Goal: Task Accomplishment & Management: Complete application form

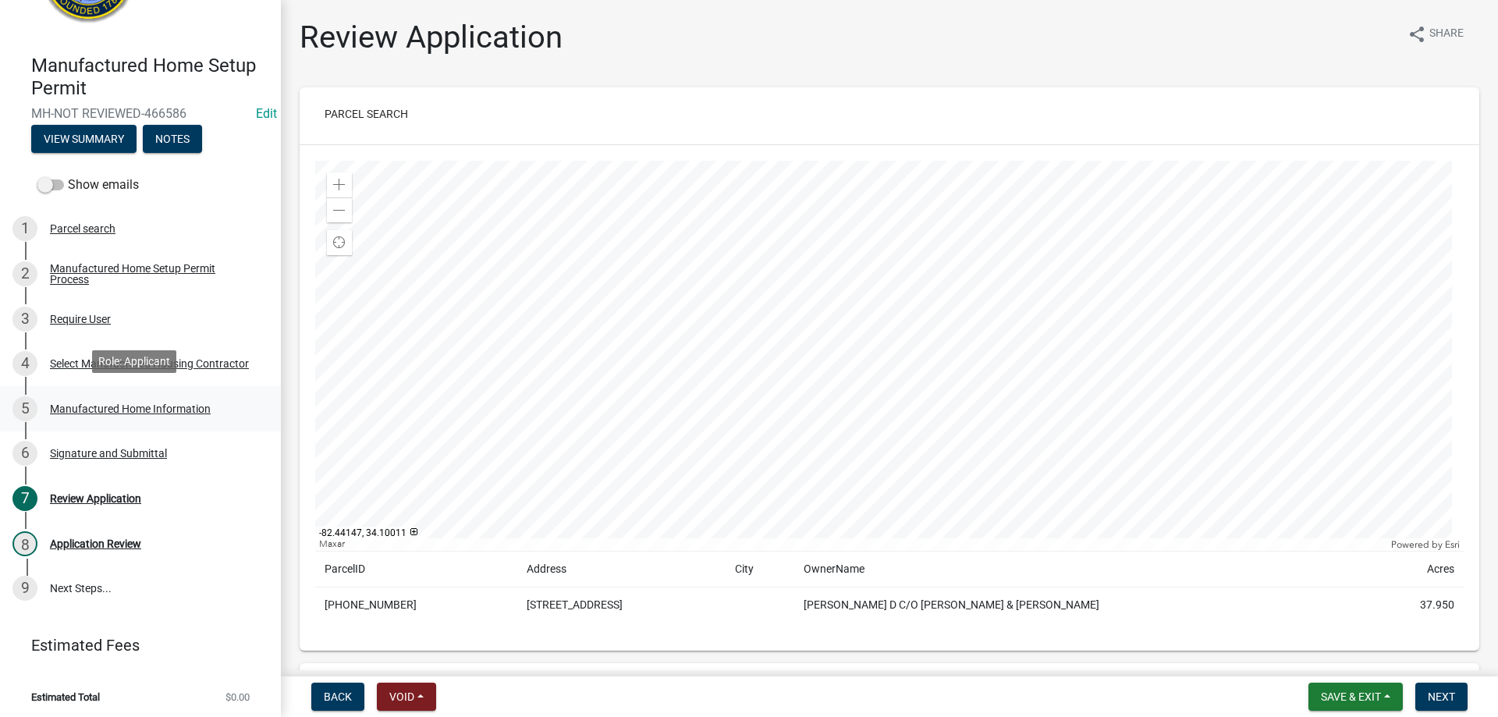
scroll to position [97, 0]
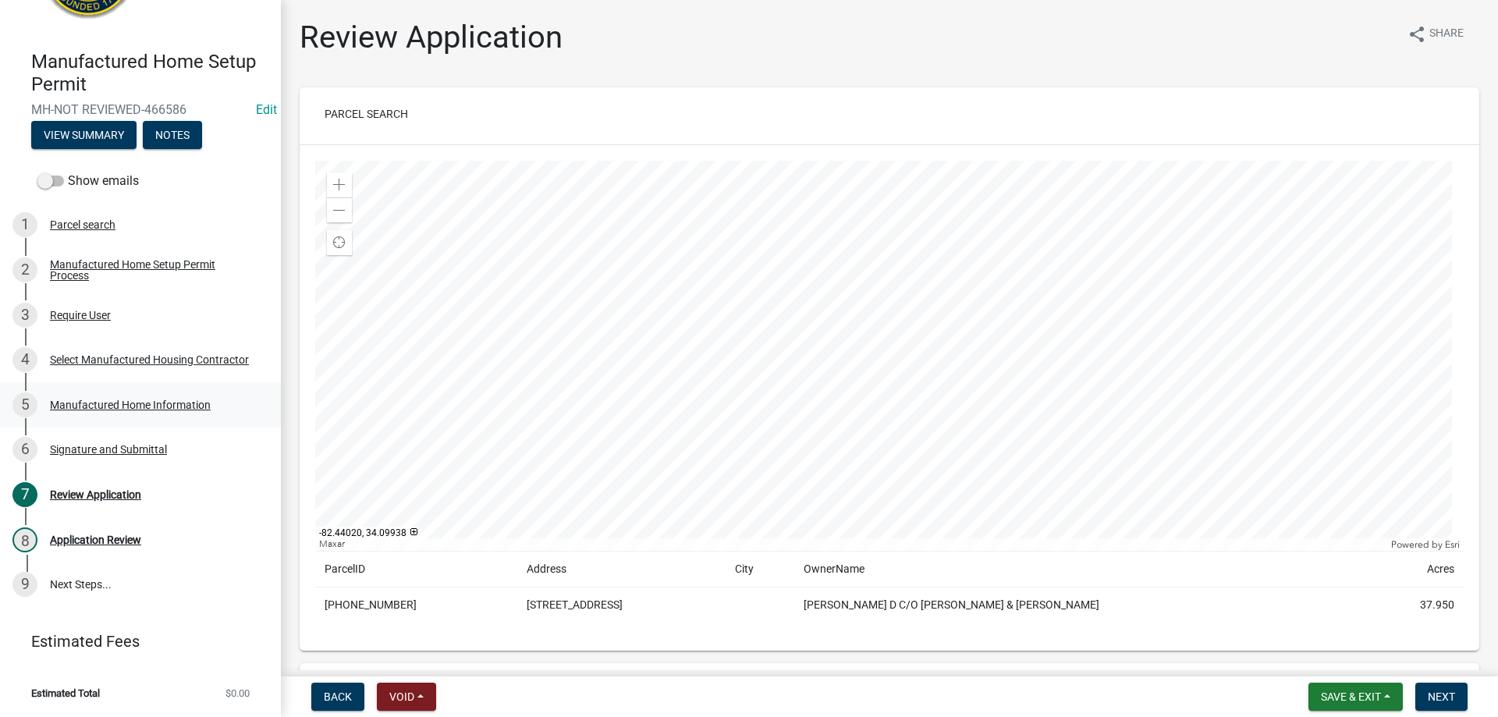
click at [96, 396] on div "5 Manufactured Home Information" at bounding box center [133, 404] width 243 height 25
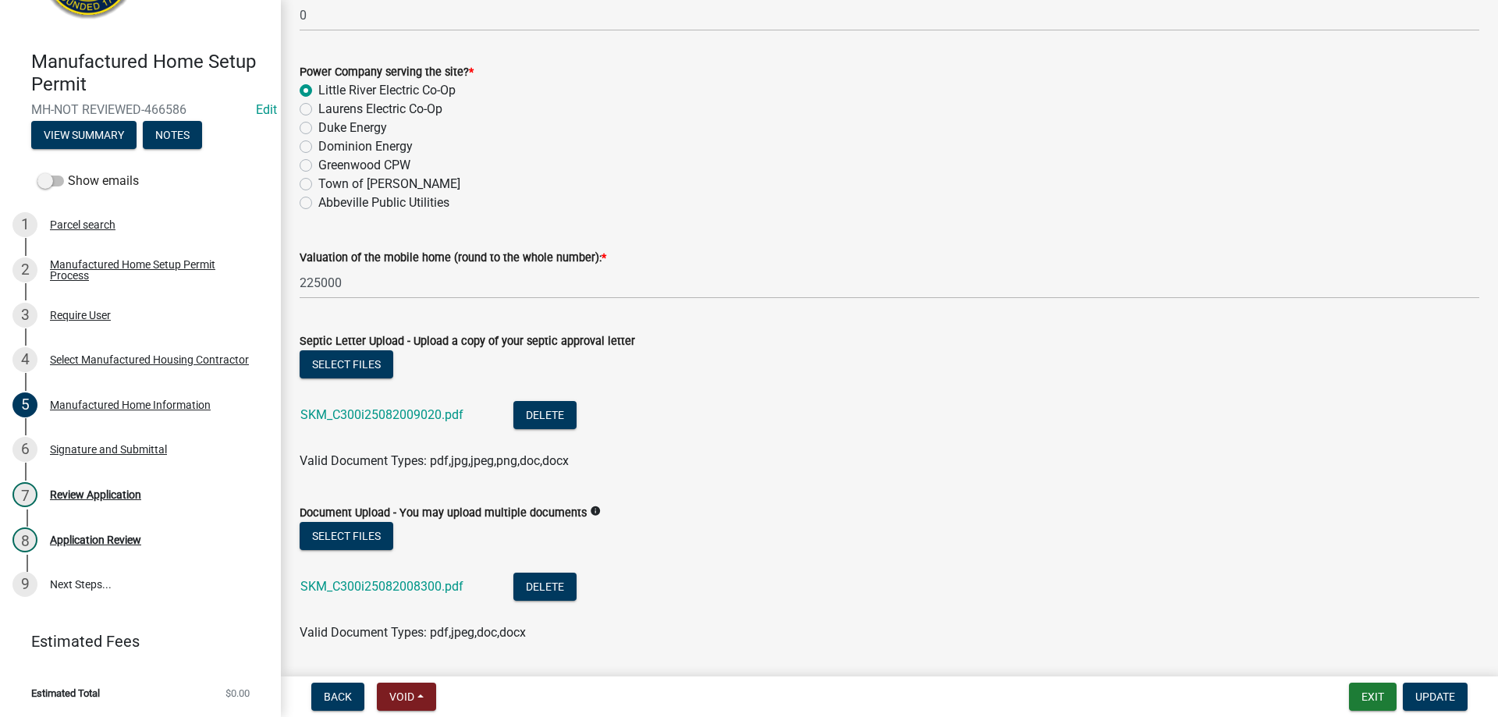
scroll to position [156, 0]
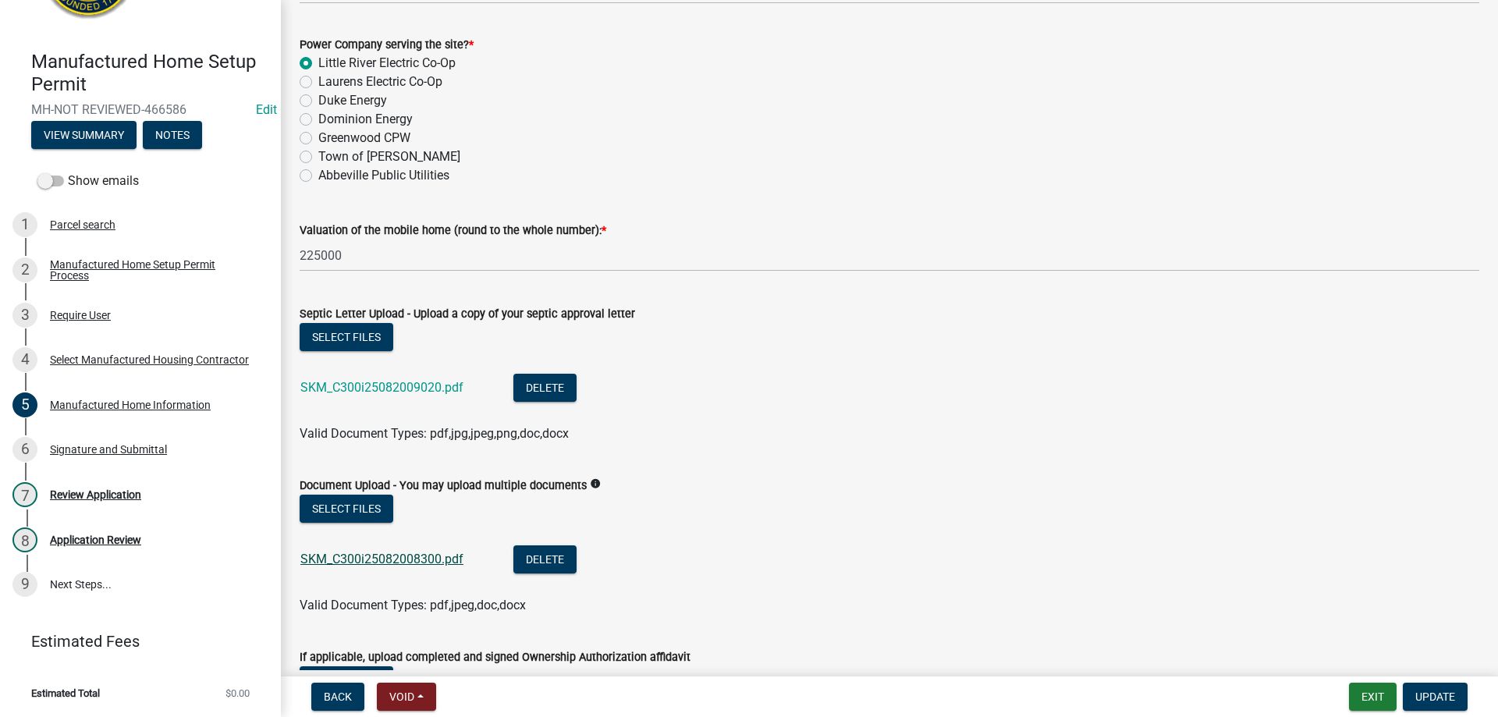
click at [346, 566] on link "SKM_C300i25082008300.pdf" at bounding box center [381, 559] width 163 height 15
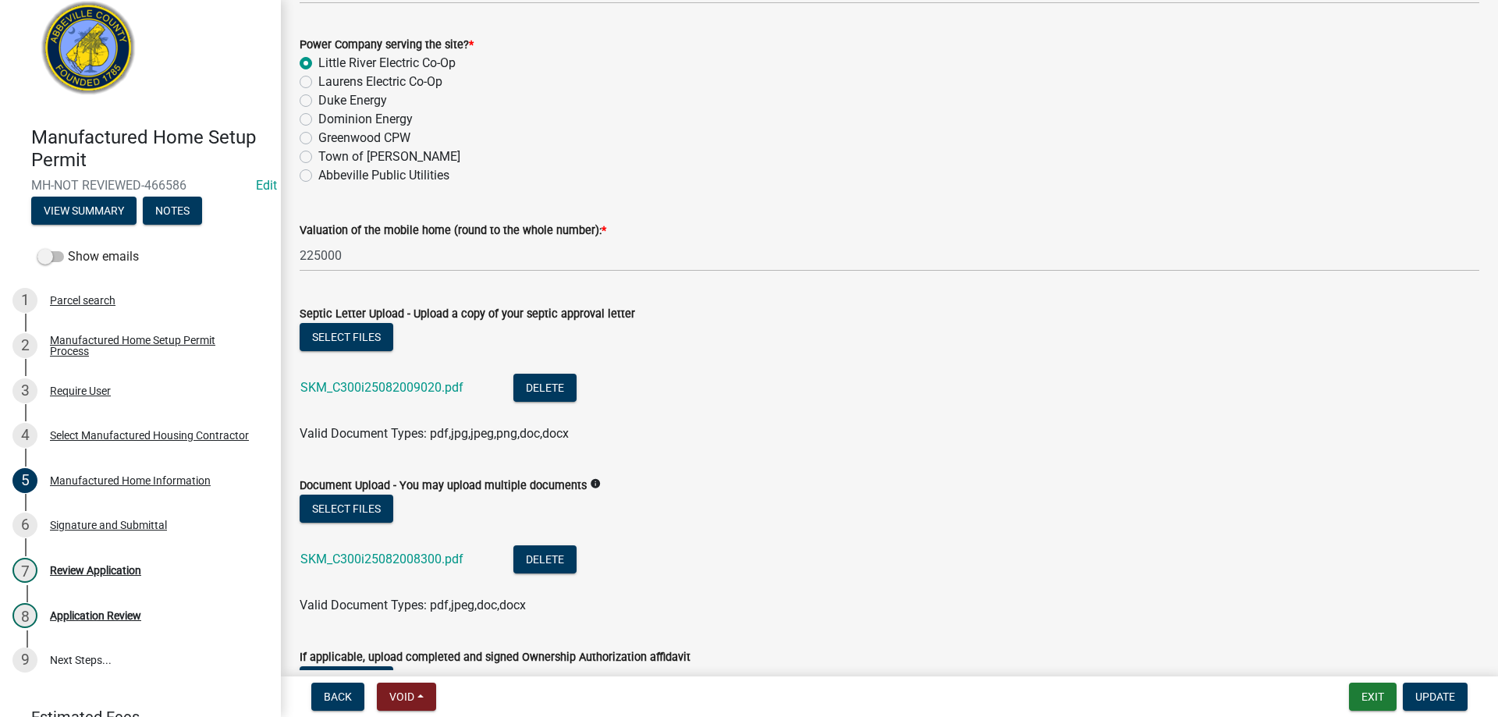
scroll to position [0, 0]
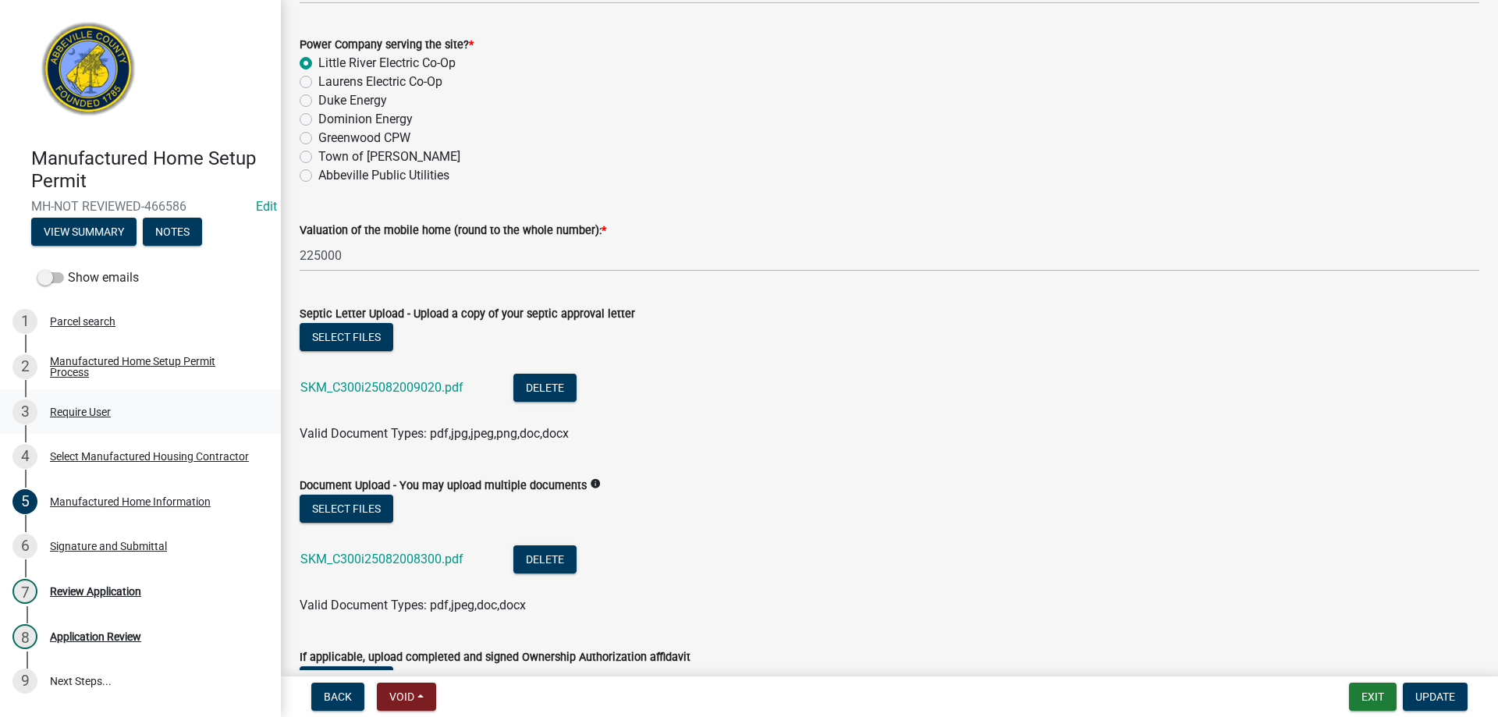
click at [103, 360] on div "Manufactured Home Setup Permit Process" at bounding box center [153, 367] width 206 height 22
click at [95, 408] on div "Require User" at bounding box center [80, 411] width 61 height 11
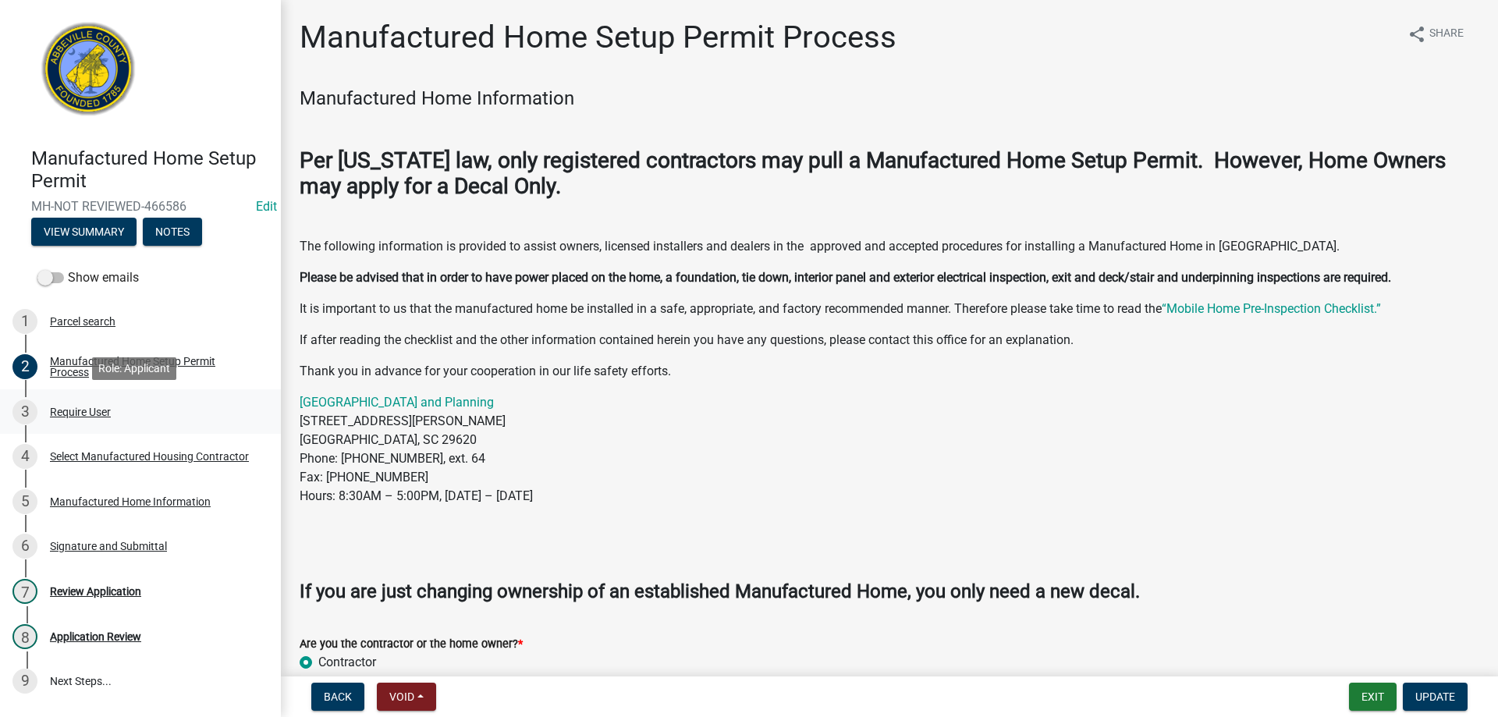
click at [95, 409] on div "Require User" at bounding box center [80, 411] width 61 height 11
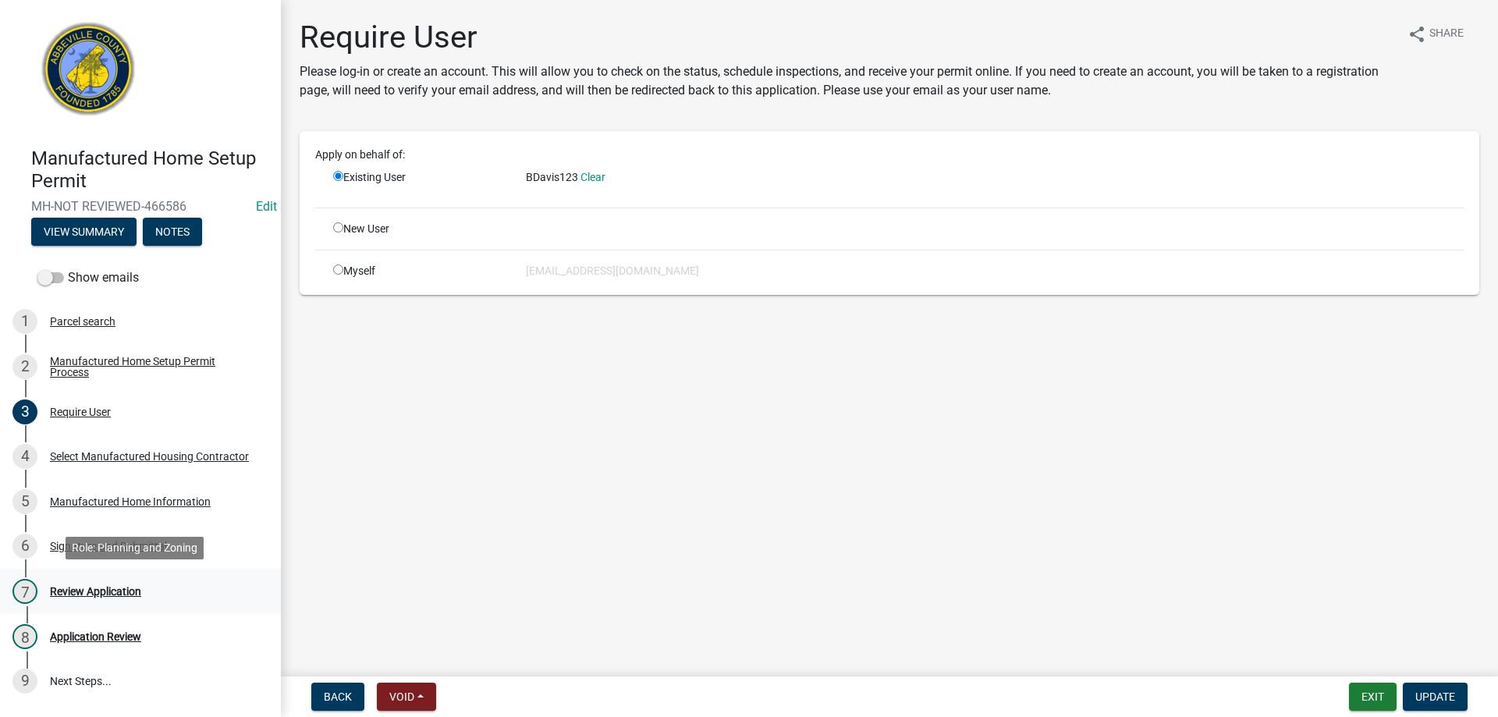
click at [112, 591] on div "Review Application" at bounding box center [95, 591] width 91 height 11
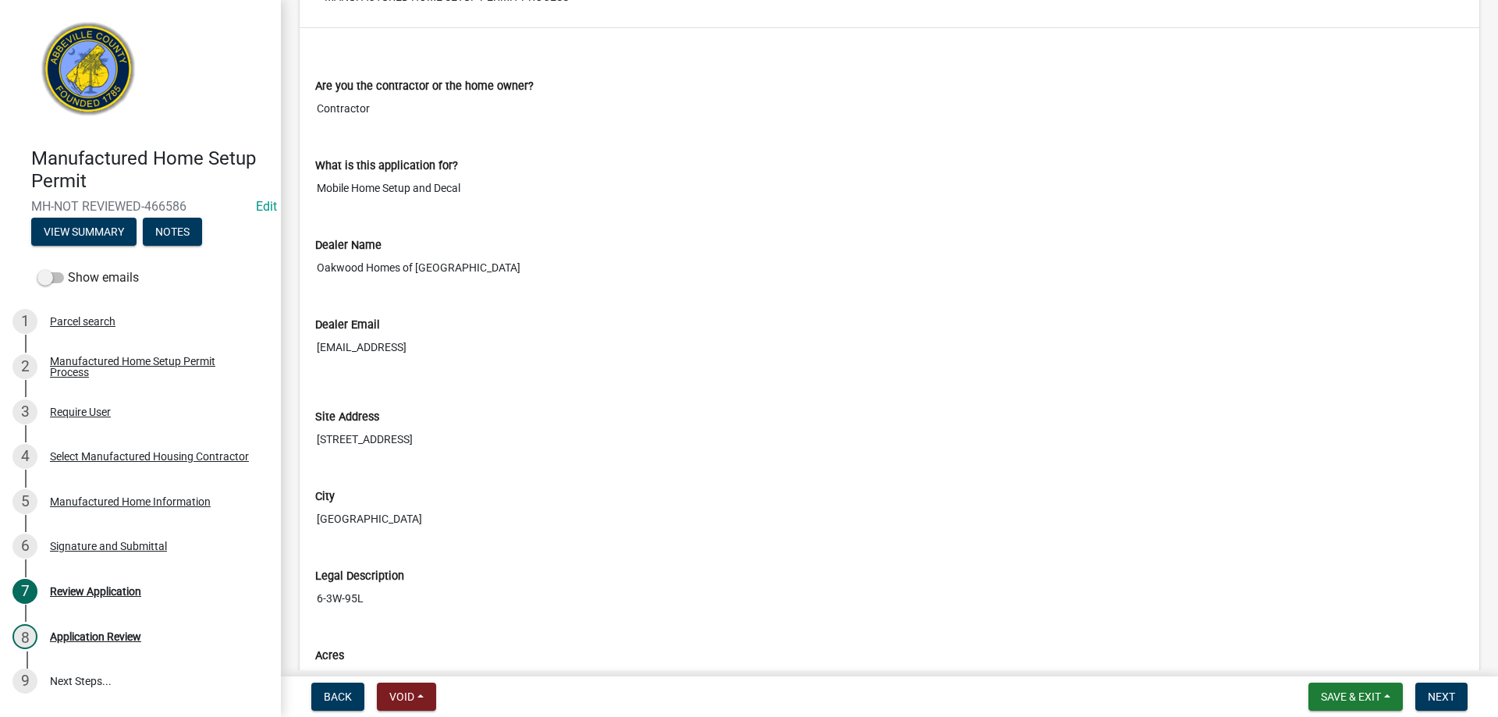
scroll to position [780, 0]
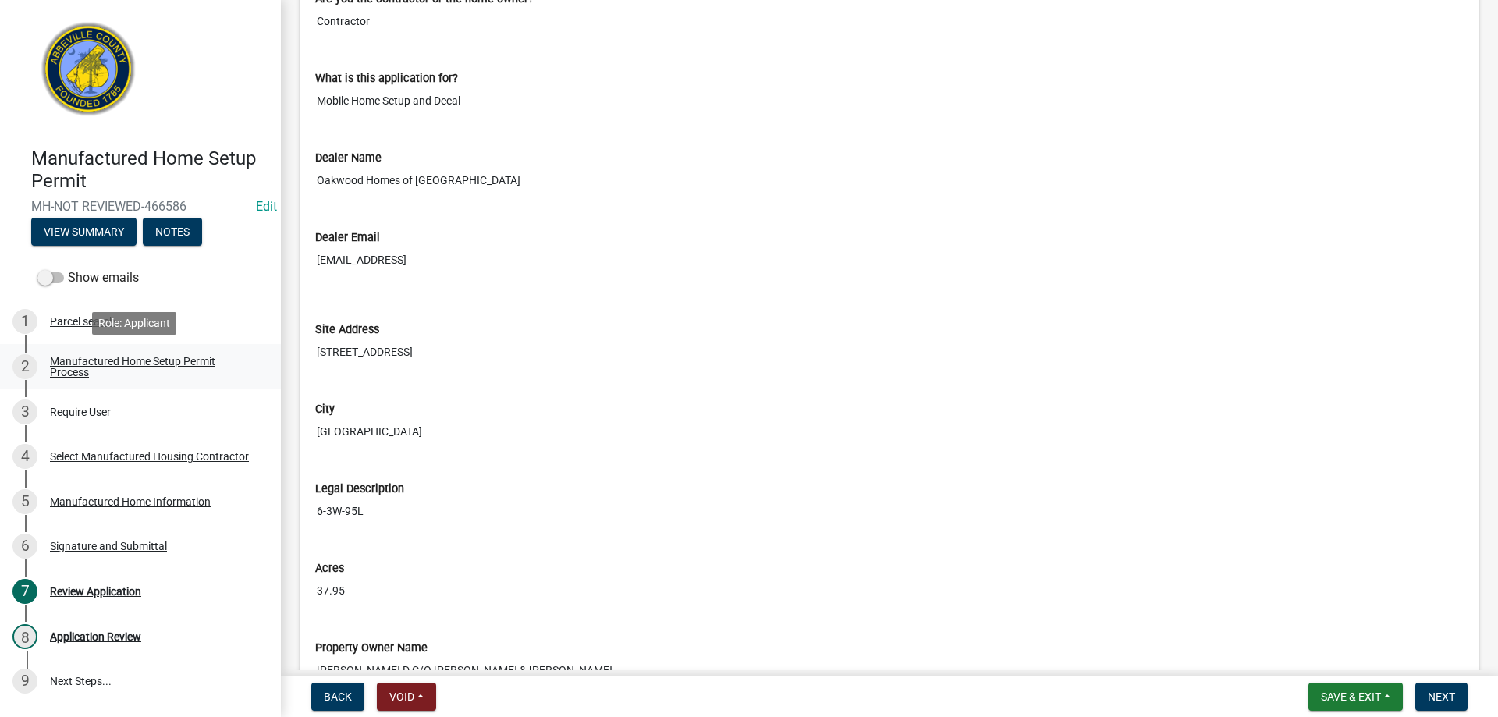
click at [117, 354] on div "2 Manufactured Home Setup Permit Process" at bounding box center [133, 366] width 243 height 25
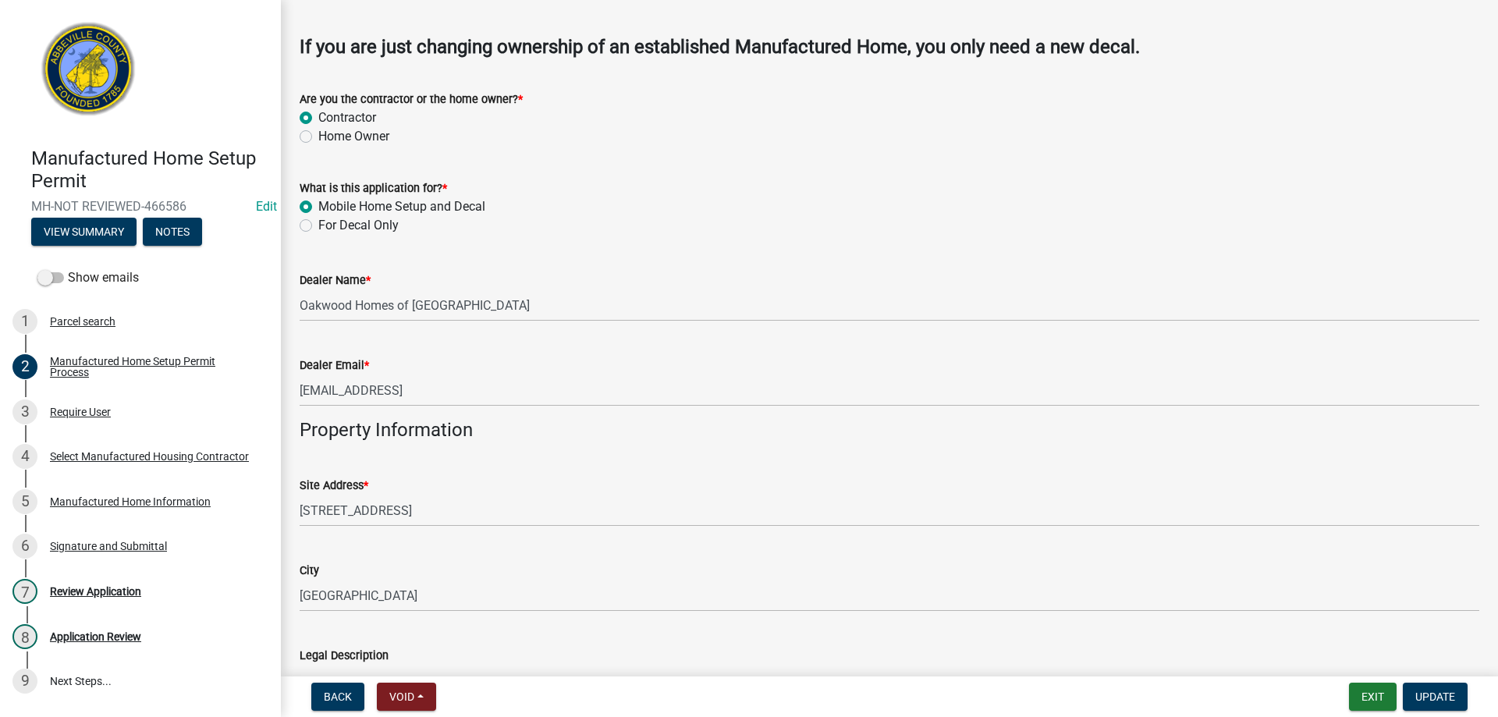
scroll to position [546, 0]
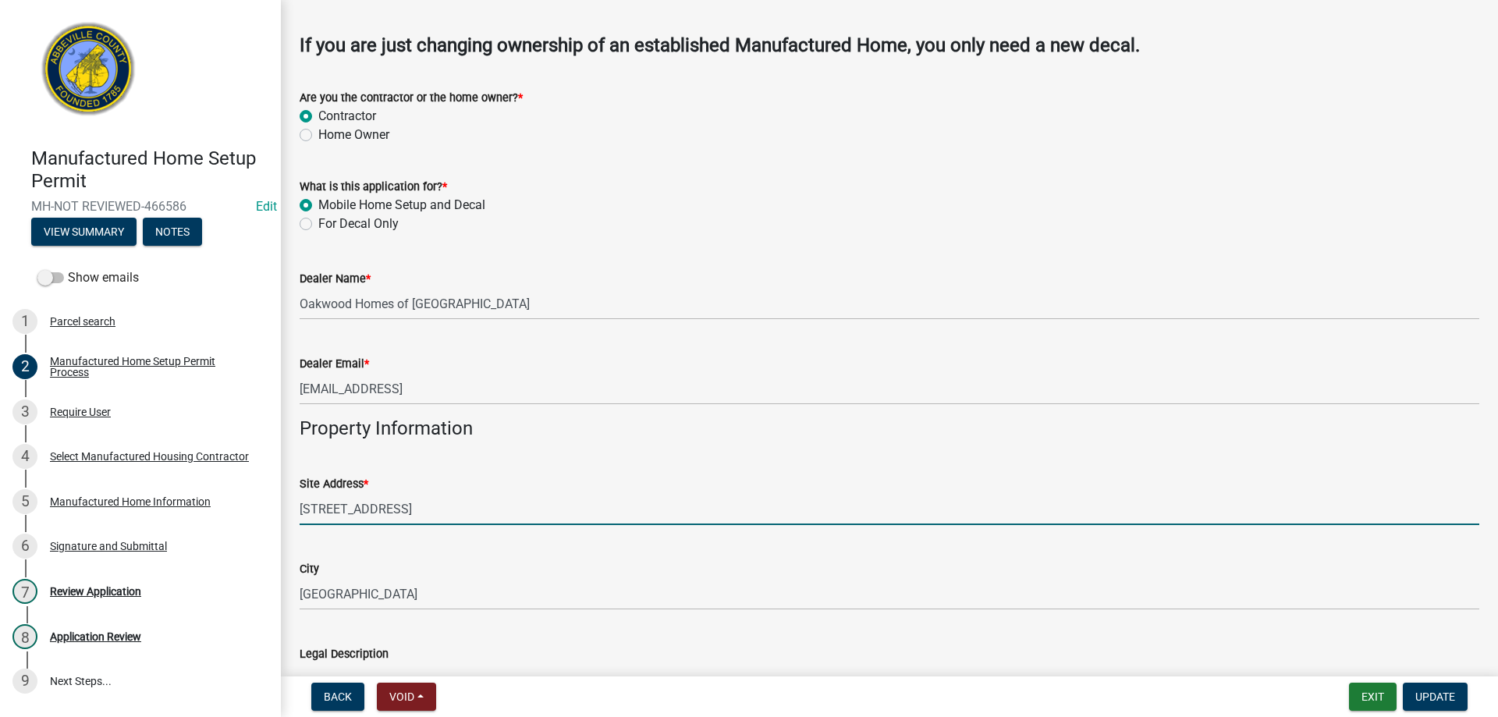
click at [329, 510] on input "1179 MT CARMEL RD" at bounding box center [889, 509] width 1179 height 32
type input "1181 MT CARMEL RD"
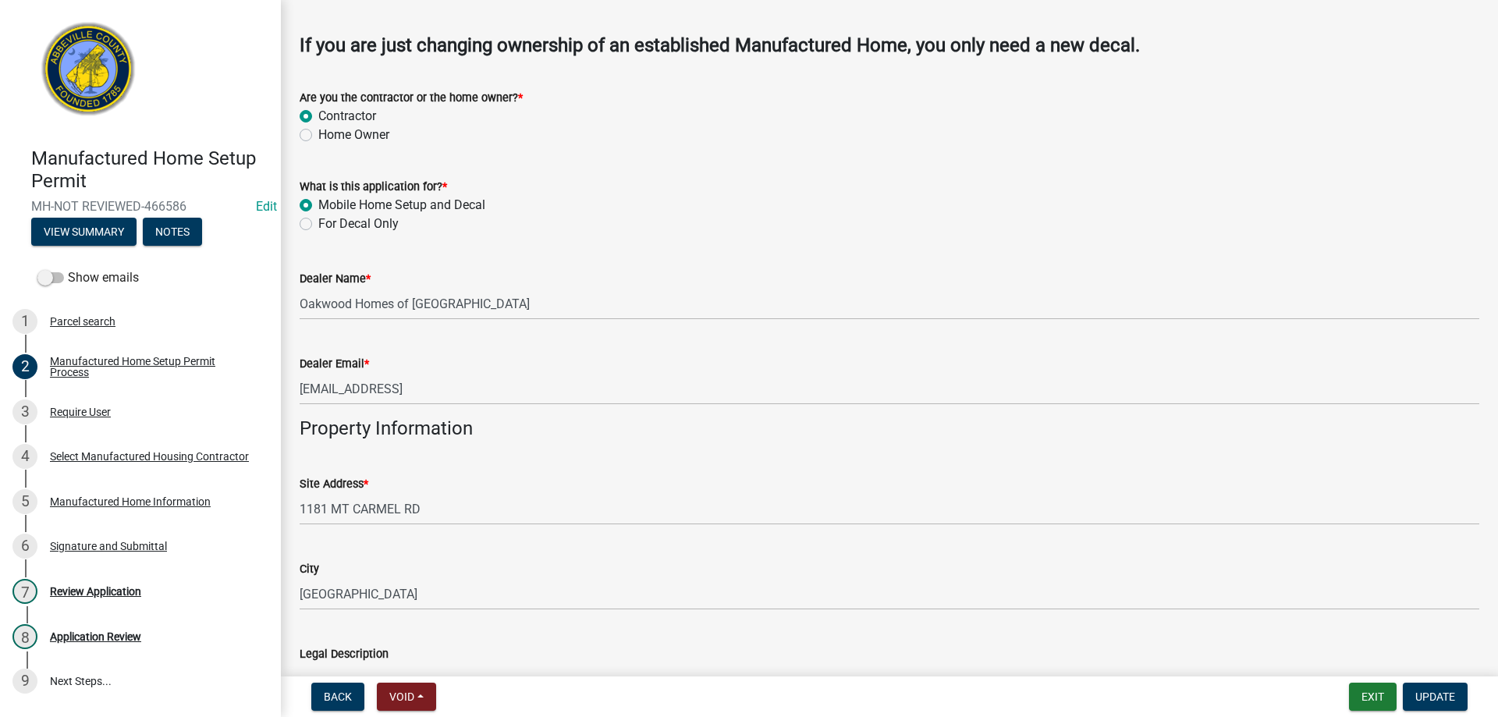
click at [1471, 708] on form "Exit Update" at bounding box center [1411, 697] width 125 height 28
click at [1451, 705] on button "Update" at bounding box center [1435, 697] width 65 height 28
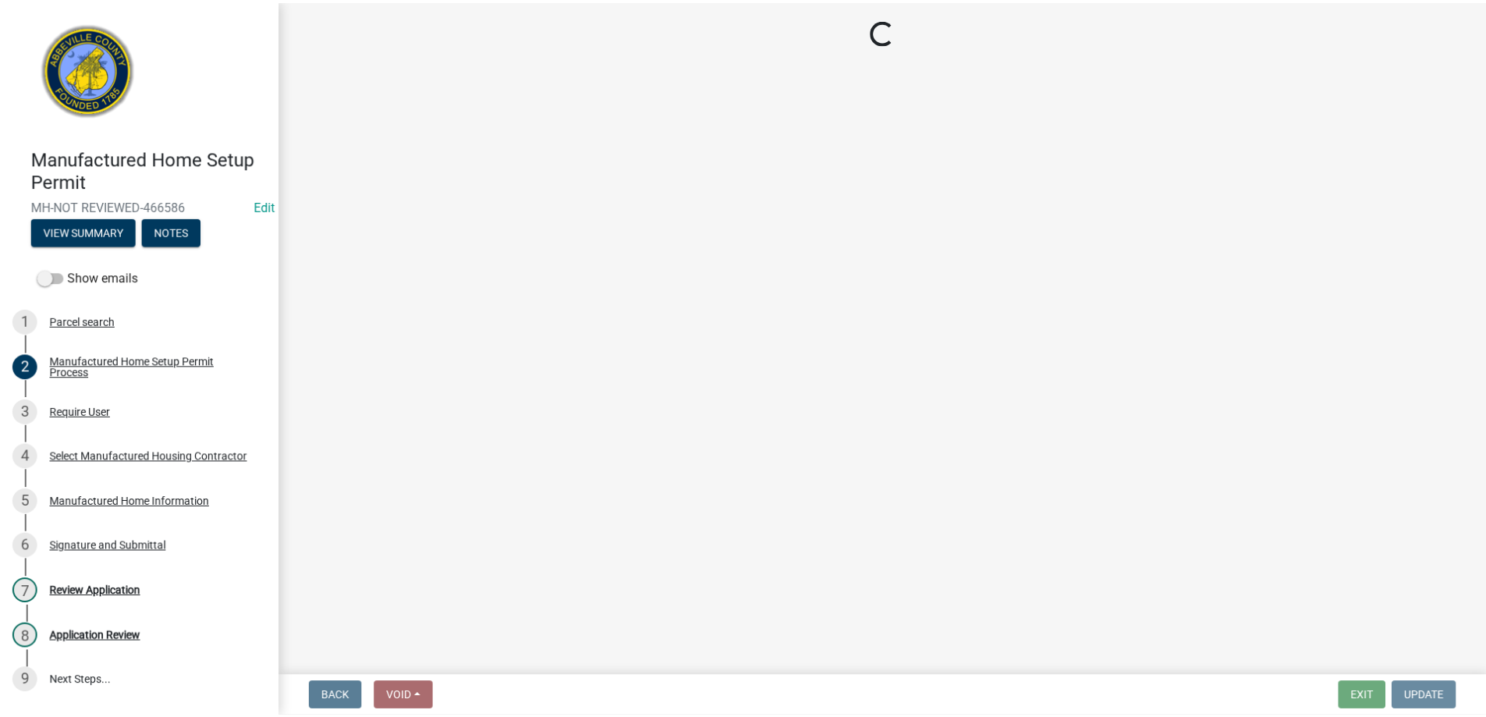
scroll to position [0, 0]
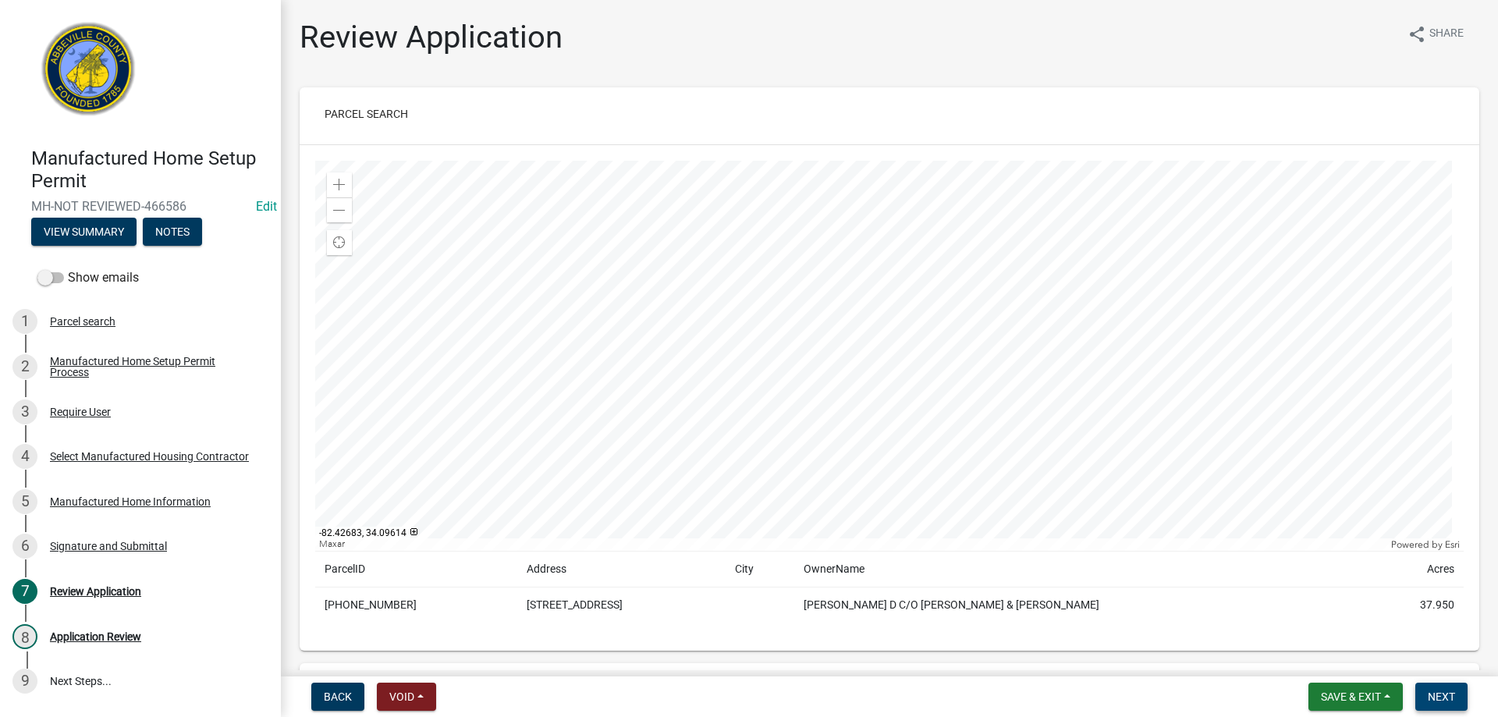
drag, startPoint x: 1449, startPoint y: 698, endPoint x: 285, endPoint y: 693, distance: 1163.9
click at [351, 704] on div "Back Void Withdraw Lock Expire Void Save & Exit Save Save & Exit Next" at bounding box center [889, 697] width 1192 height 28
click at [1432, 696] on span "Next" at bounding box center [1441, 696] width 27 height 12
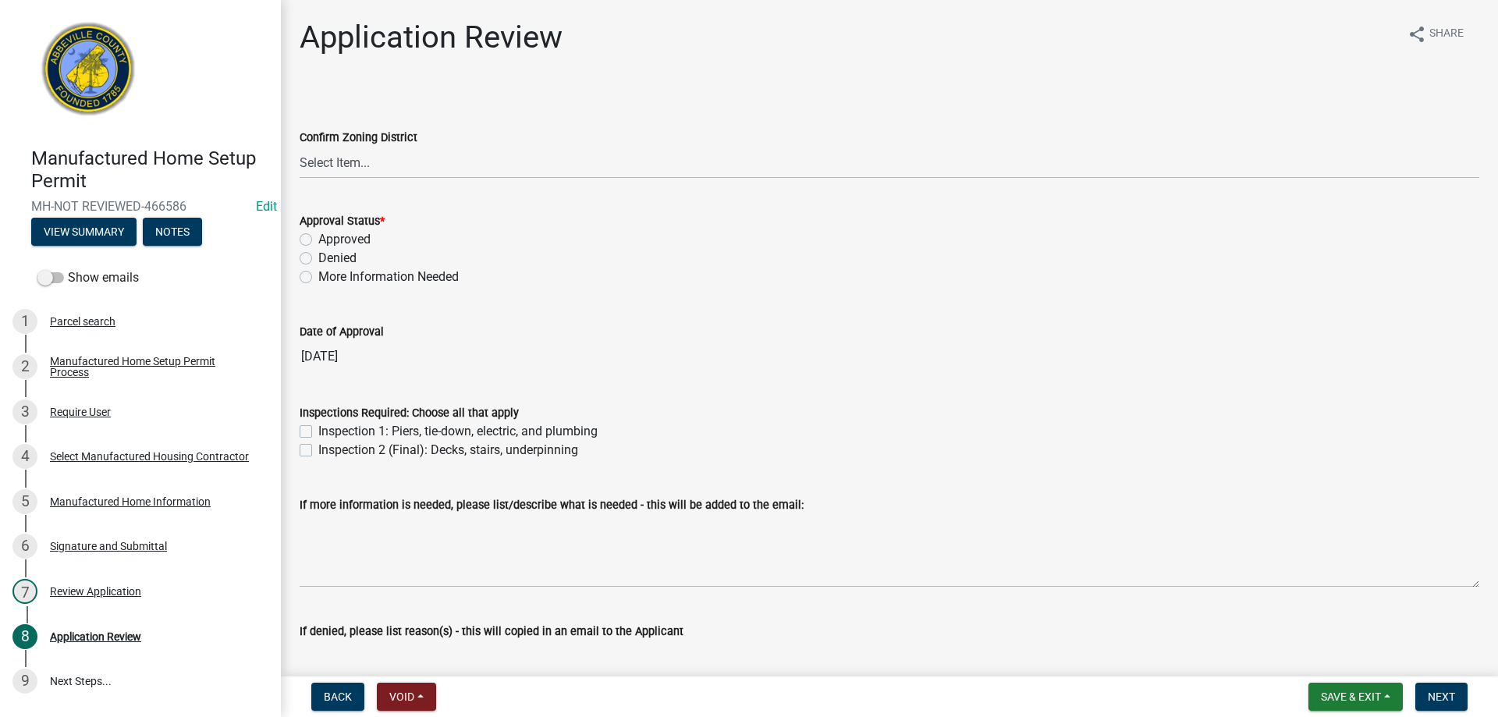
click at [298, 234] on div "Approval Status * Approved Denied More Information Needed" at bounding box center [889, 240] width 1203 height 94
click at [318, 239] on label "Approved" at bounding box center [344, 239] width 52 height 19
click at [318, 239] on input "Approved" at bounding box center [323, 235] width 10 height 10
radio input "true"
click at [299, 417] on div "Inspections Required: Choose all that apply Inspection 1: Piers, tie-down, elec…" at bounding box center [889, 422] width 1203 height 75
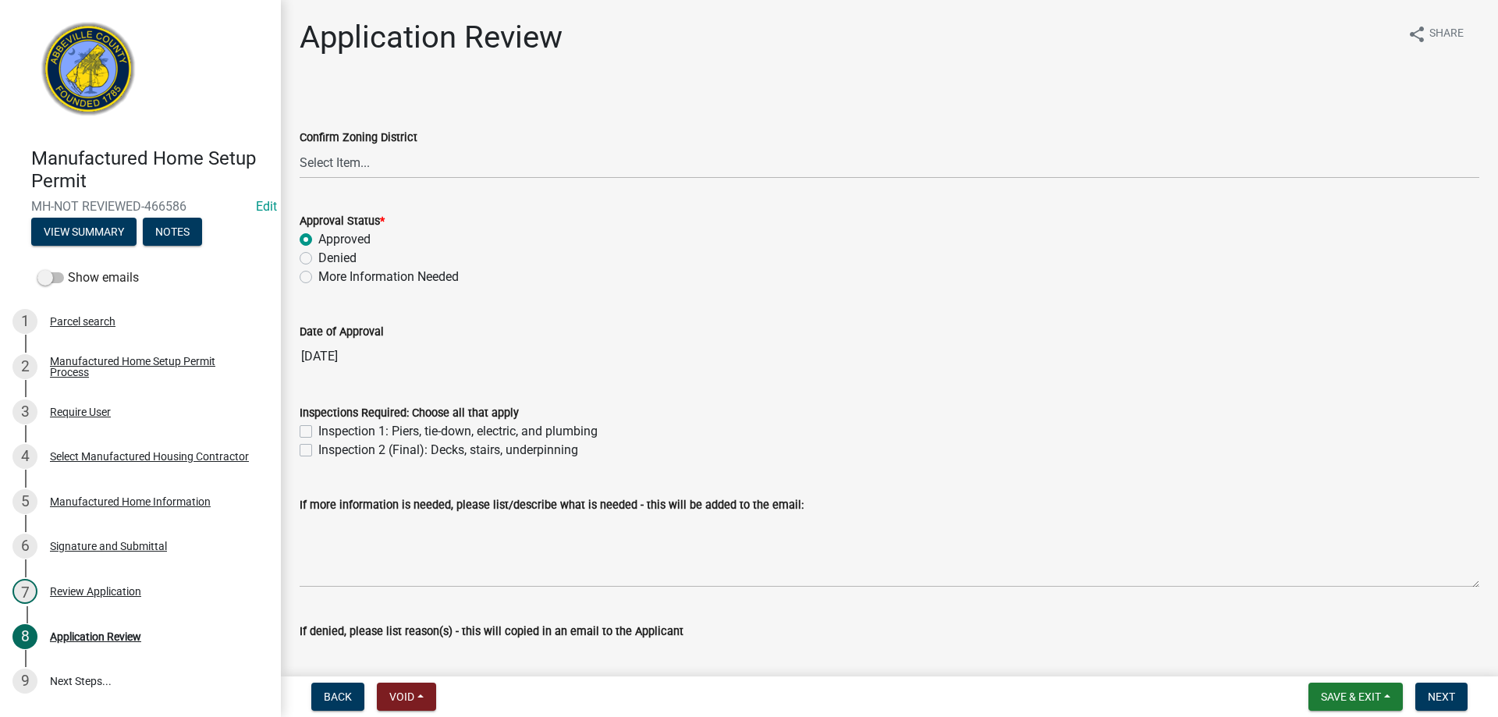
click at [318, 435] on label "Inspection 1: Piers, tie-down, electric, and plumbing" at bounding box center [457, 431] width 279 height 19
click at [318, 432] on input "Inspection 1: Piers, tie-down, electric, and plumbing" at bounding box center [323, 427] width 10 height 10
checkbox input "true"
click at [318, 452] on label "Inspection 2 (Final): Decks, stairs, underpinning" at bounding box center [448, 450] width 260 height 19
click at [318, 451] on input "Inspection 2 (Final): Decks, stairs, underpinning" at bounding box center [323, 446] width 10 height 10
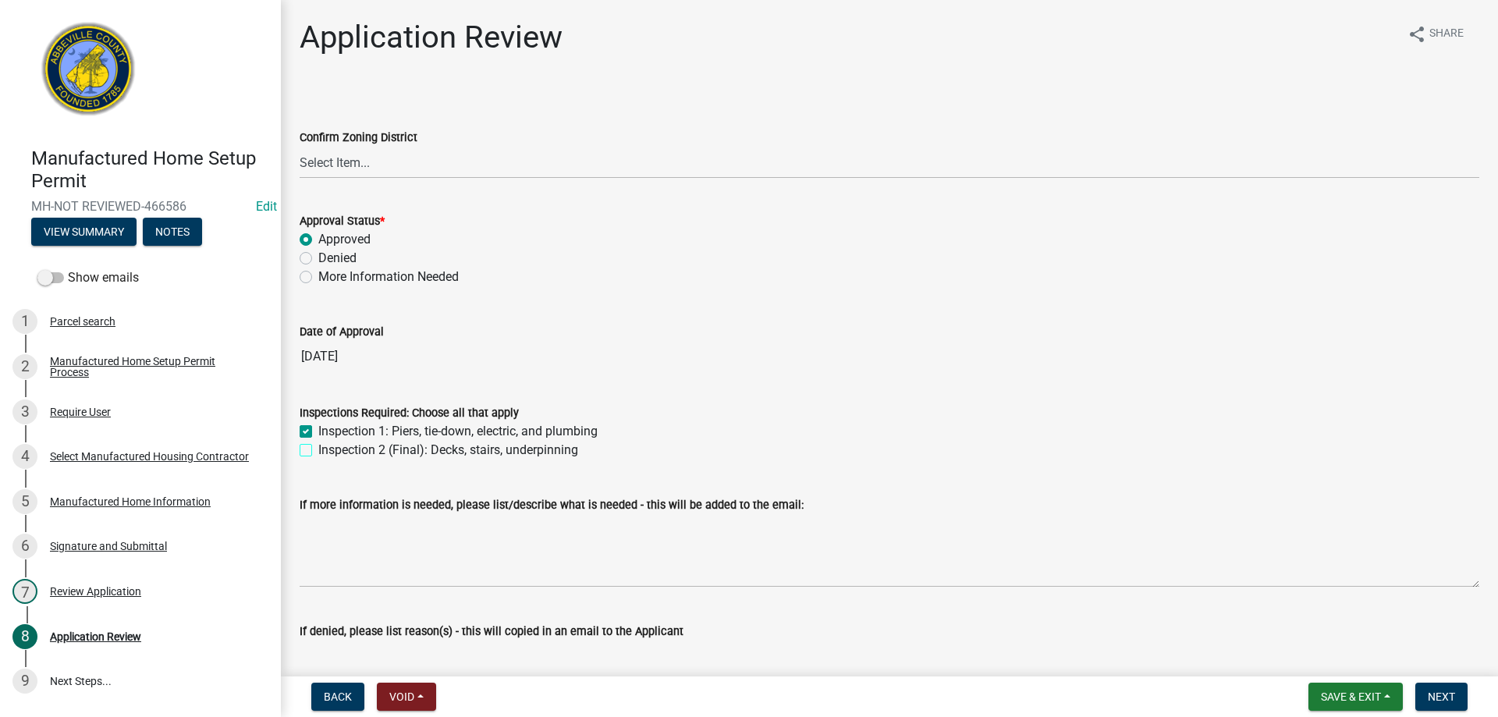
checkbox input "true"
click at [1451, 697] on span "Next" at bounding box center [1441, 696] width 27 height 12
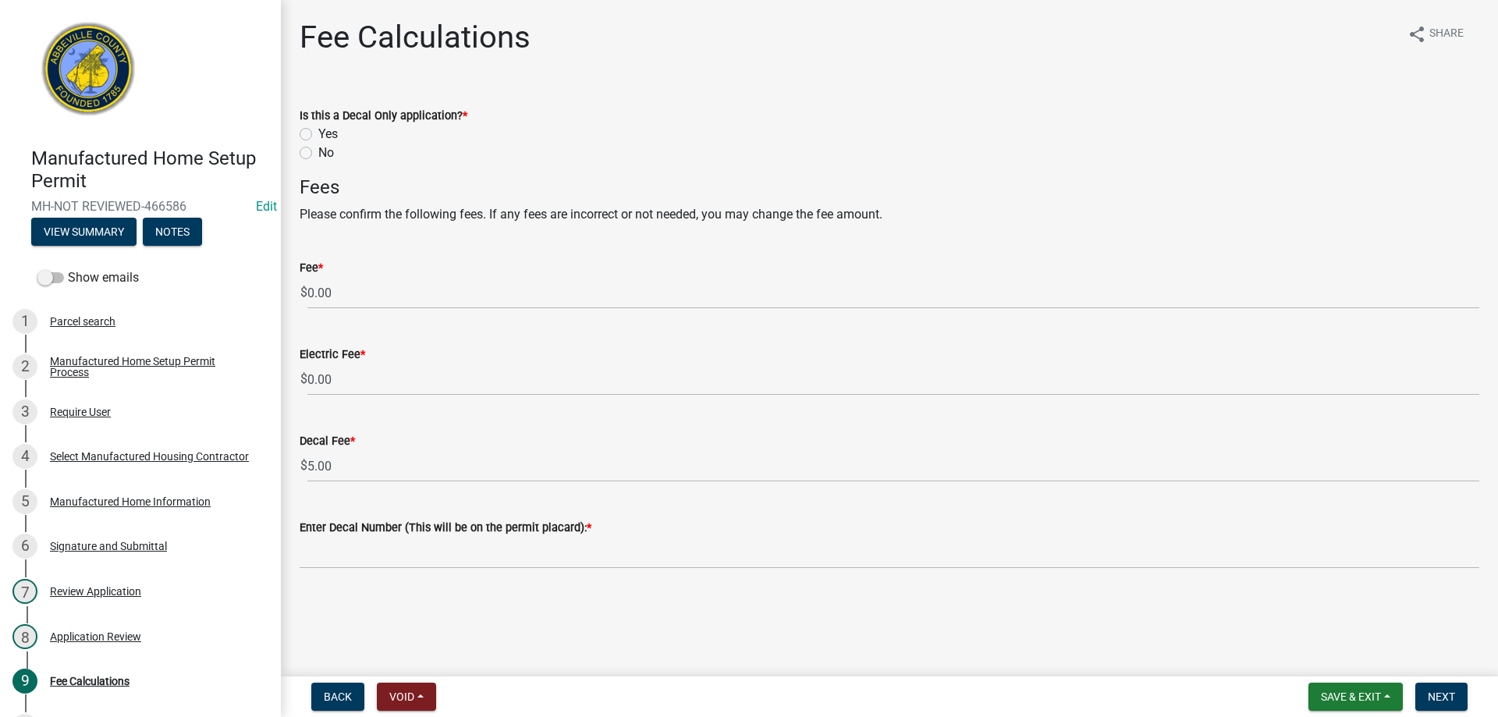
click at [318, 156] on label "No" at bounding box center [326, 153] width 16 height 19
click at [318, 154] on input "No" at bounding box center [323, 149] width 10 height 10
radio input "true"
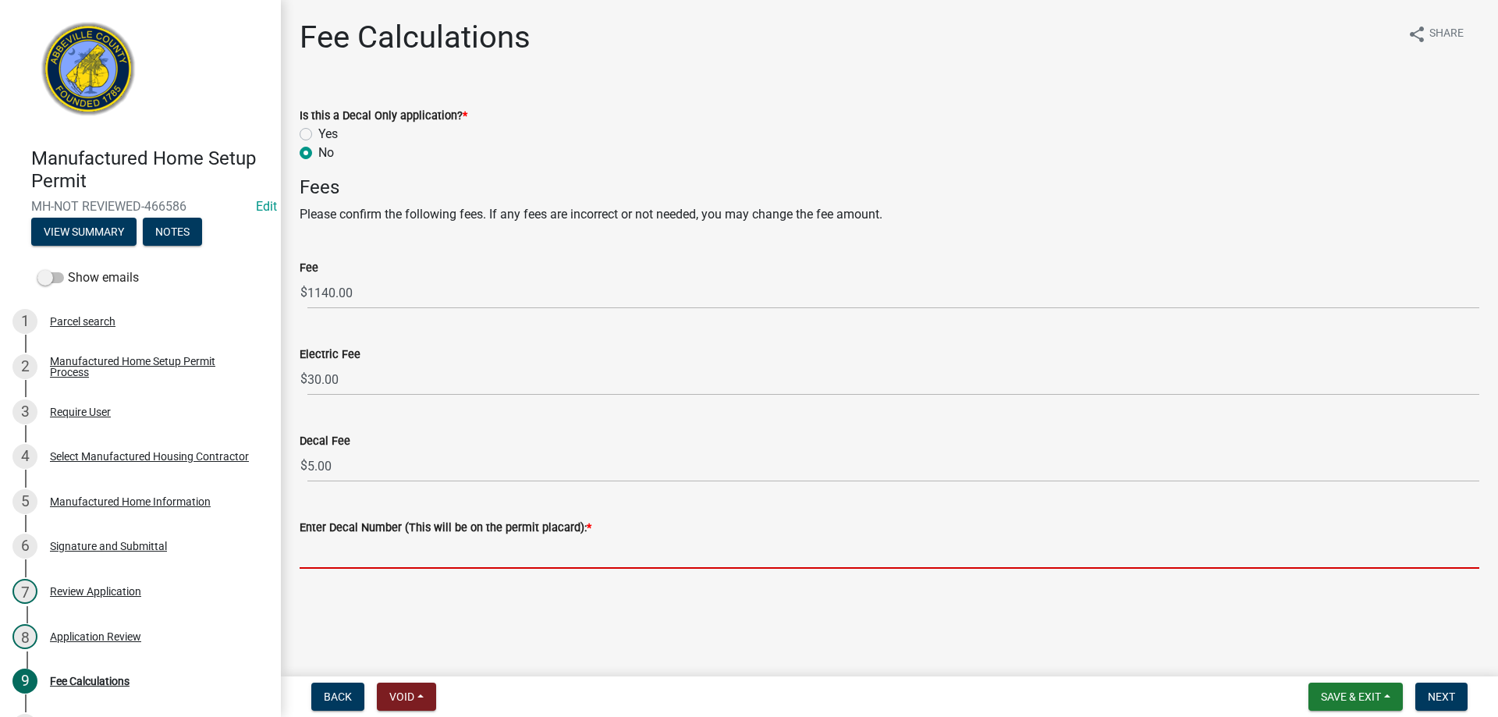
click at [370, 560] on input "Enter Decal Number (This will be on the permit placard): *" at bounding box center [889, 553] width 1179 height 32
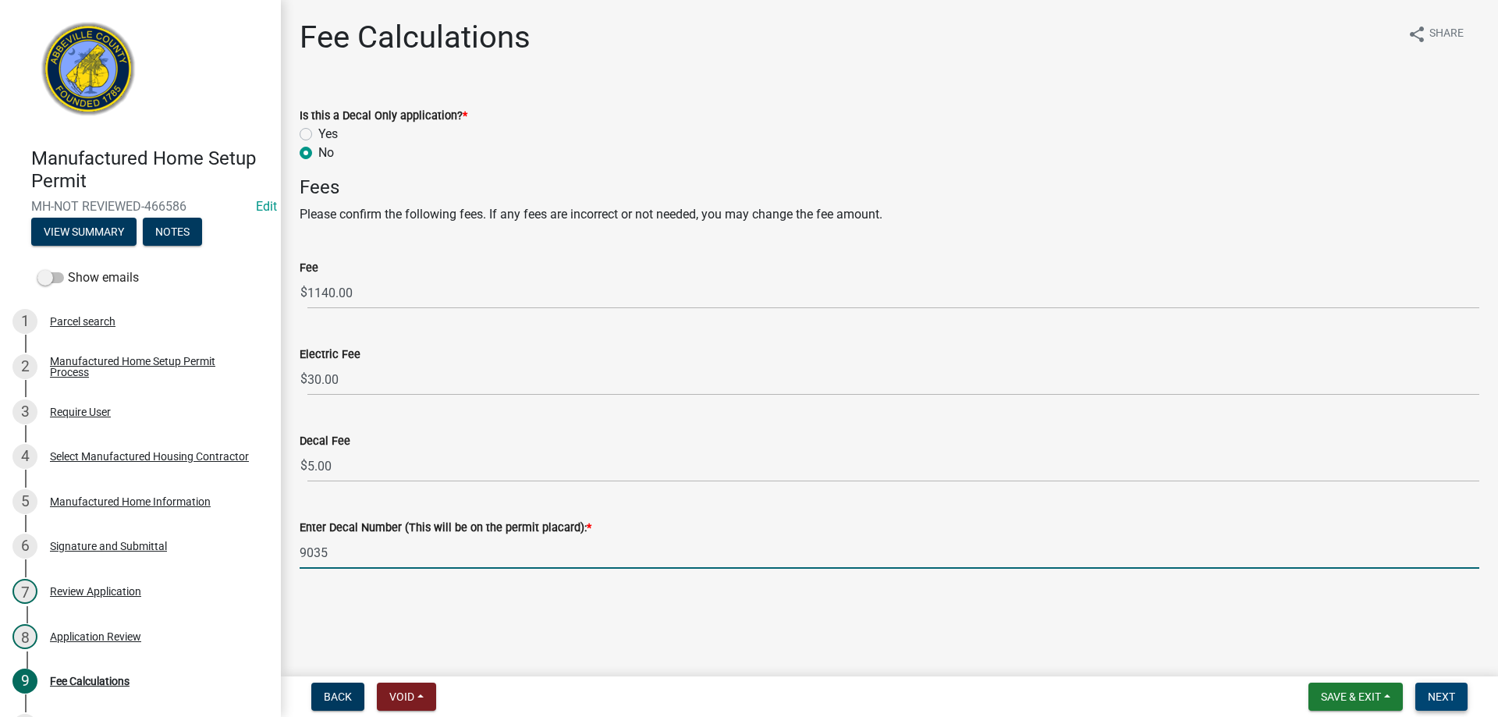
type input "9035"
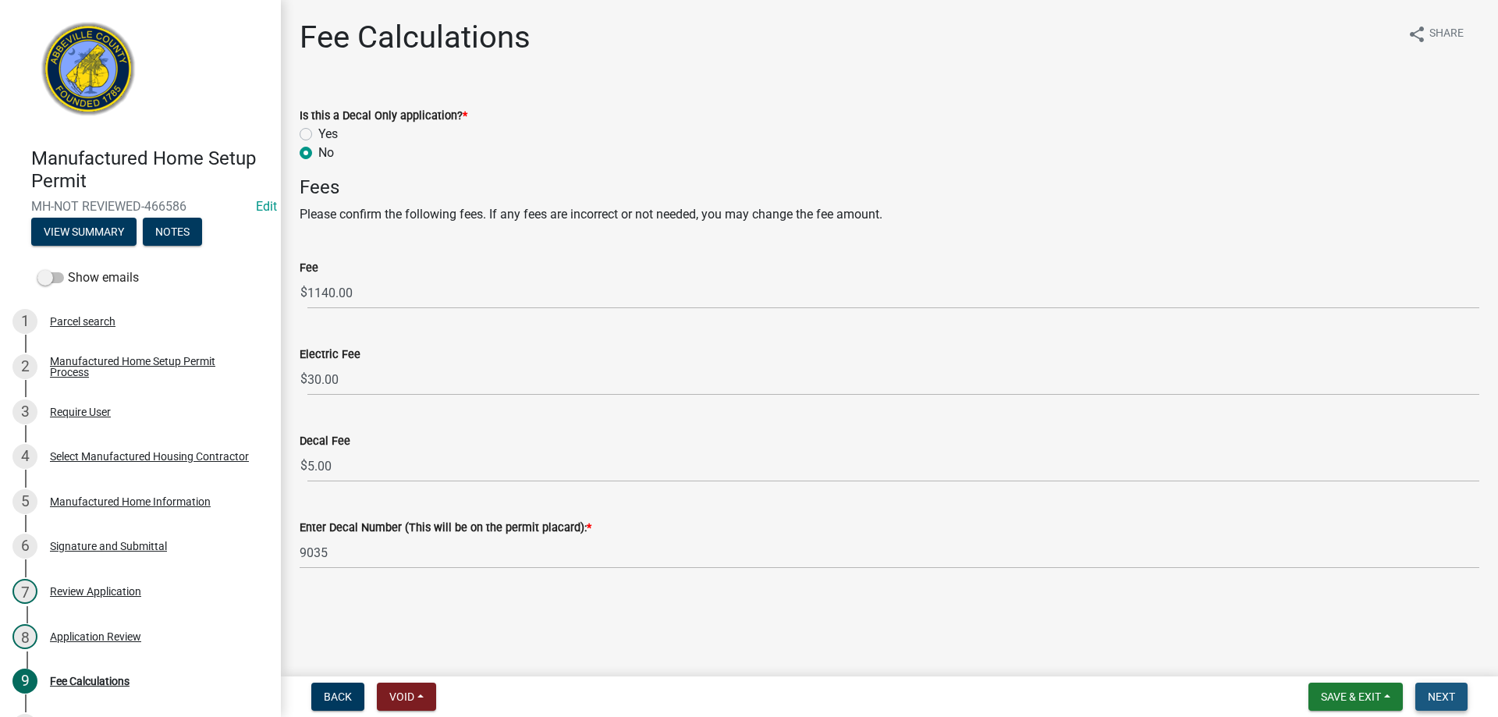
click at [1429, 695] on span "Next" at bounding box center [1441, 696] width 27 height 12
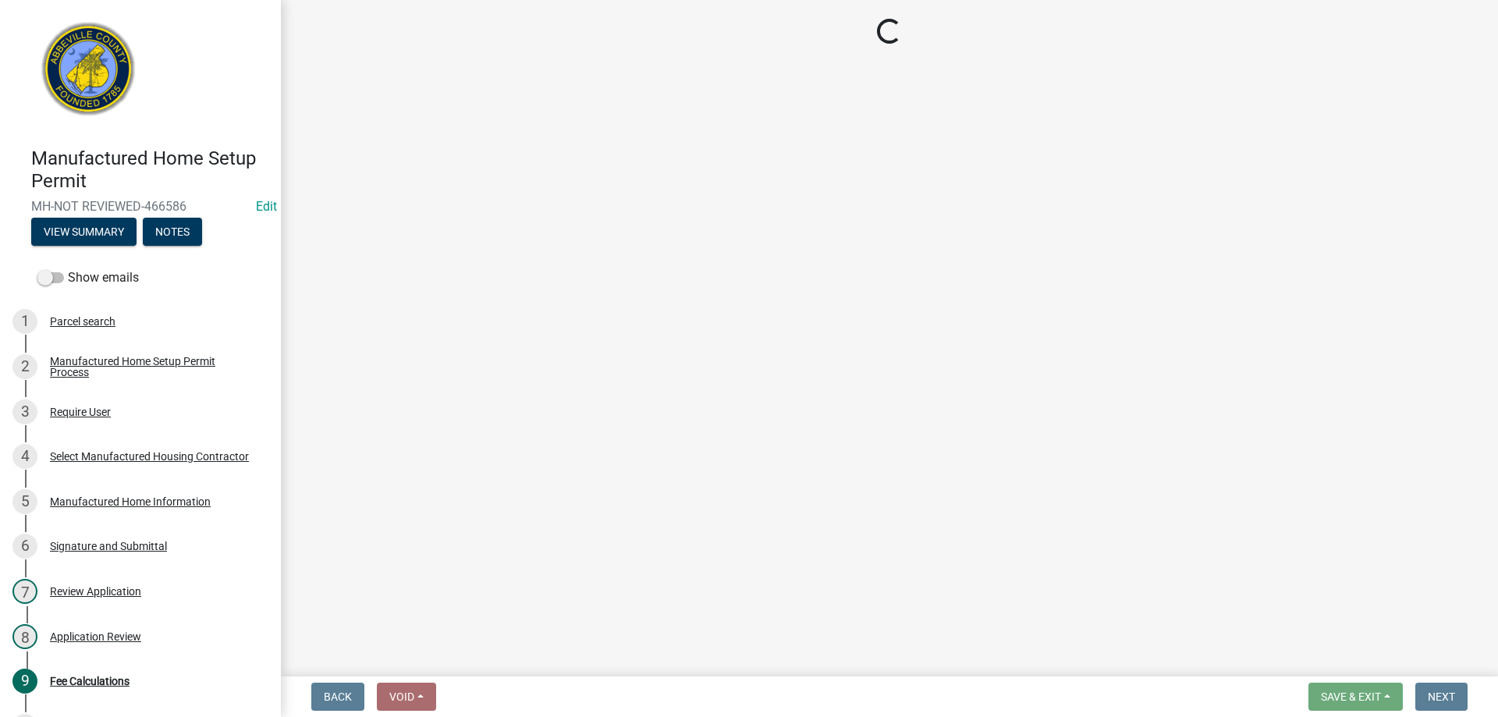
select select "3: 3"
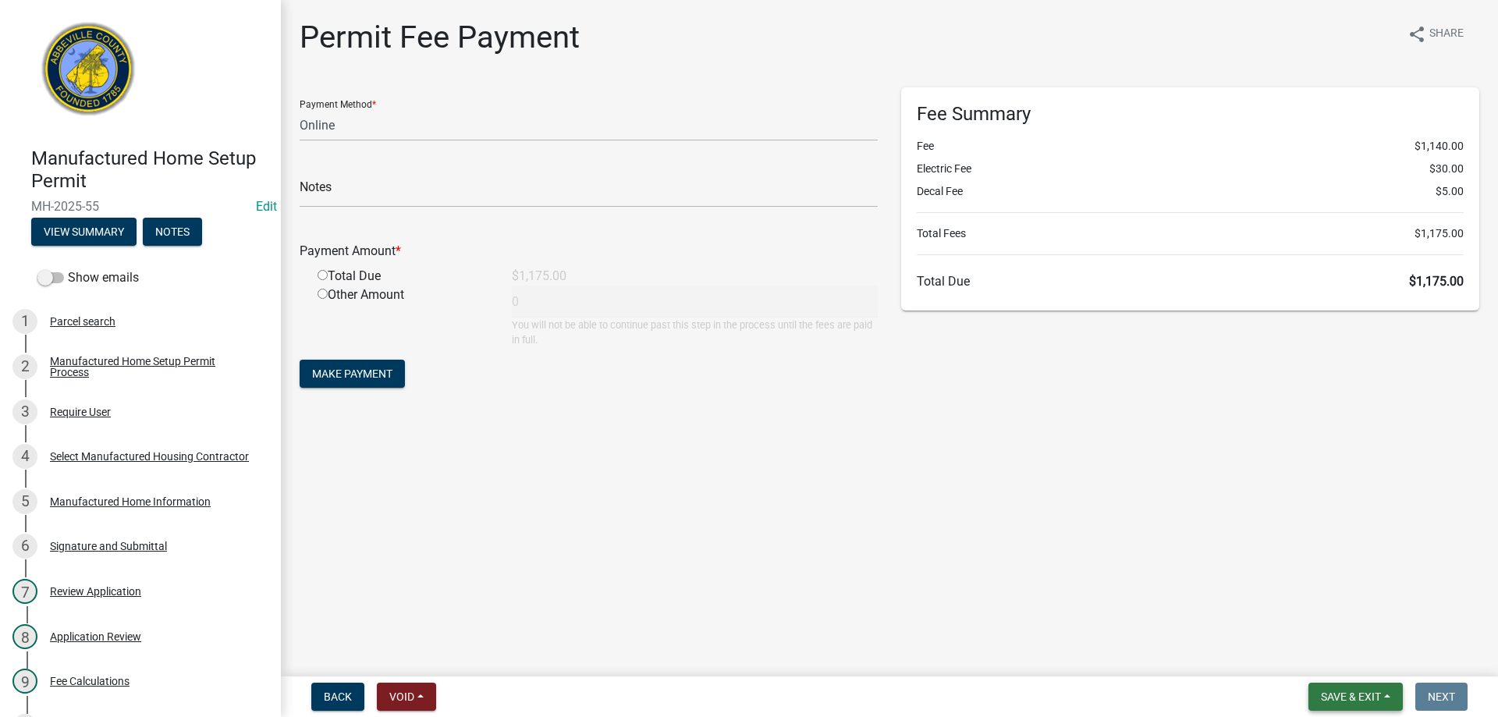
click at [1385, 690] on button "Save & Exit" at bounding box center [1355, 697] width 94 height 28
click at [1358, 662] on button "Save & Exit" at bounding box center [1340, 655] width 125 height 37
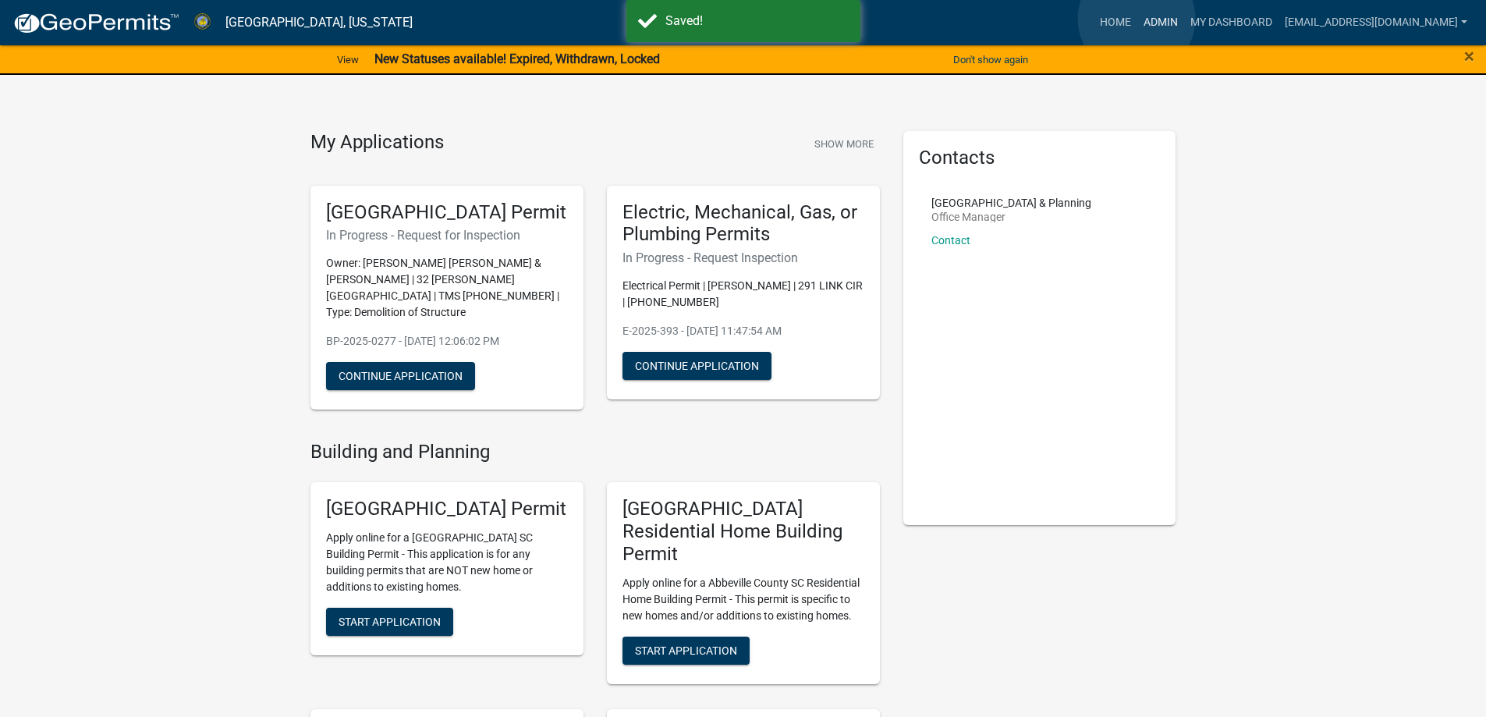
click at [1137, 19] on link "Admin" at bounding box center [1160, 23] width 47 height 30
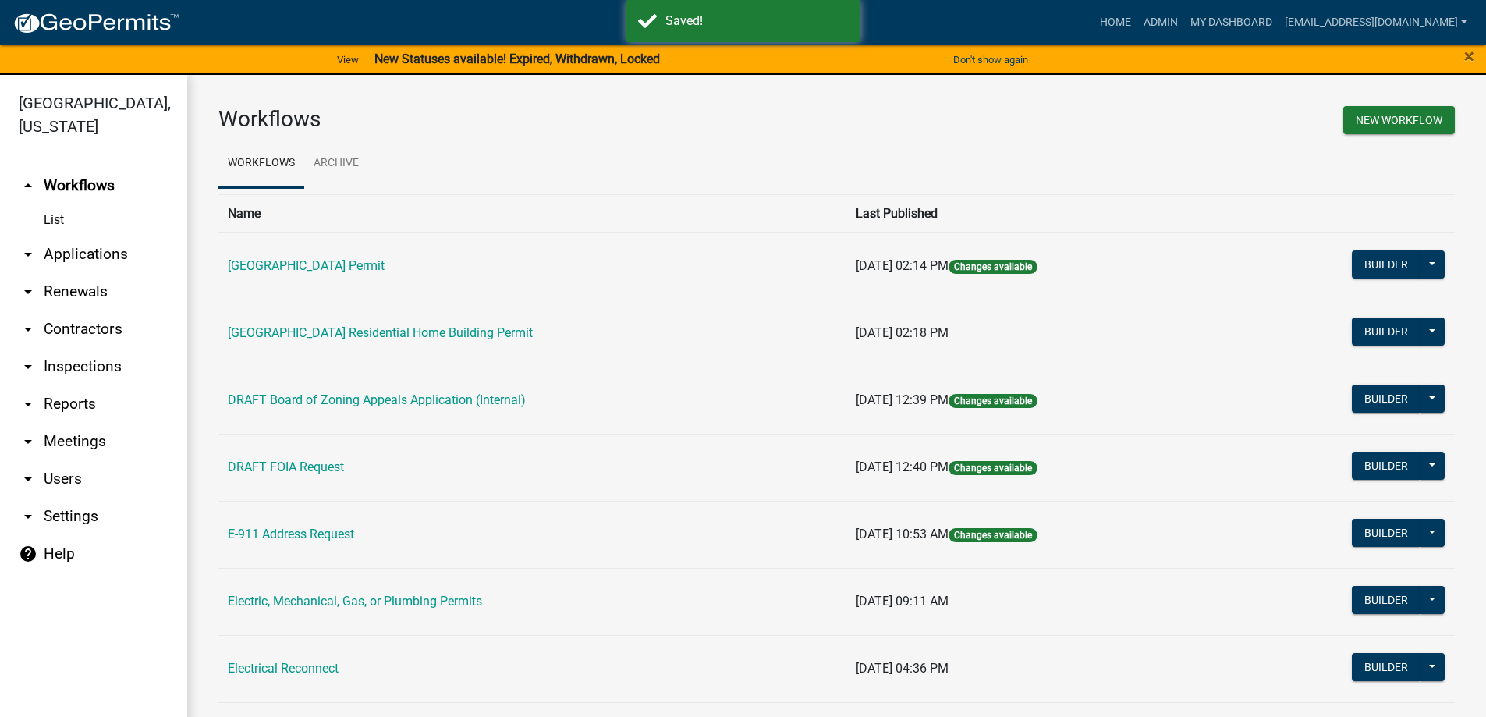
click at [59, 258] on link "arrow_drop_down Applications" at bounding box center [93, 254] width 187 height 37
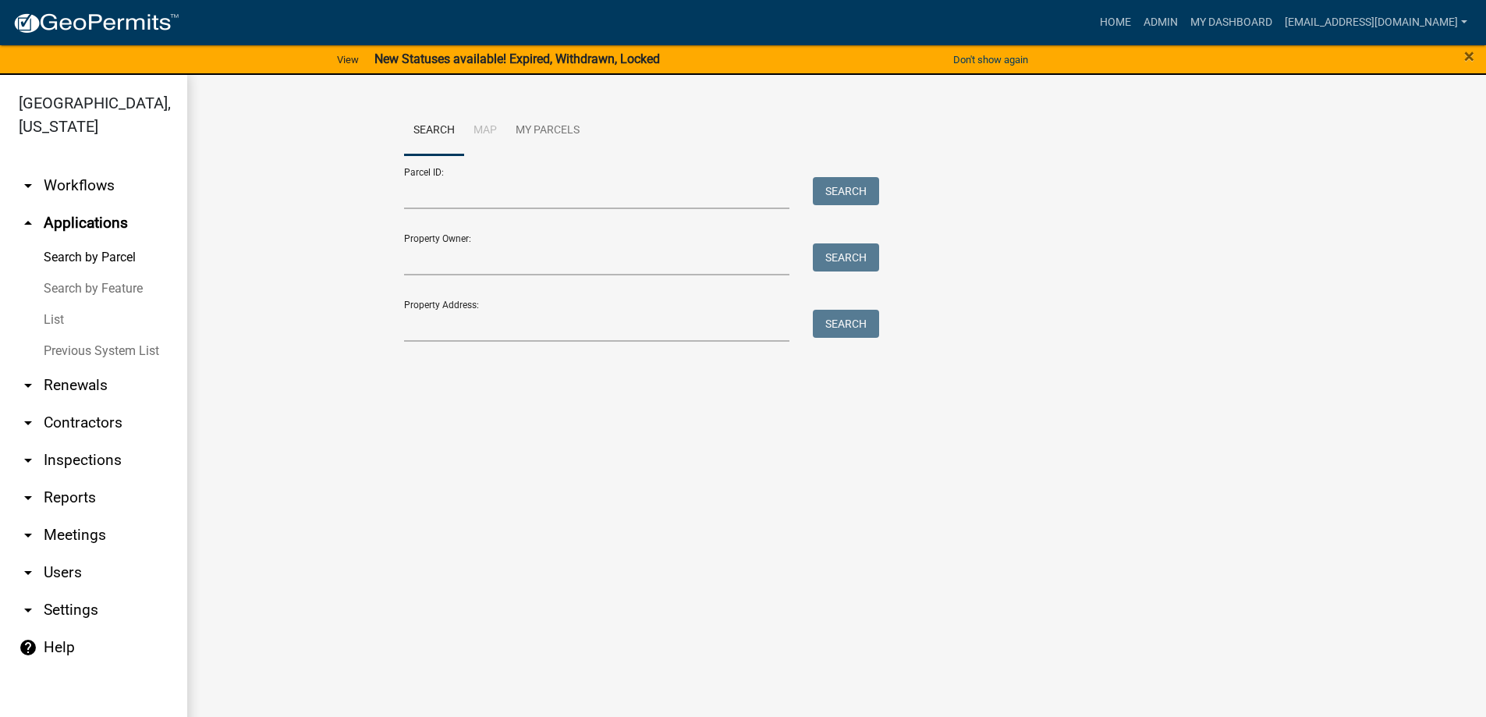
click at [64, 310] on link "List" at bounding box center [93, 319] width 187 height 31
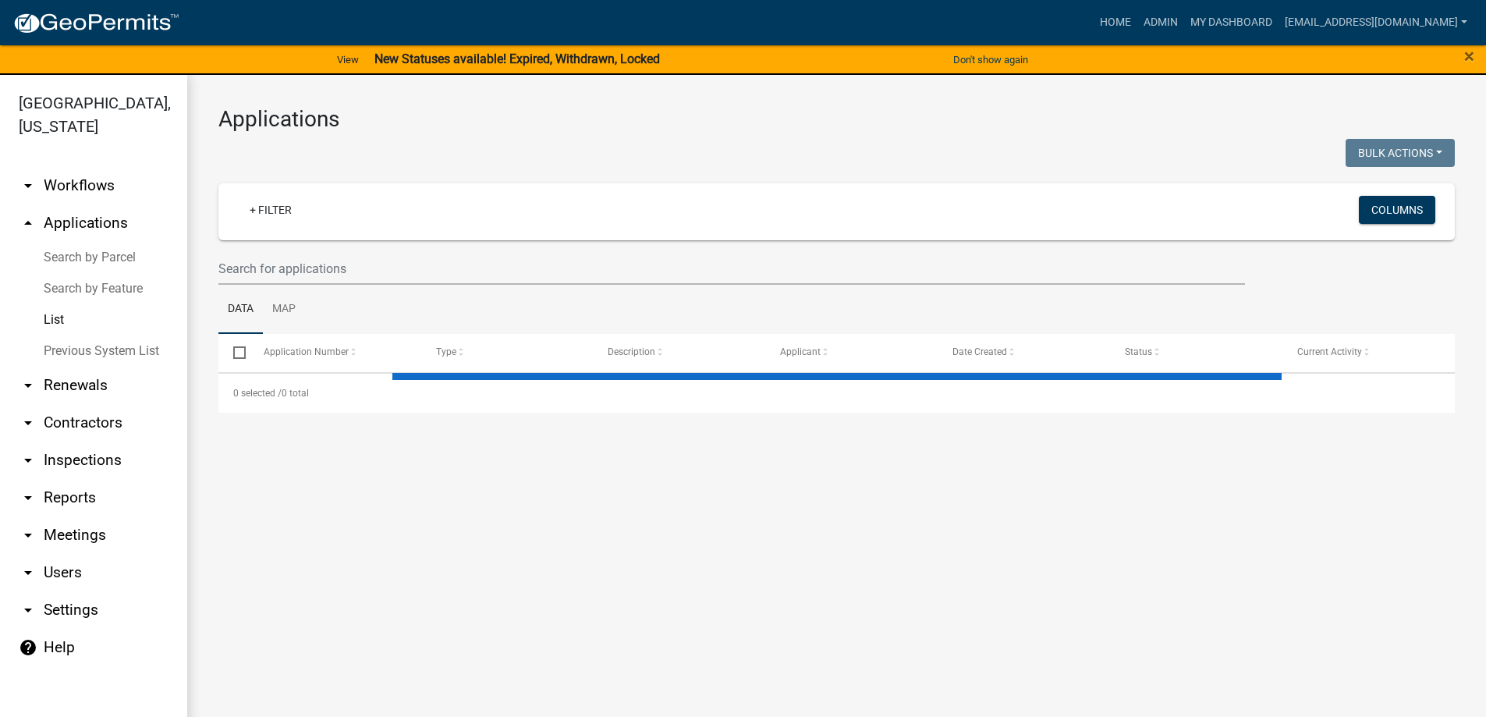
select select "3: 100"
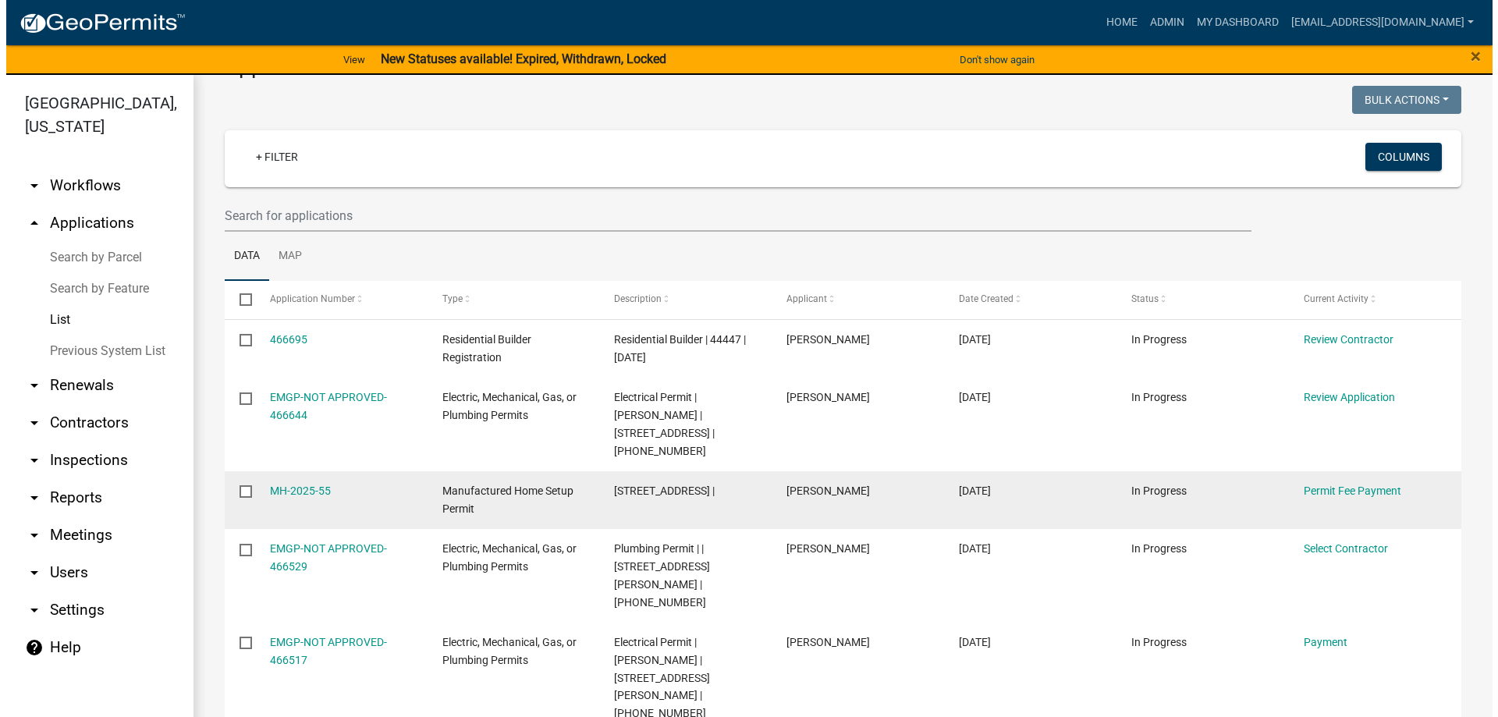
scroll to position [78, 0]
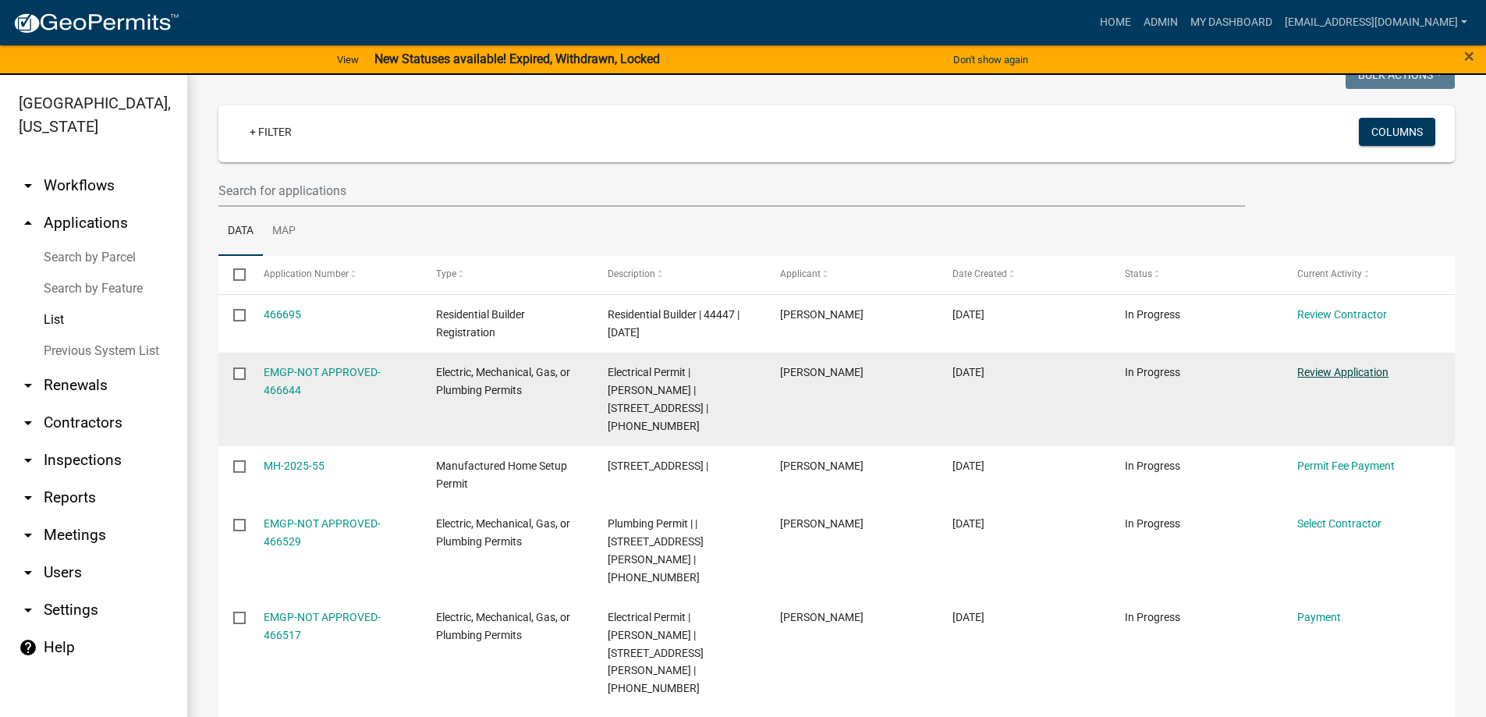
click at [1352, 370] on link "Review Application" at bounding box center [1342, 372] width 91 height 12
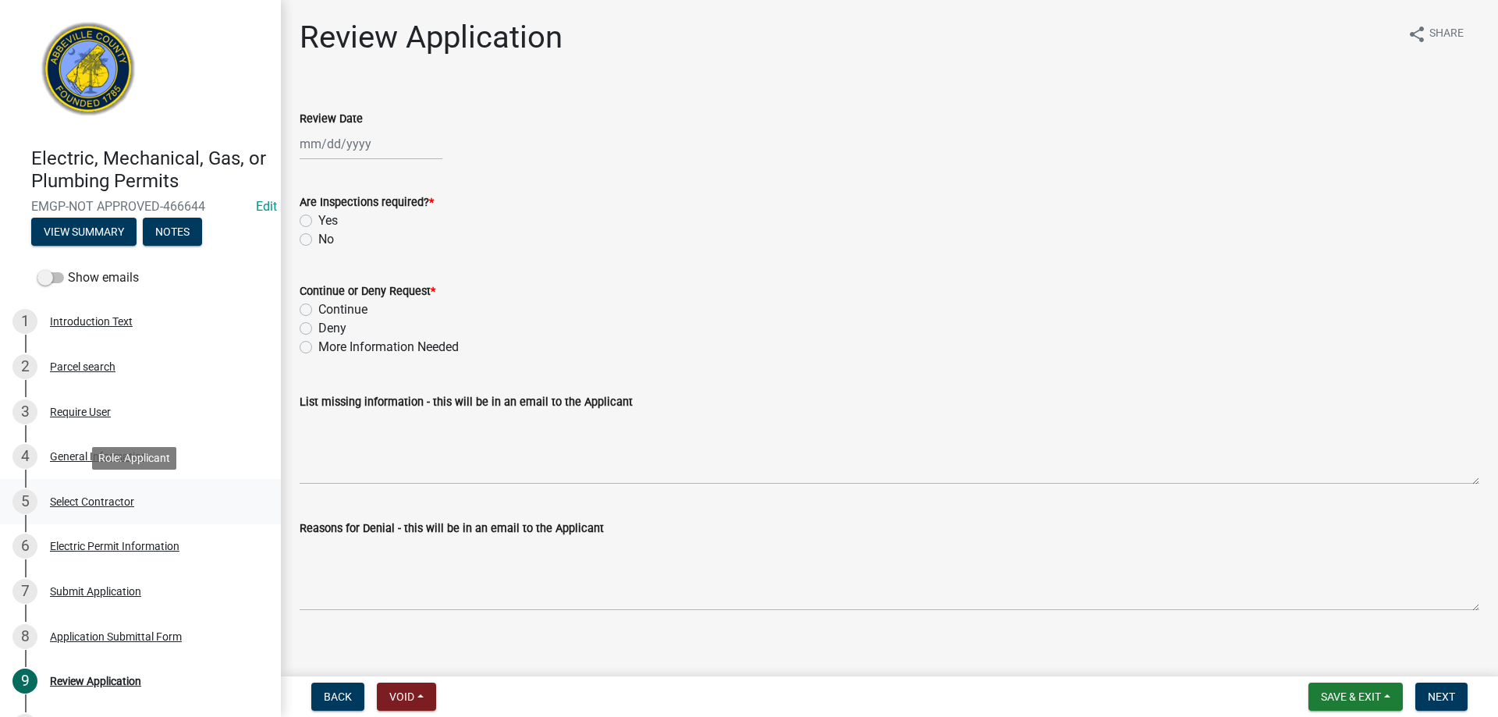
click at [98, 502] on div "Select Contractor" at bounding box center [92, 501] width 84 height 11
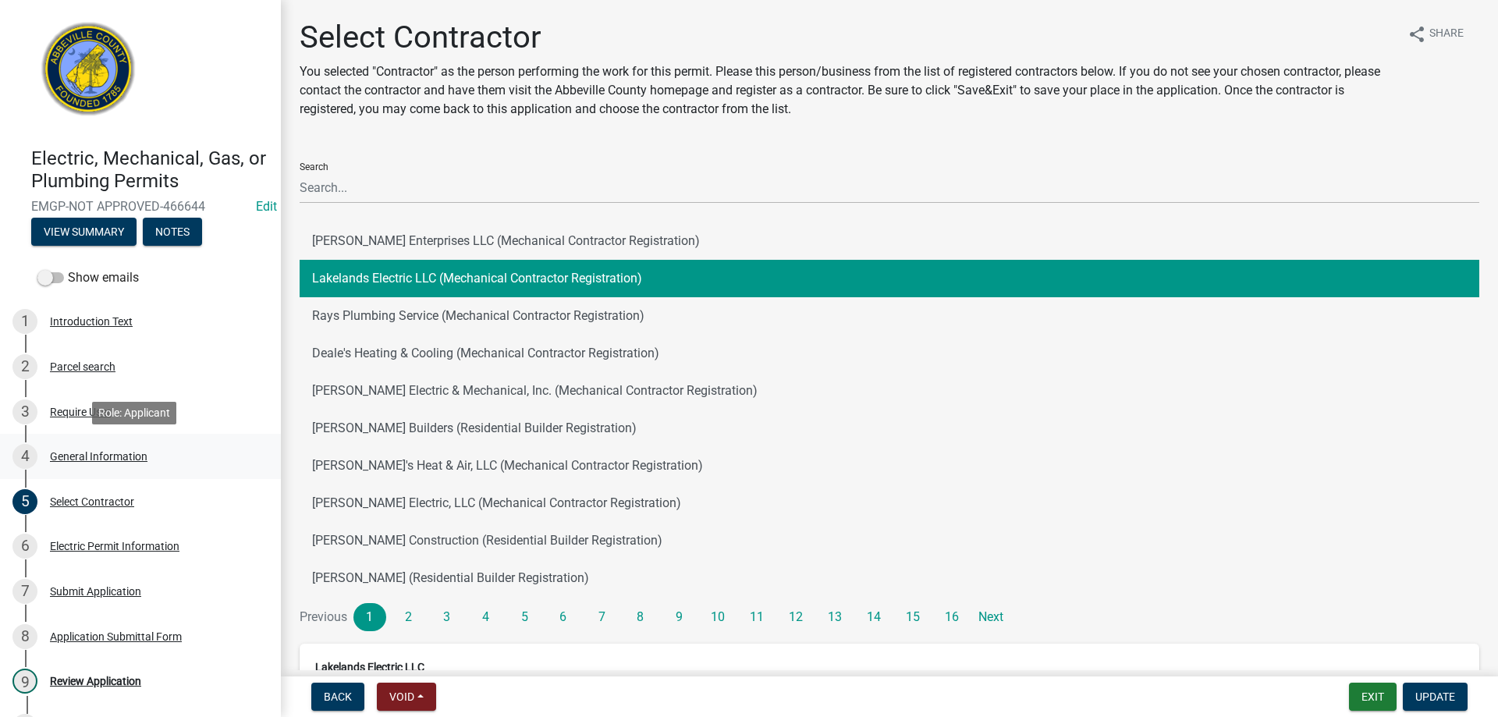
click at [107, 446] on div "4 General Information" at bounding box center [133, 456] width 243 height 25
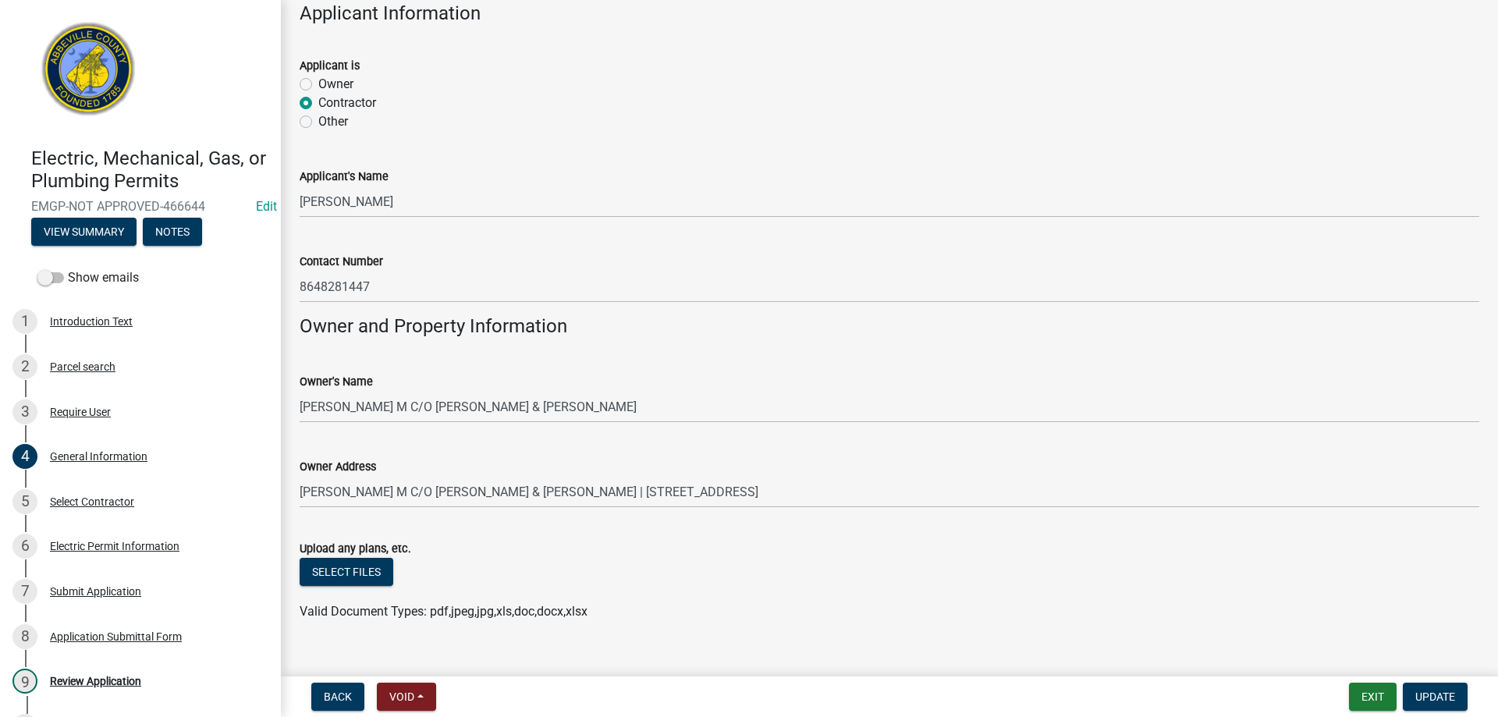
scroll to position [962, 0]
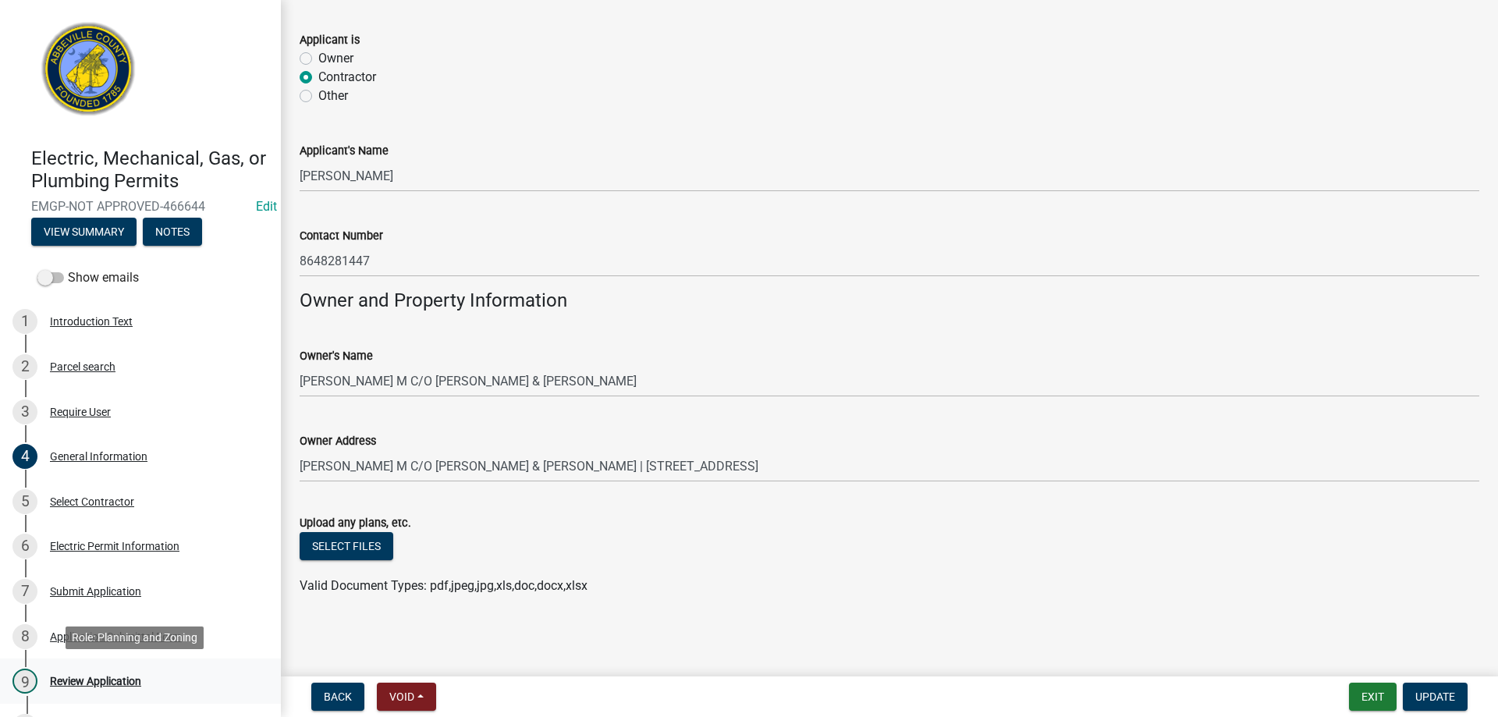
click at [133, 676] on div "Review Application" at bounding box center [95, 681] width 91 height 11
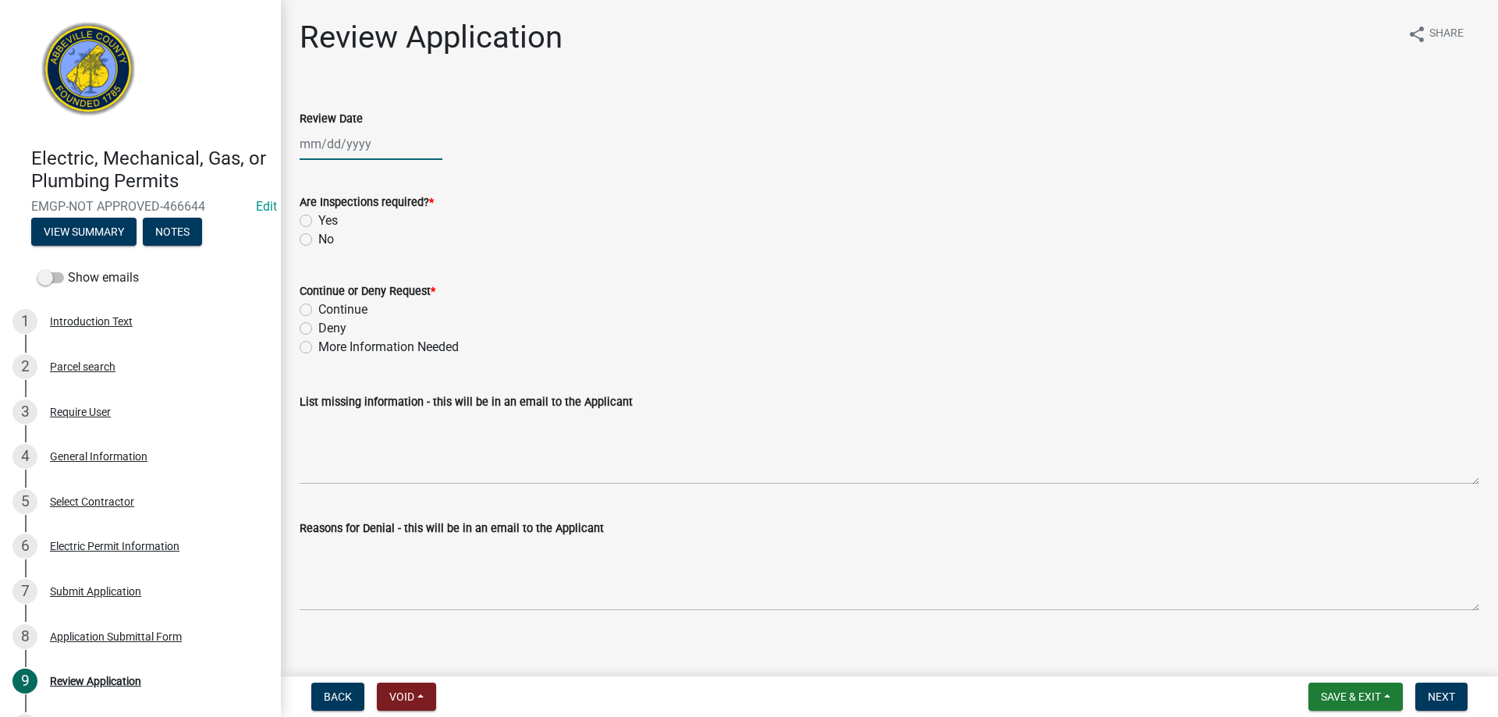
click at [383, 147] on div at bounding box center [371, 144] width 143 height 32
select select "8"
select select "2025"
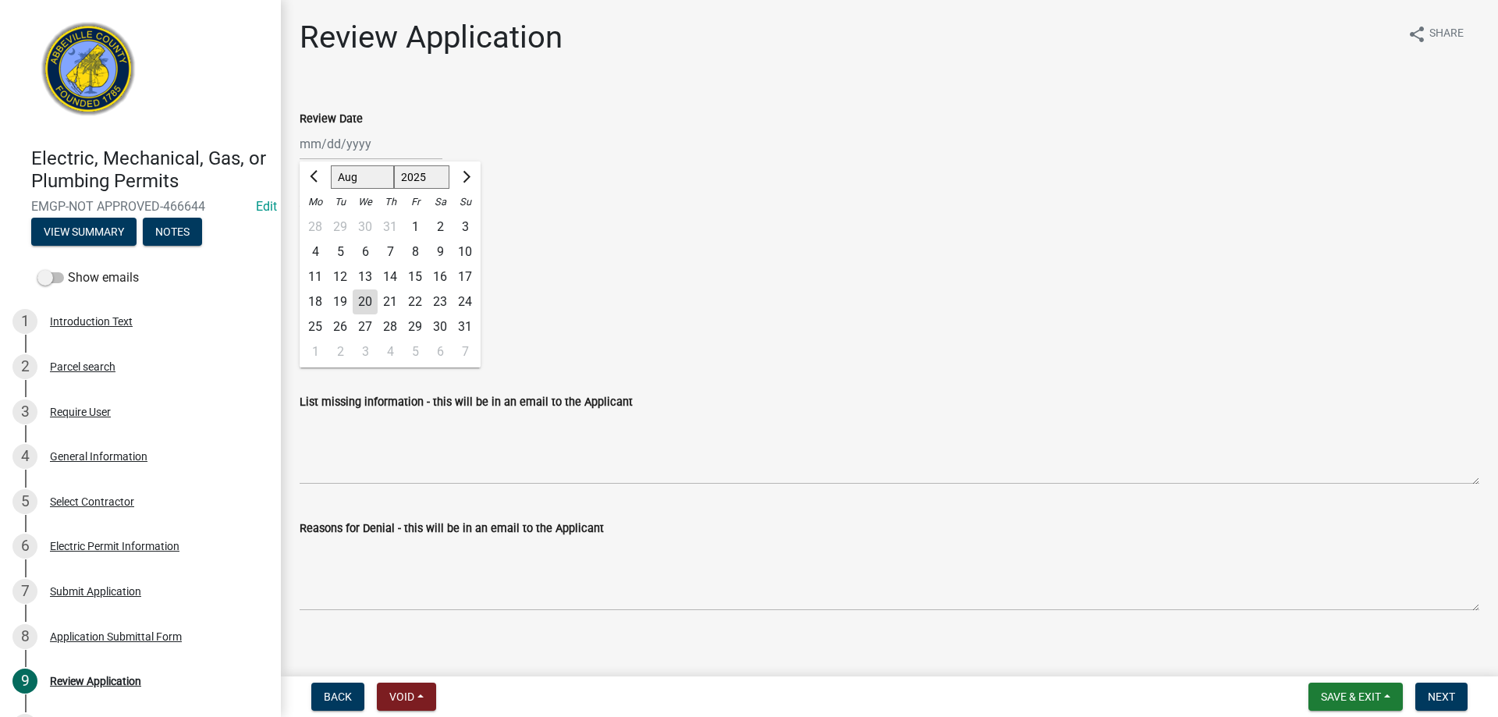
click at [363, 305] on div "20" at bounding box center [365, 301] width 25 height 25
type input "[DATE]"
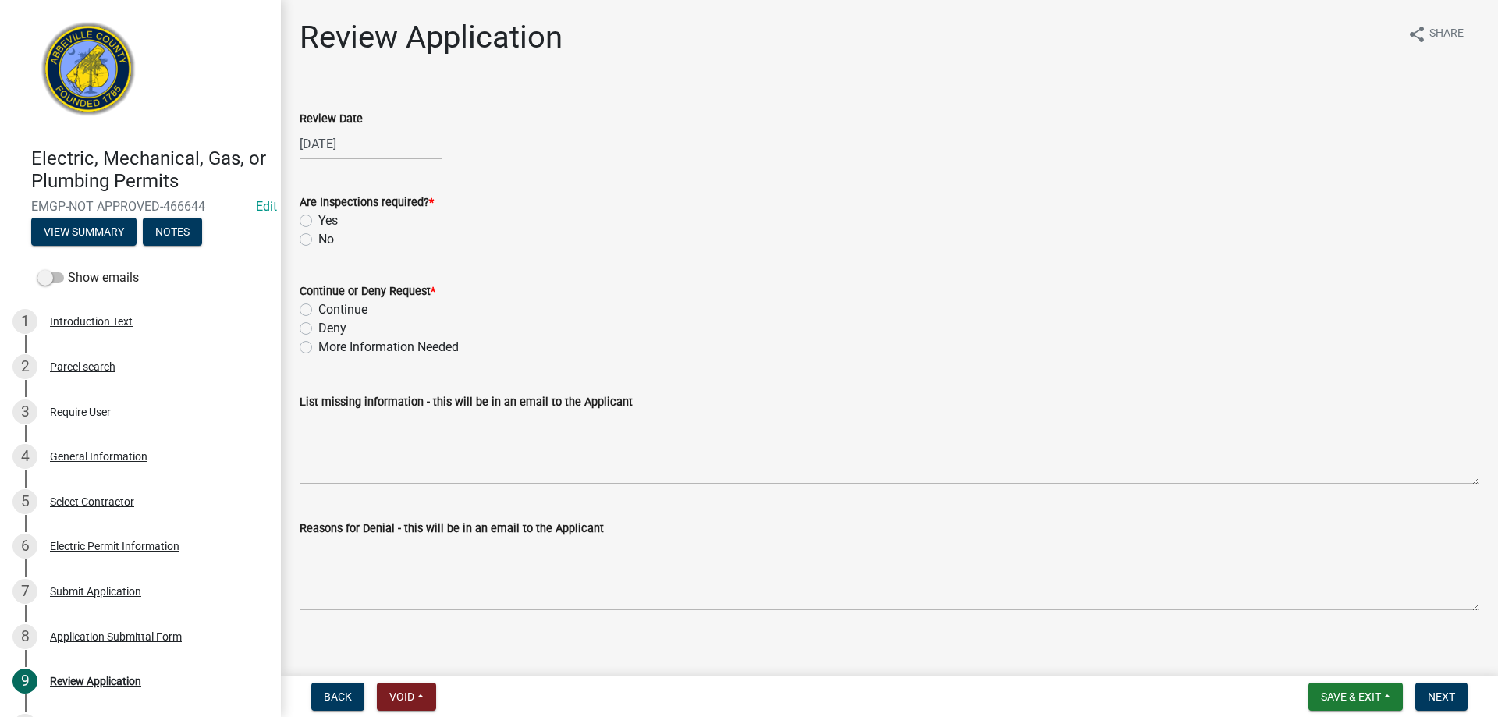
click at [318, 221] on label "Yes" at bounding box center [328, 220] width 20 height 19
click at [318, 221] on input "Yes" at bounding box center [323, 216] width 10 height 10
radio input "true"
click at [318, 307] on label "Continue" at bounding box center [342, 309] width 49 height 19
click at [318, 307] on input "Continue" at bounding box center [323, 305] width 10 height 10
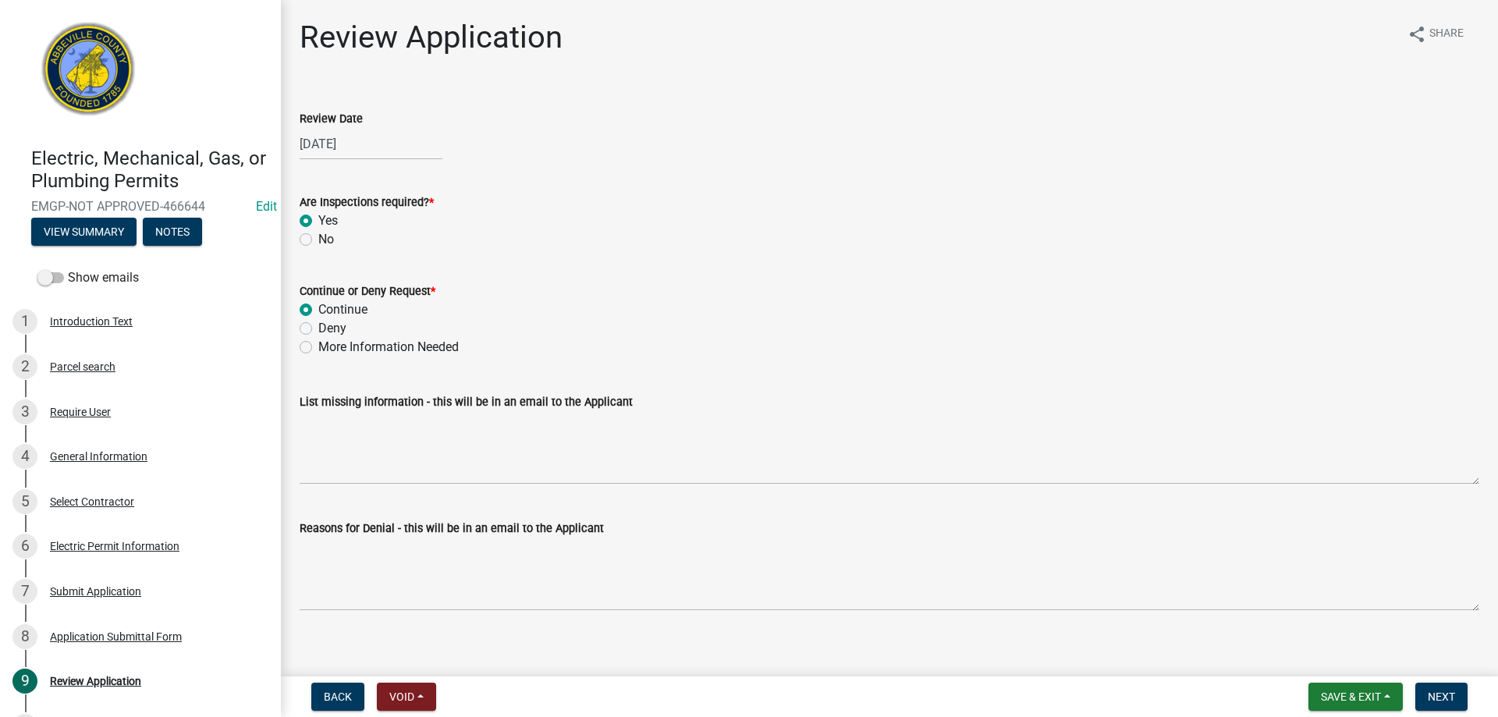
radio input "true"
click at [1441, 696] on span "Next" at bounding box center [1441, 696] width 27 height 12
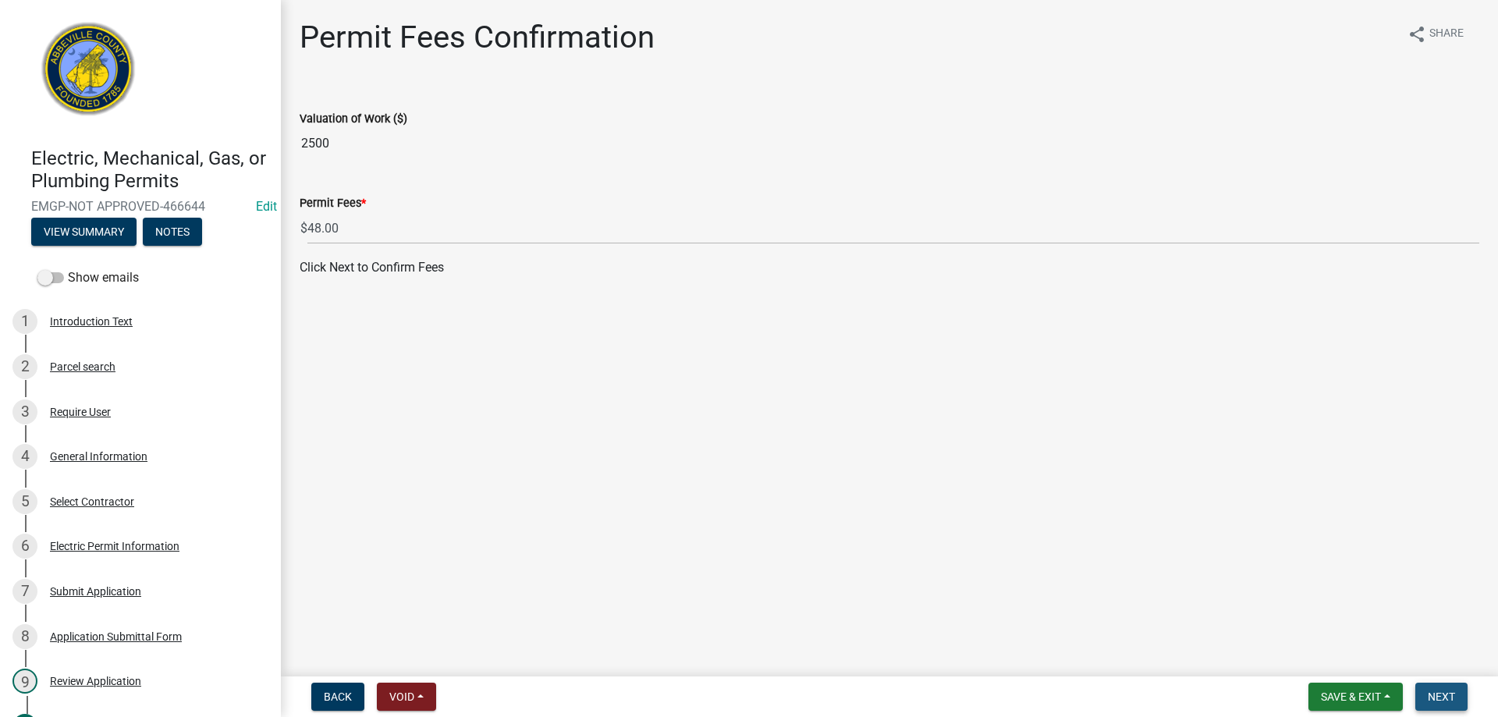
click at [1444, 693] on span "Next" at bounding box center [1441, 696] width 27 height 12
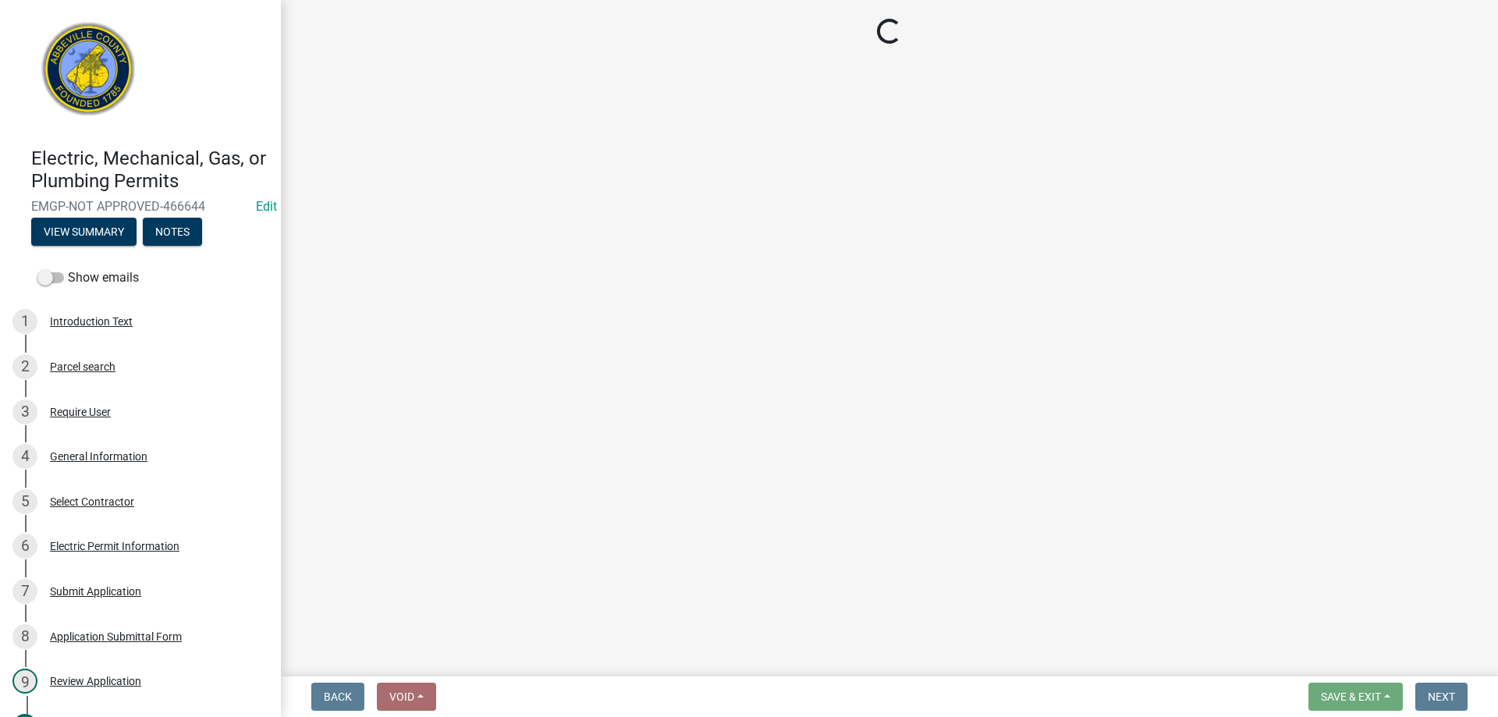
select select "3: 3"
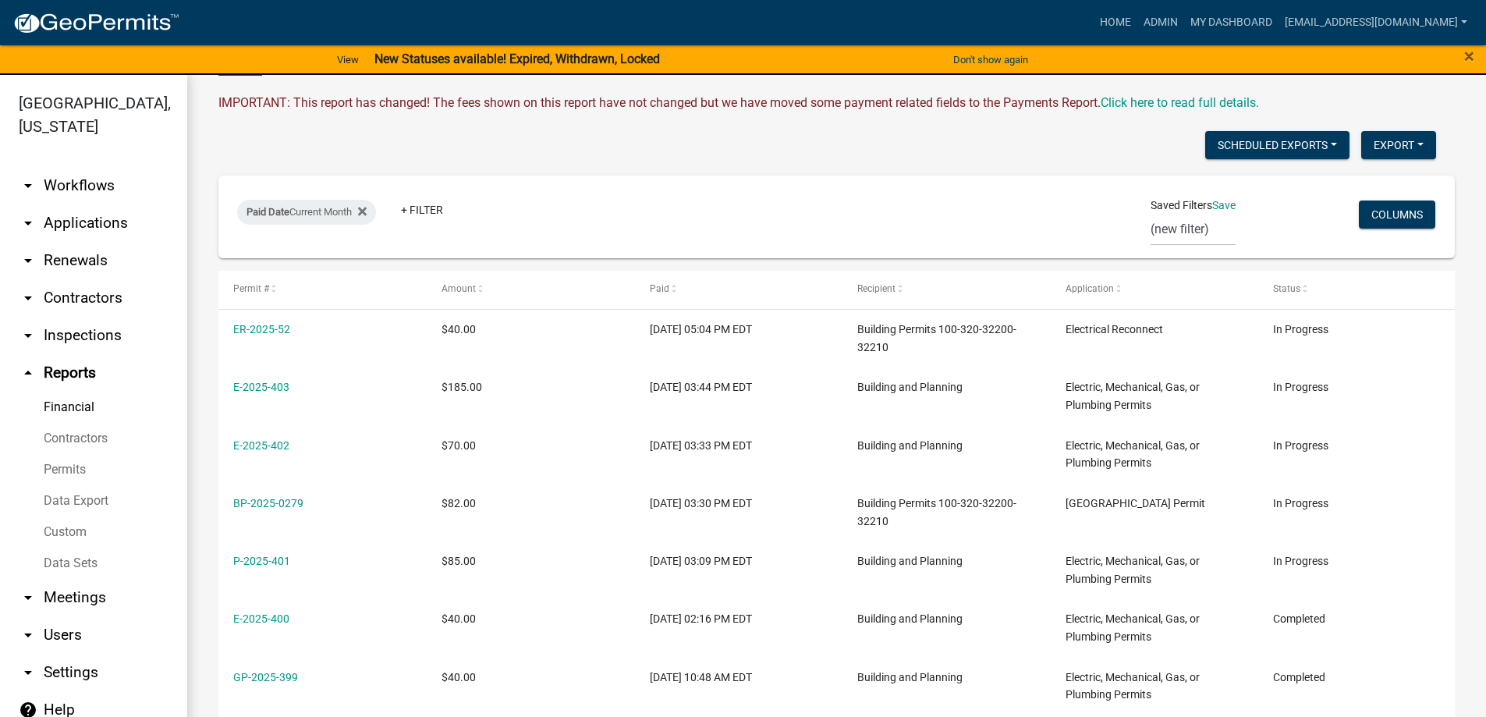
scroll to position [78, 0]
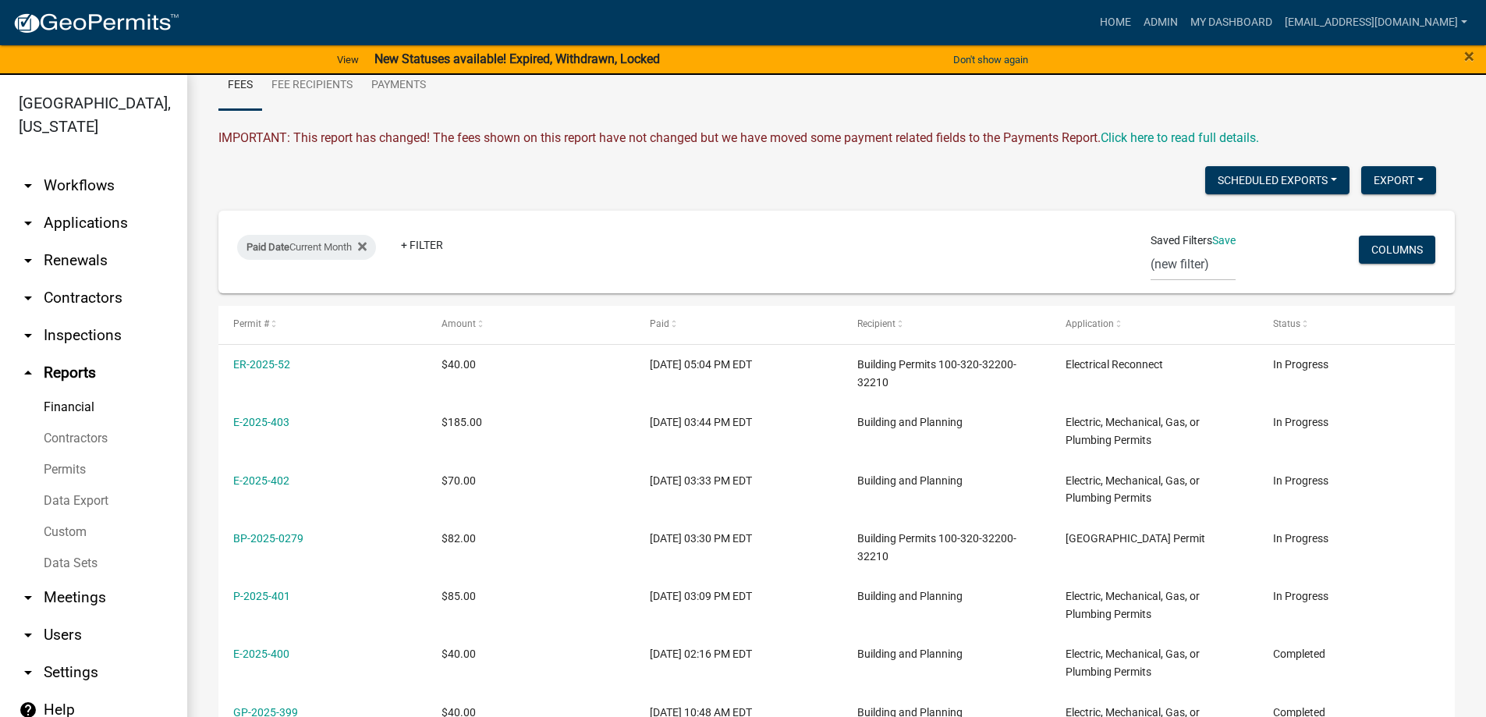
click at [97, 228] on link "arrow_drop_down Applications" at bounding box center [93, 222] width 187 height 37
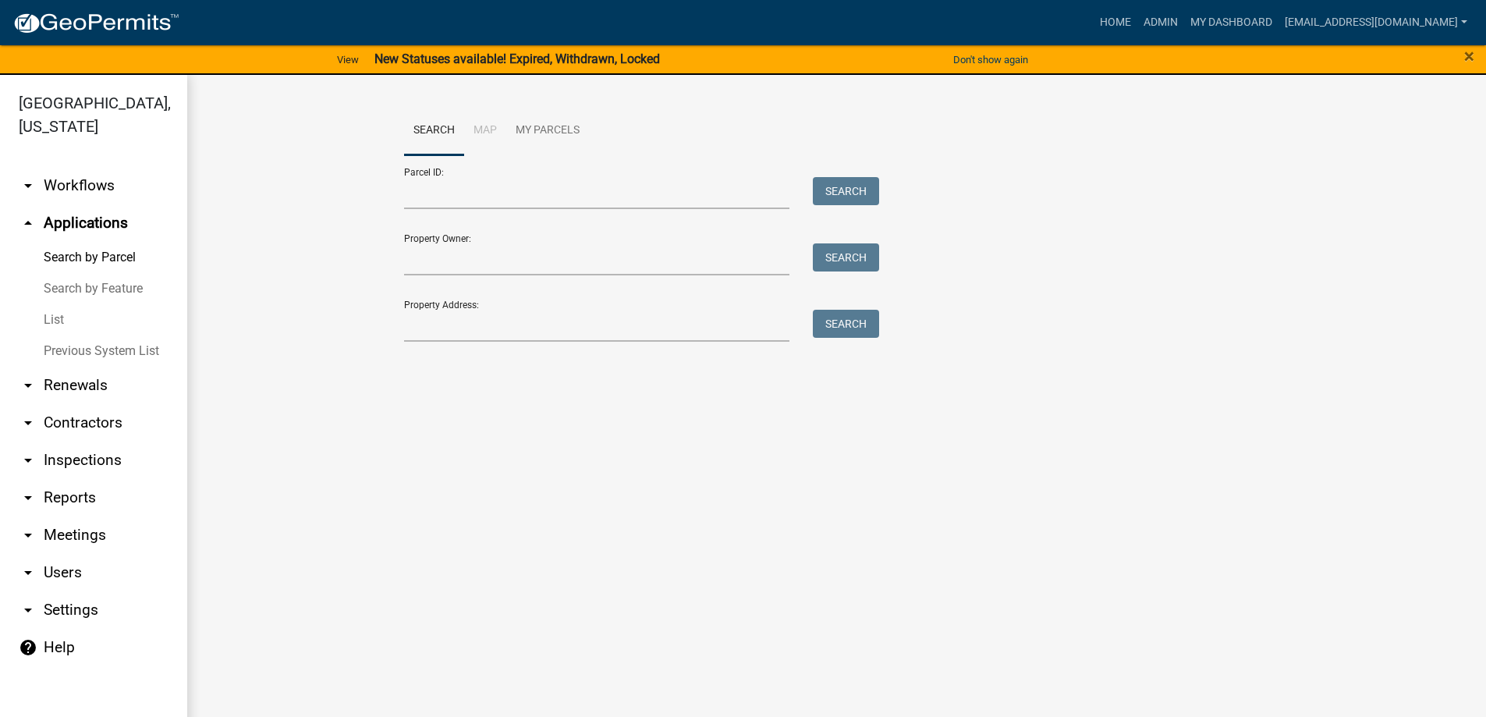
click at [46, 314] on link "List" at bounding box center [93, 319] width 187 height 31
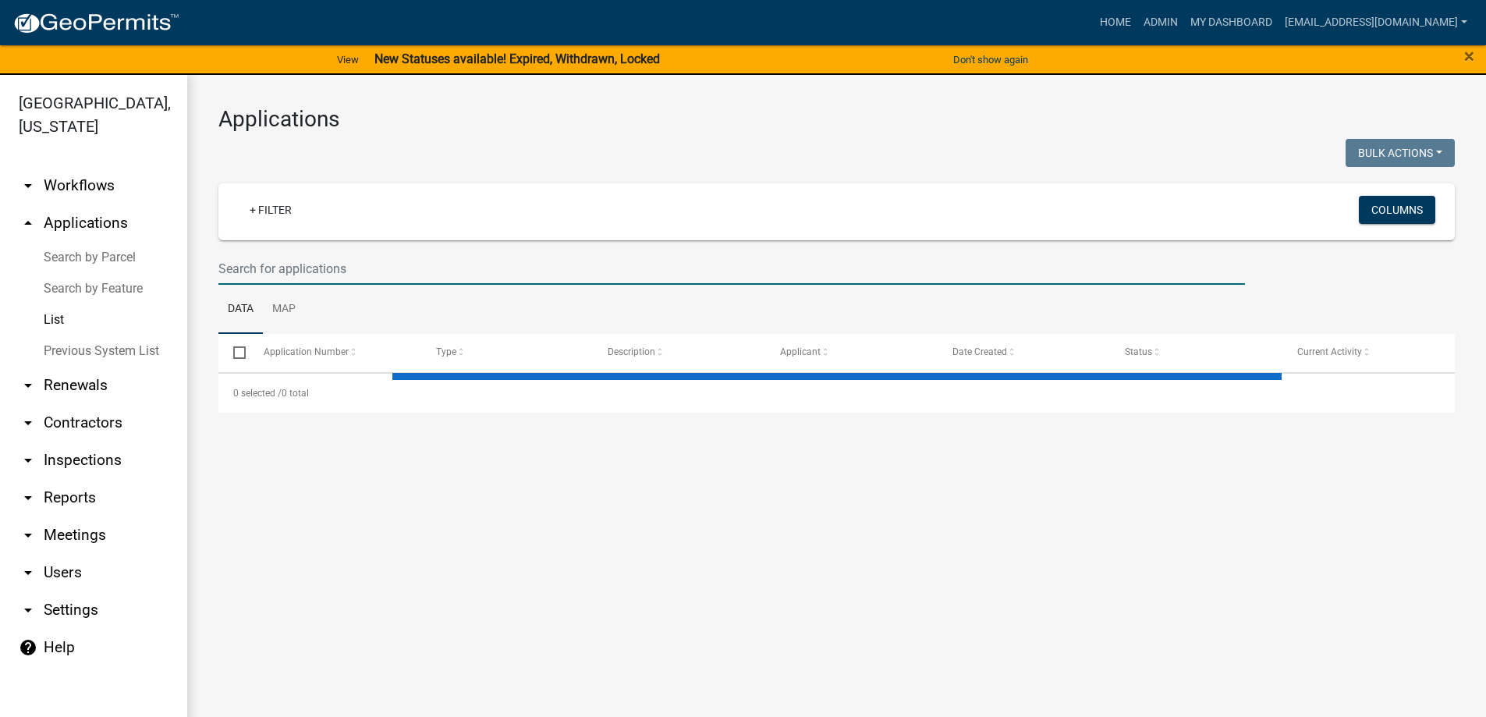
click at [326, 269] on input "text" at bounding box center [731, 269] width 1027 height 32
select select "3: 100"
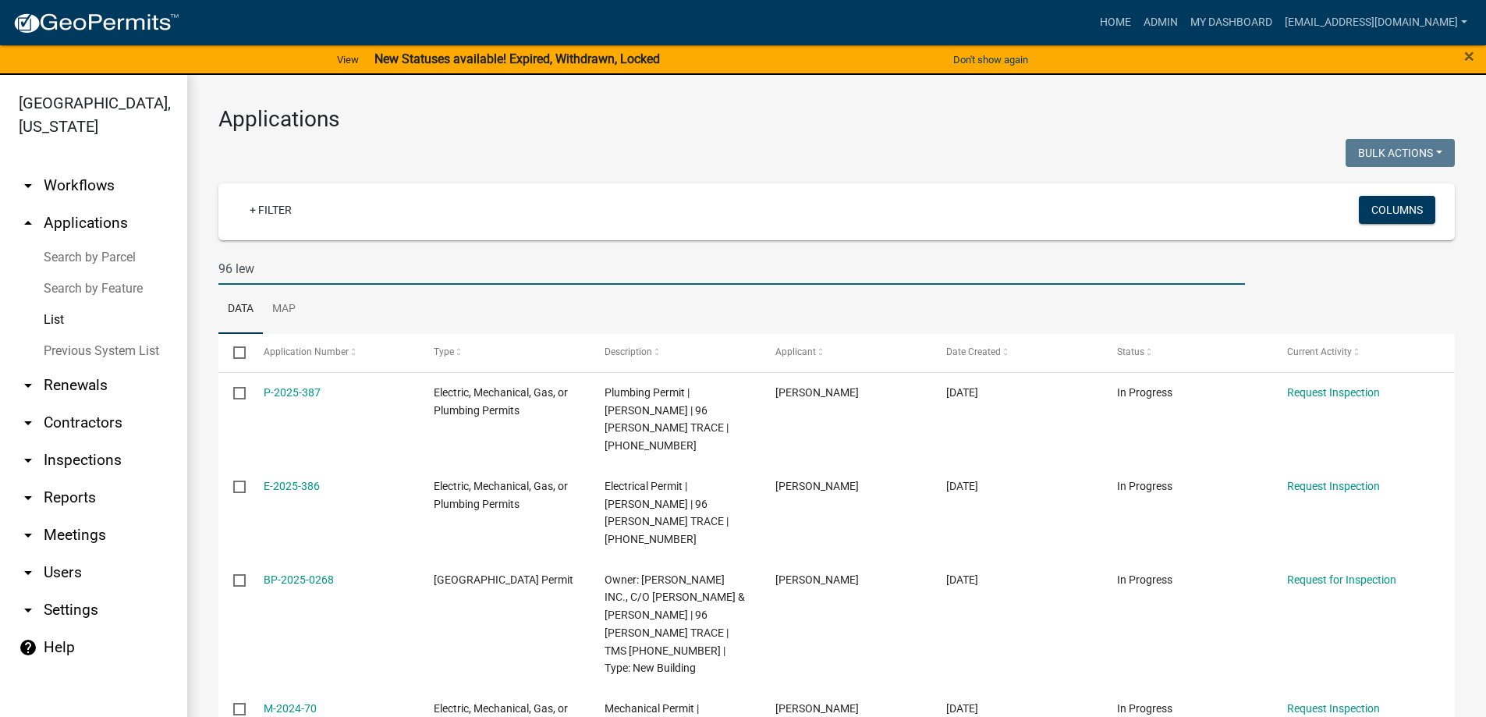
type input "96 lew"
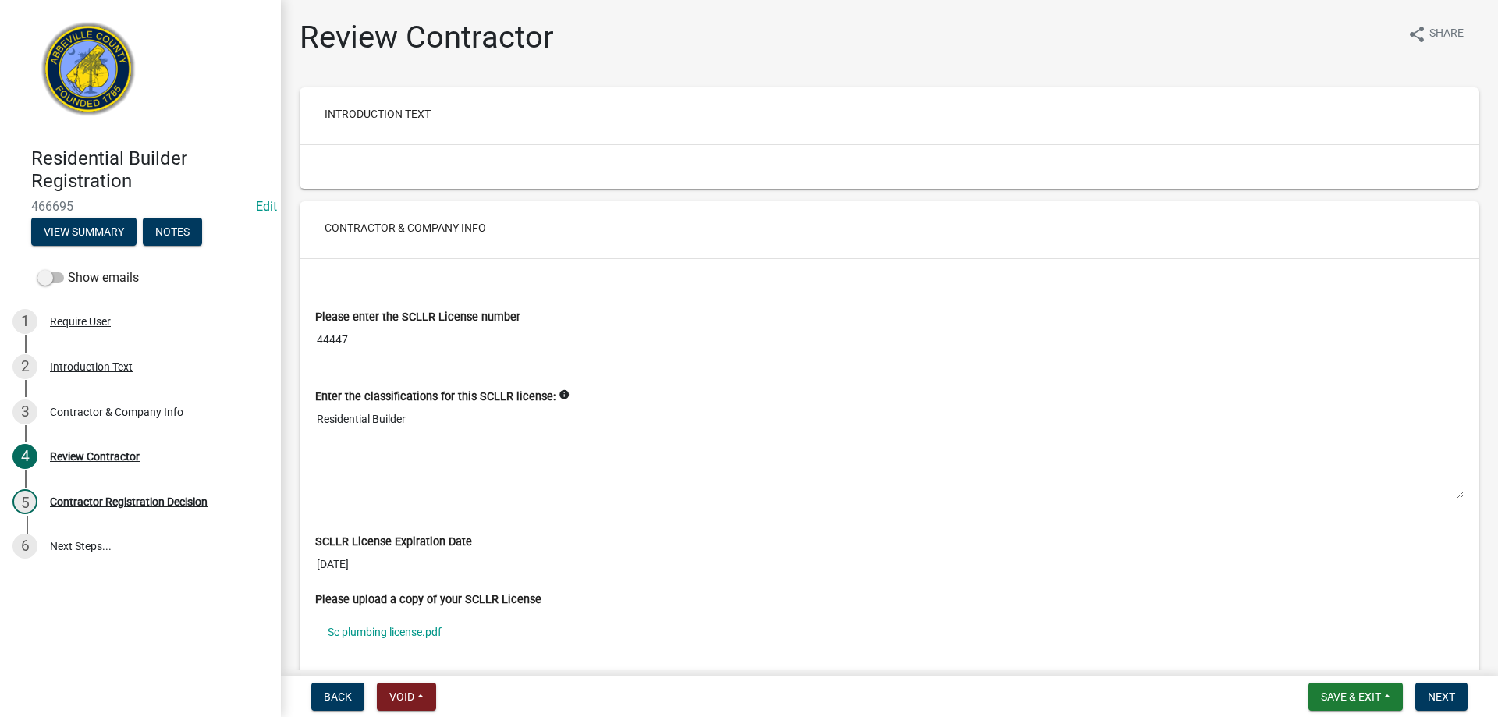
scroll to position [78, 0]
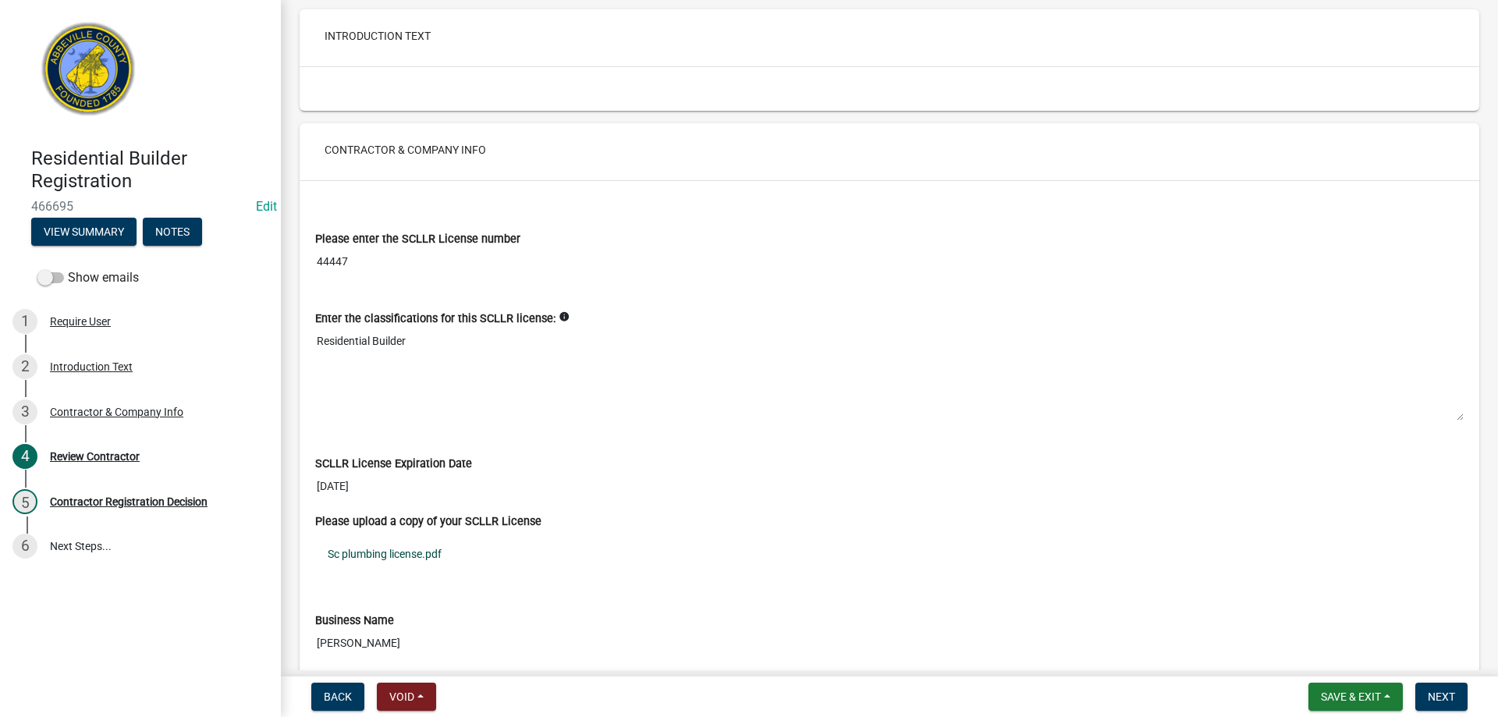
click at [378, 552] on link "Sc plumbing license.pdf" at bounding box center [889, 554] width 1148 height 36
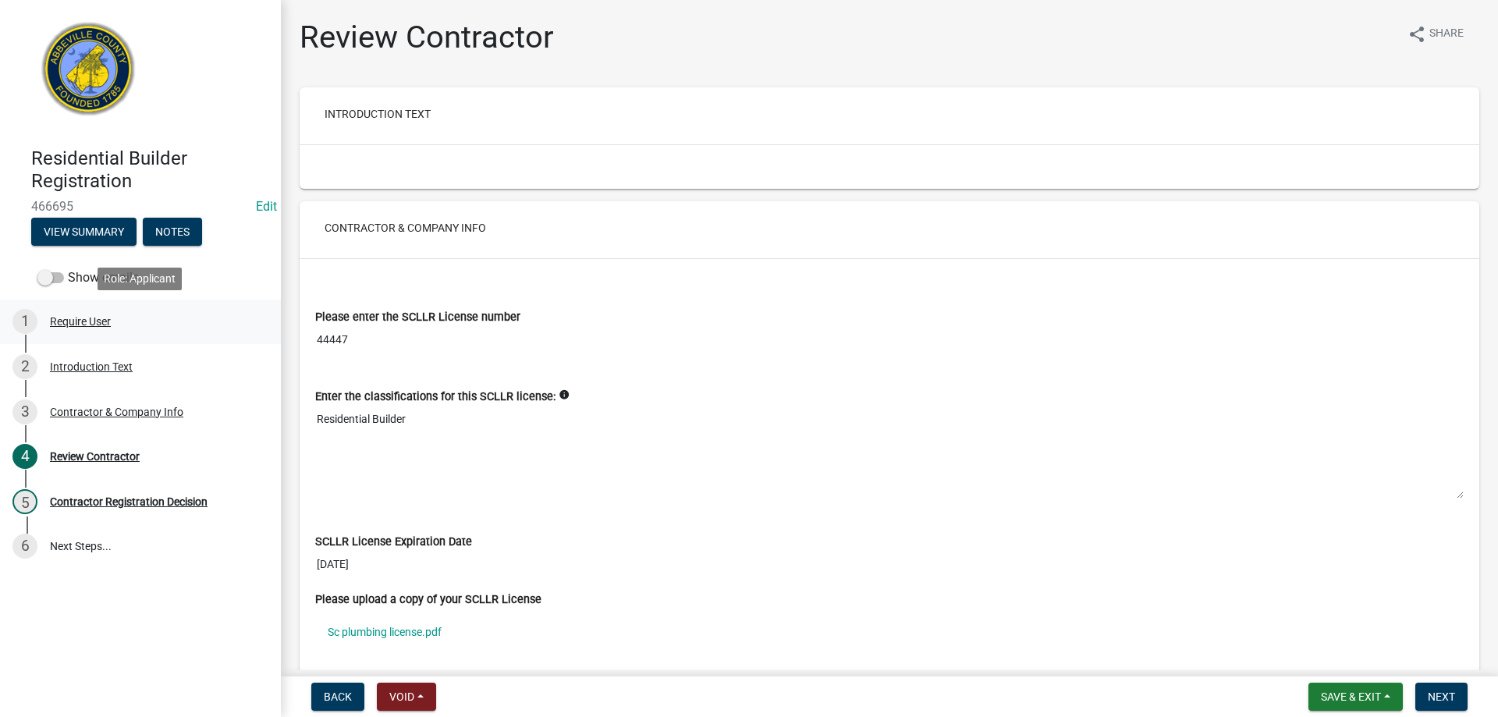
click at [61, 320] on div "Require User" at bounding box center [80, 321] width 61 height 11
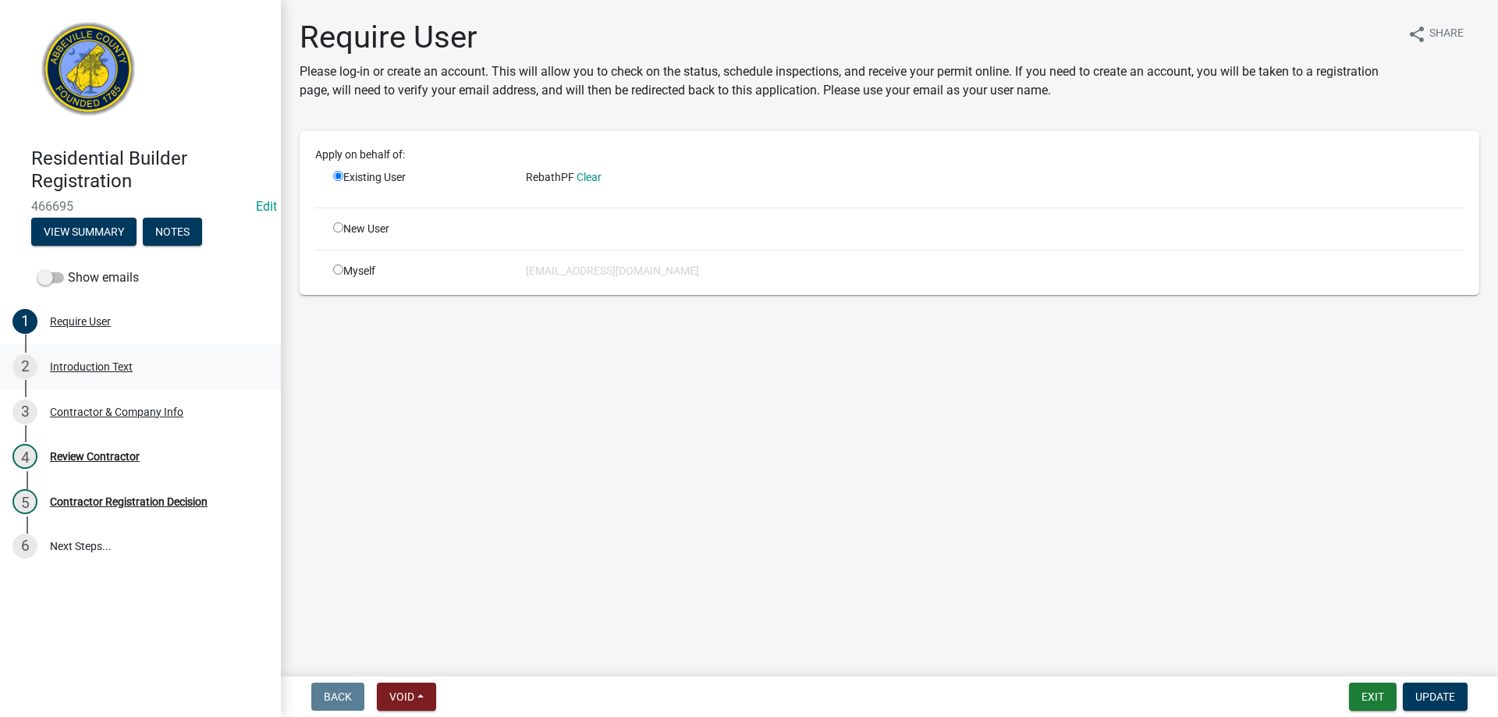
click at [114, 370] on div "Introduction Text" at bounding box center [91, 366] width 83 height 11
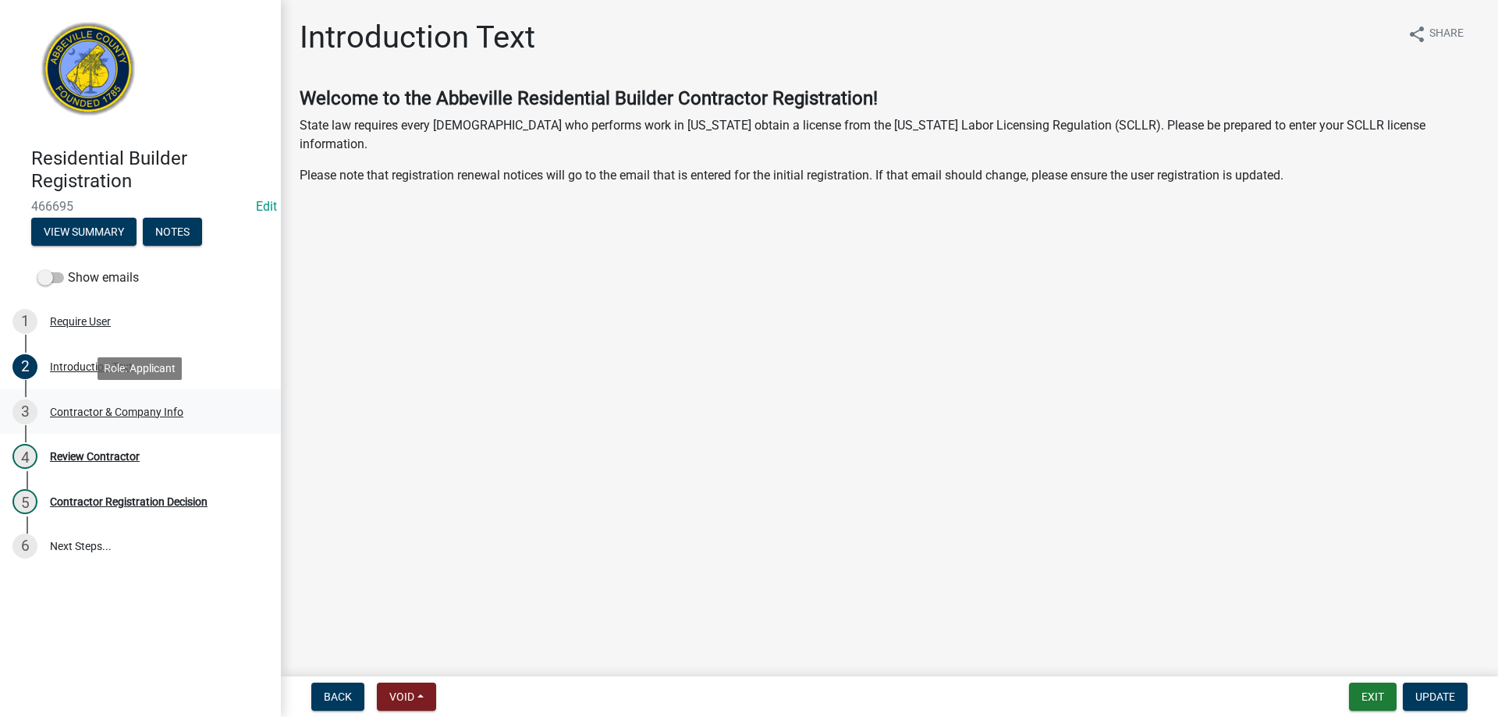
click at [108, 400] on div "3 Contractor & Company Info" at bounding box center [133, 411] width 243 height 25
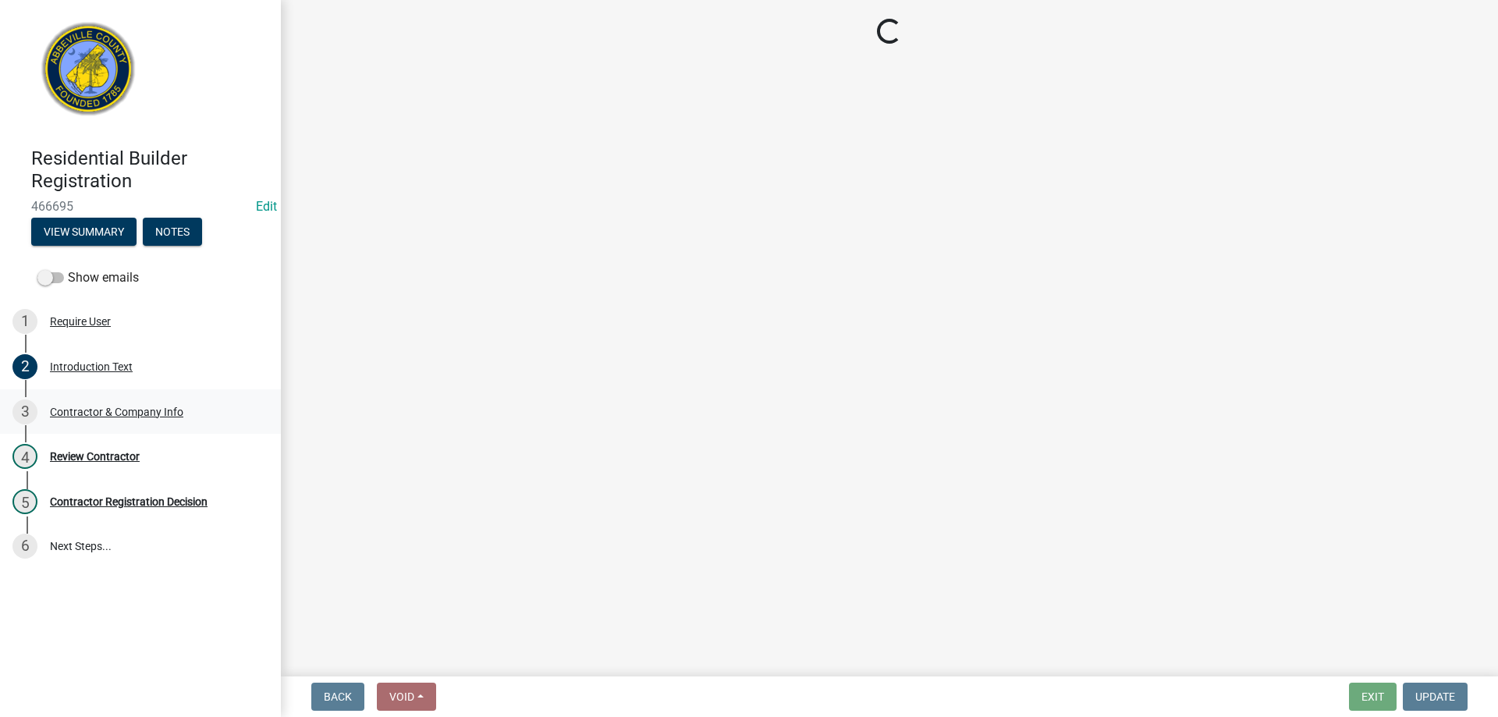
select select "NY"
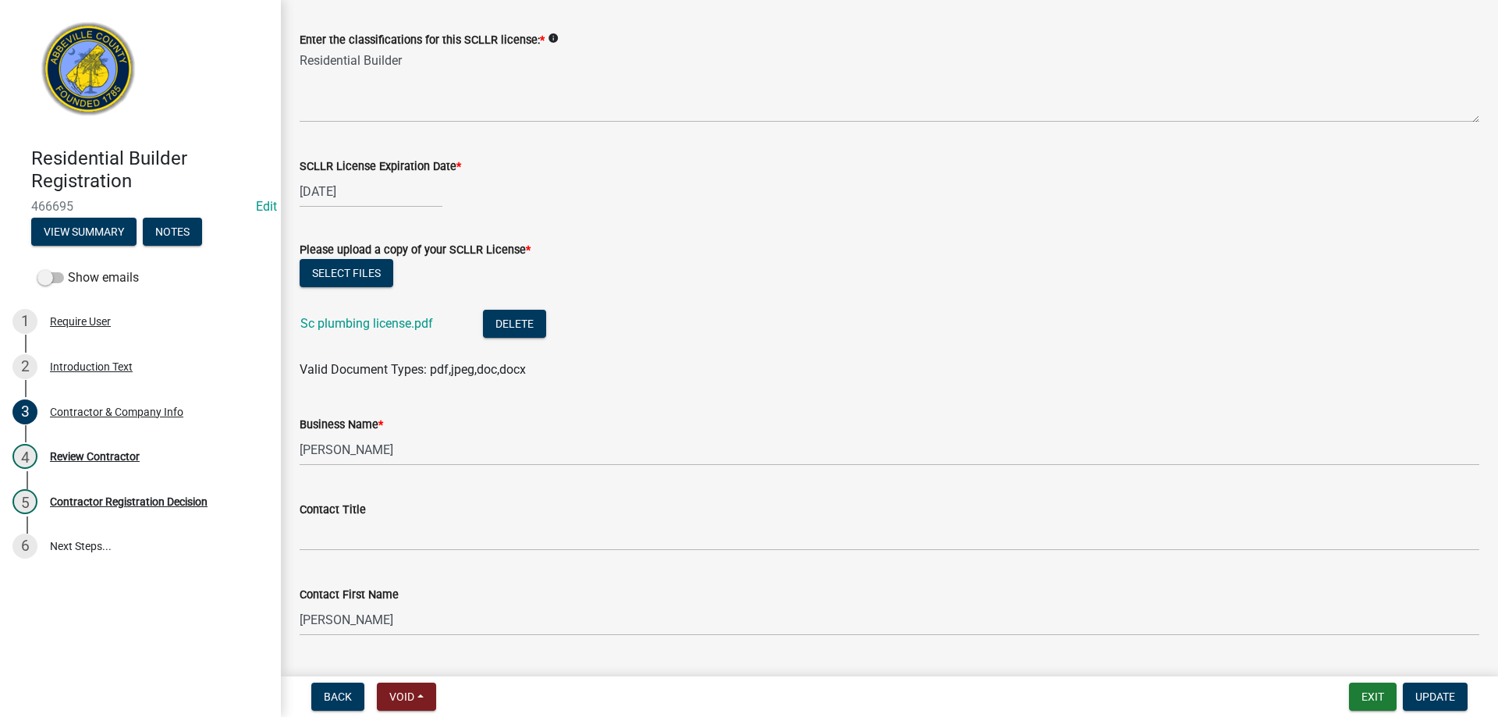
scroll to position [468, 0]
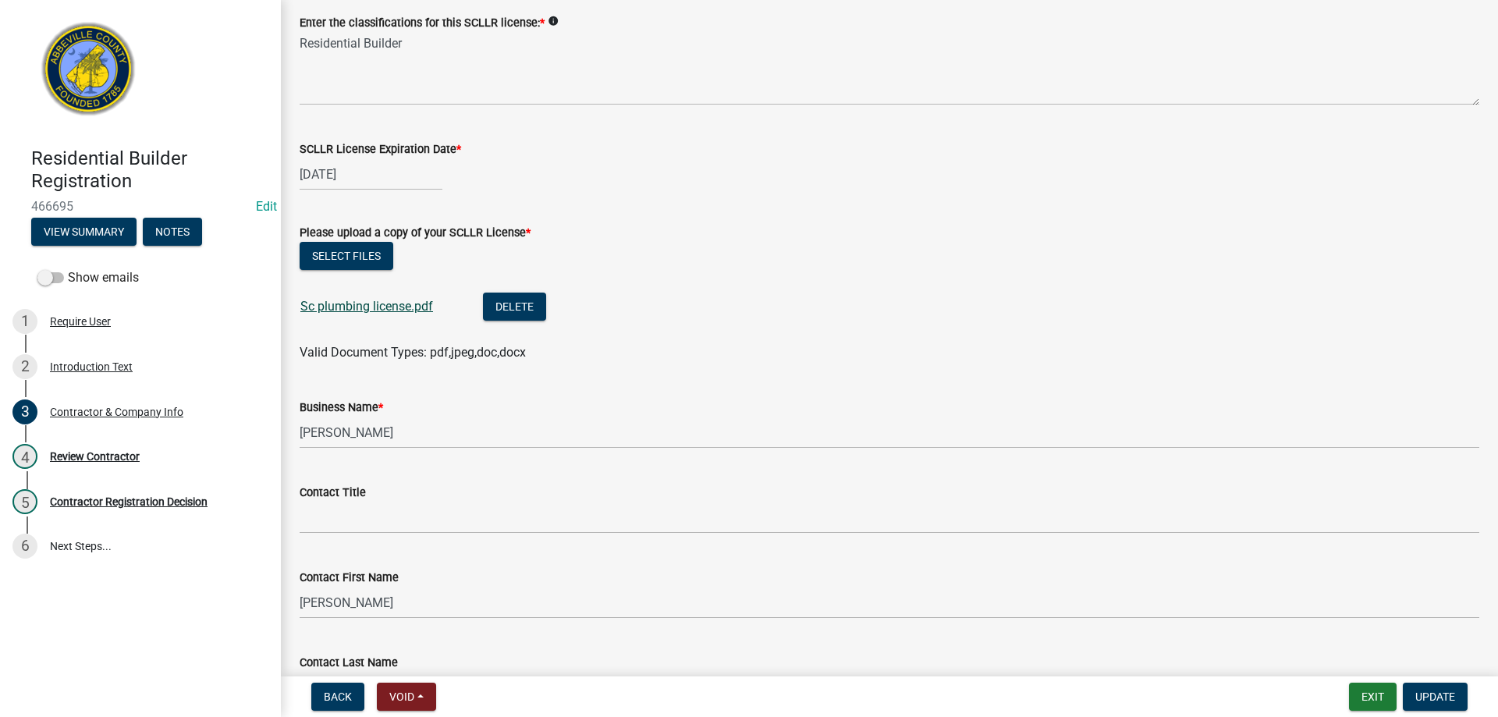
click at [368, 310] on link "Sc plumbing license.pdf" at bounding box center [366, 306] width 133 height 15
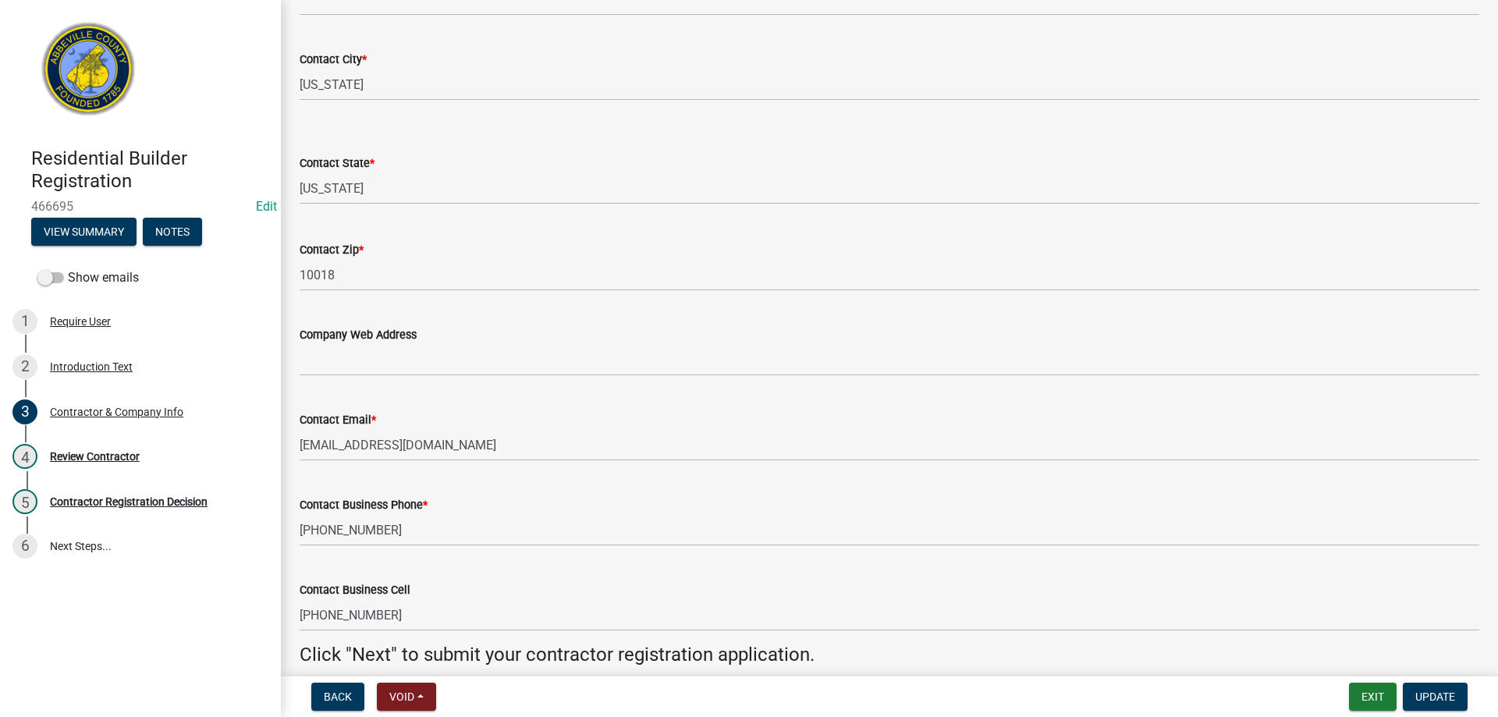
scroll to position [1396, 0]
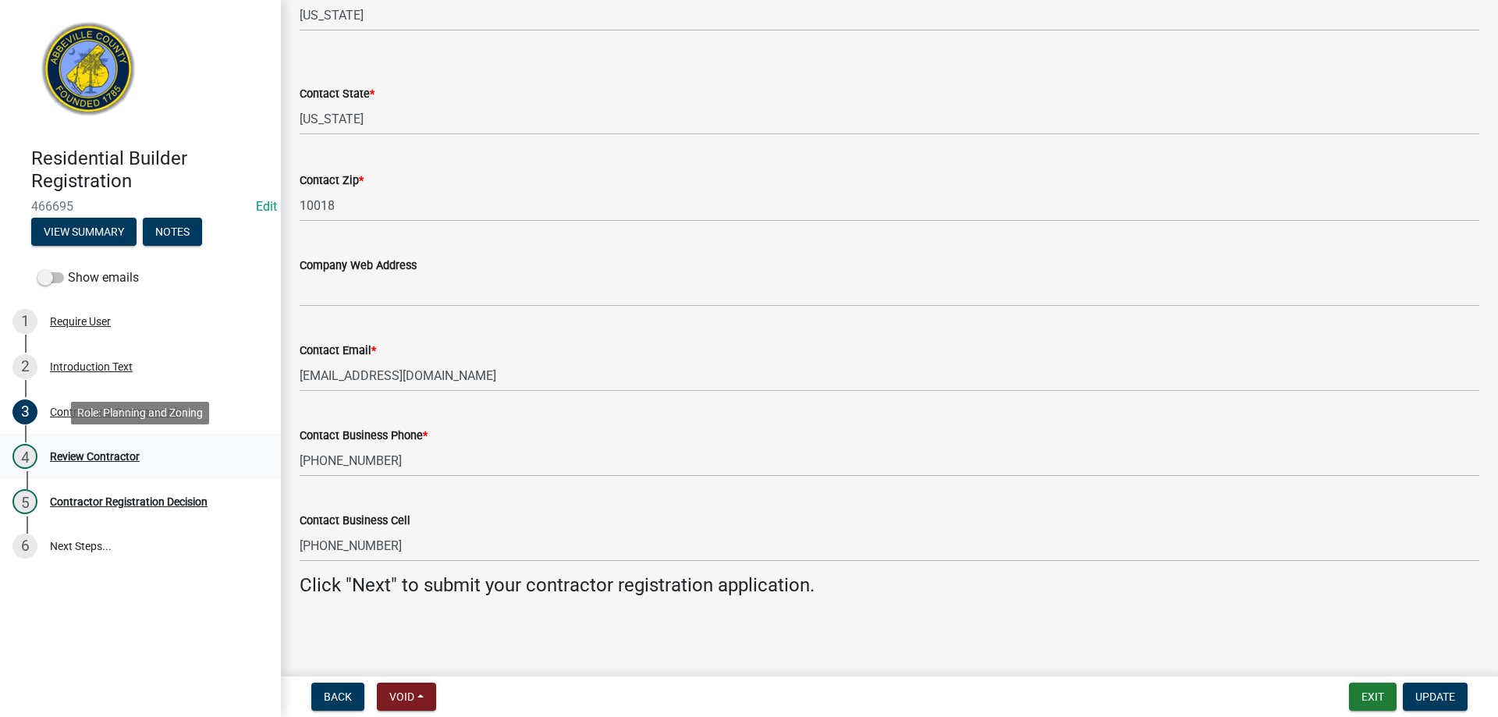
click at [77, 459] on div "Review Contractor" at bounding box center [95, 456] width 90 height 11
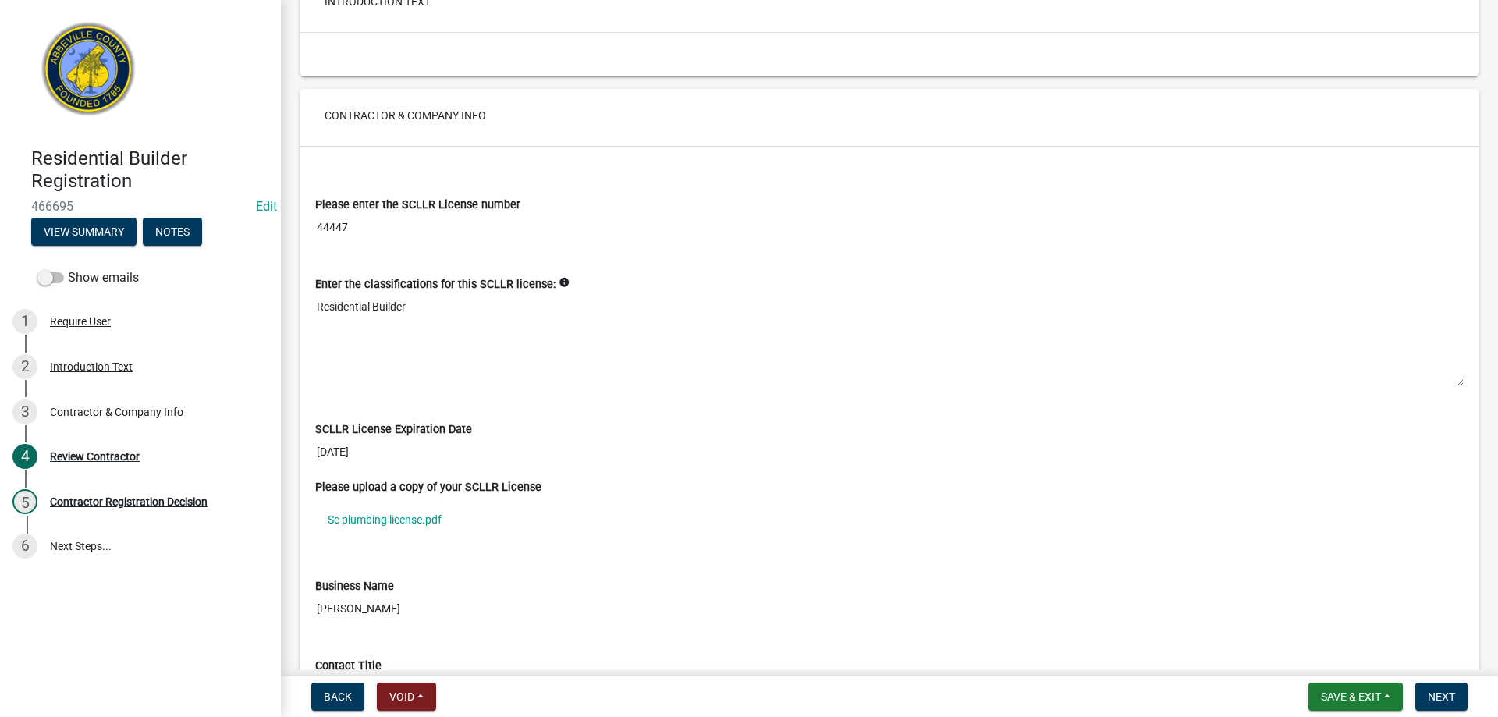
scroll to position [390, 0]
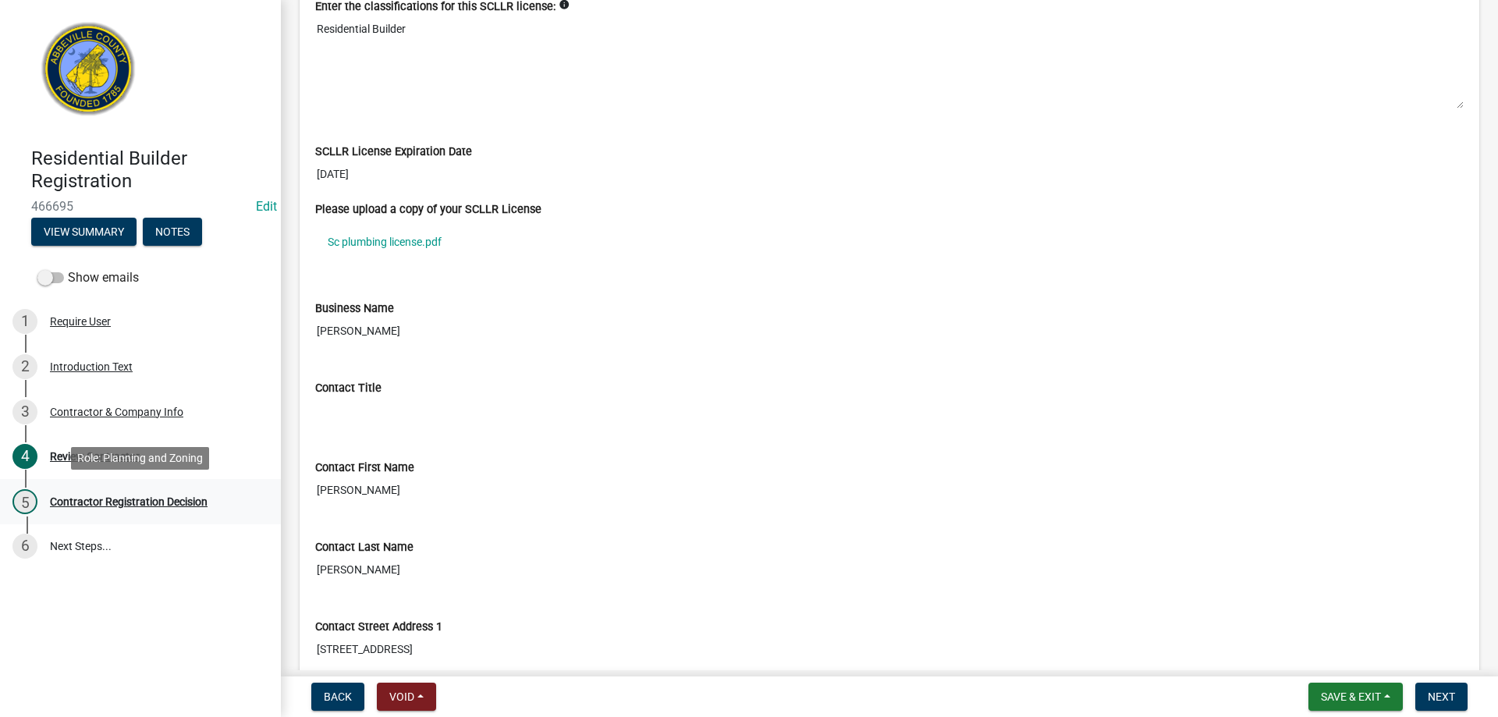
click at [133, 503] on div "Contractor Registration Decision" at bounding box center [129, 501] width 158 height 11
click at [168, 507] on div "Contractor Registration Decision" at bounding box center [129, 501] width 158 height 11
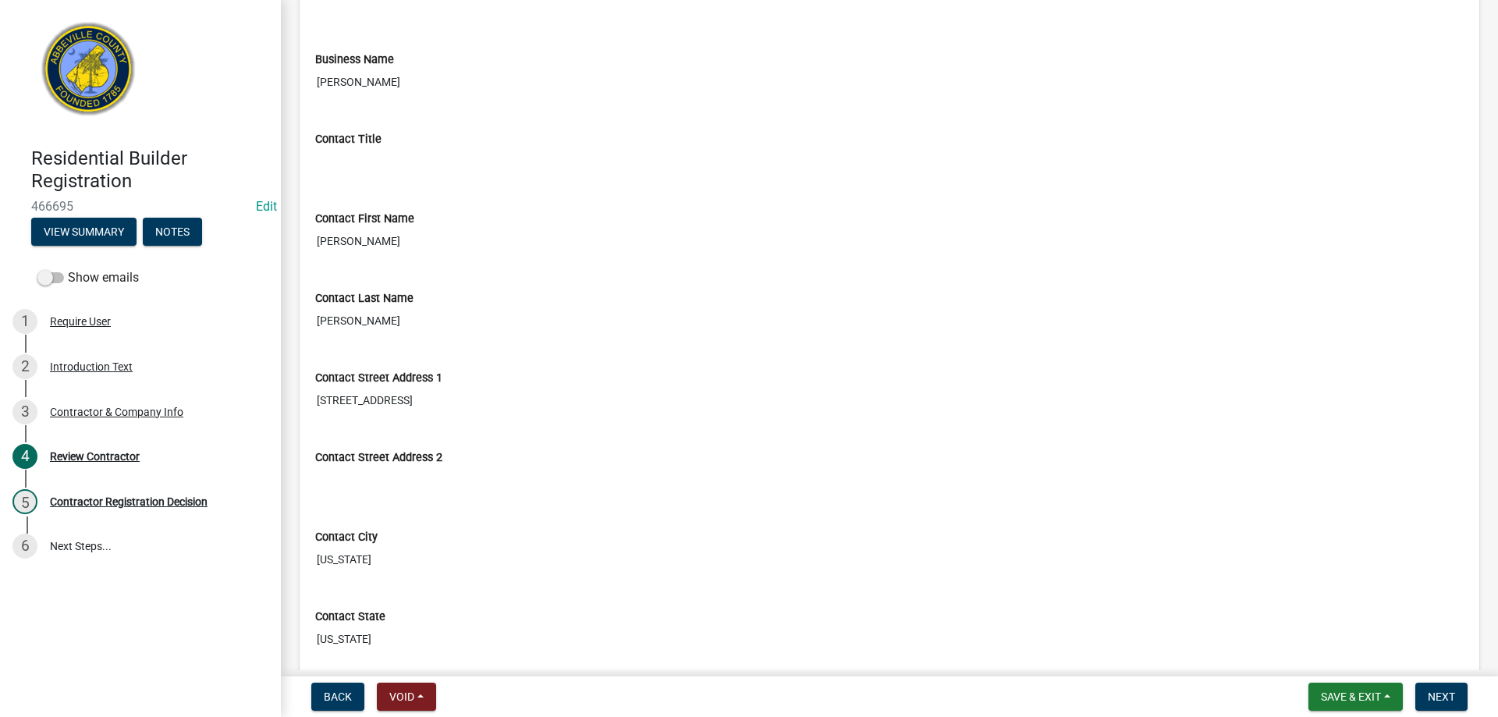
scroll to position [702, 0]
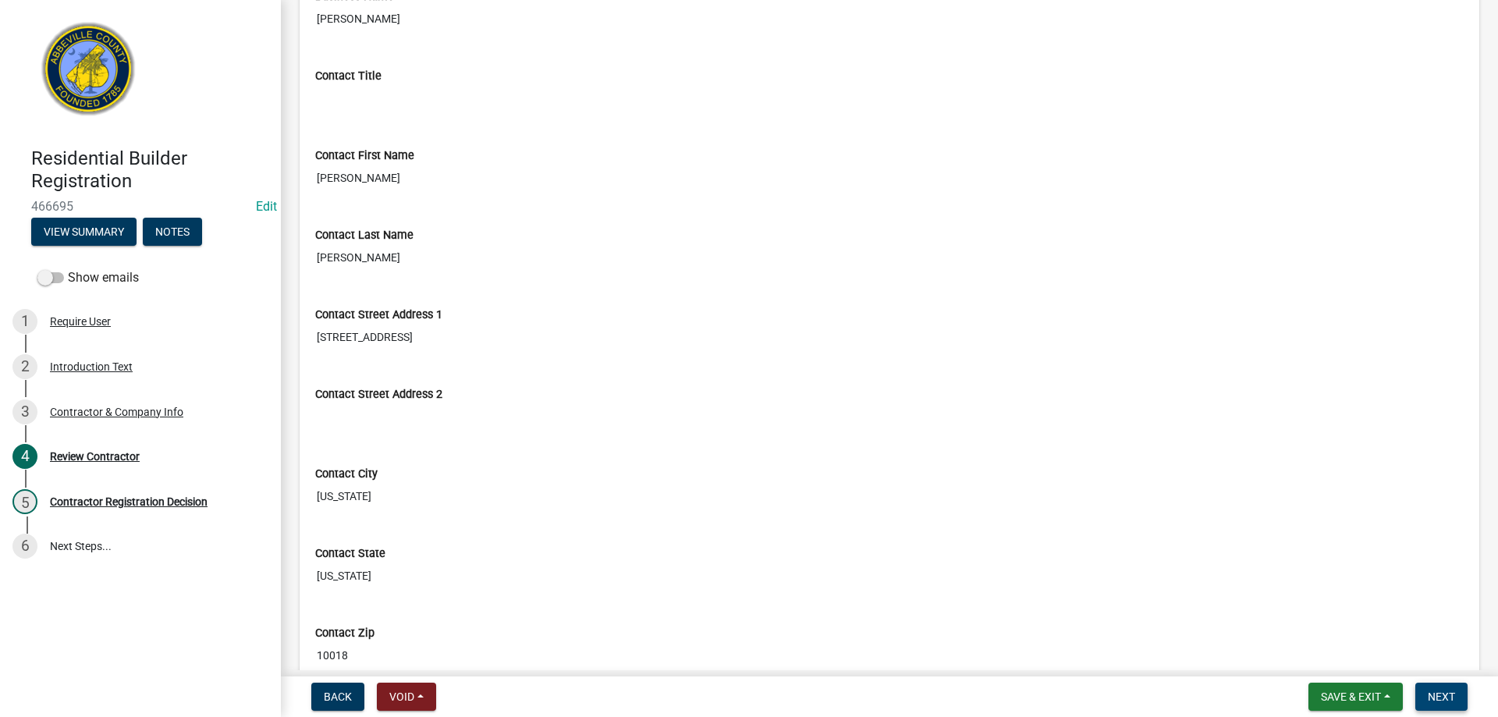
click at [1453, 701] on span "Next" at bounding box center [1441, 696] width 27 height 12
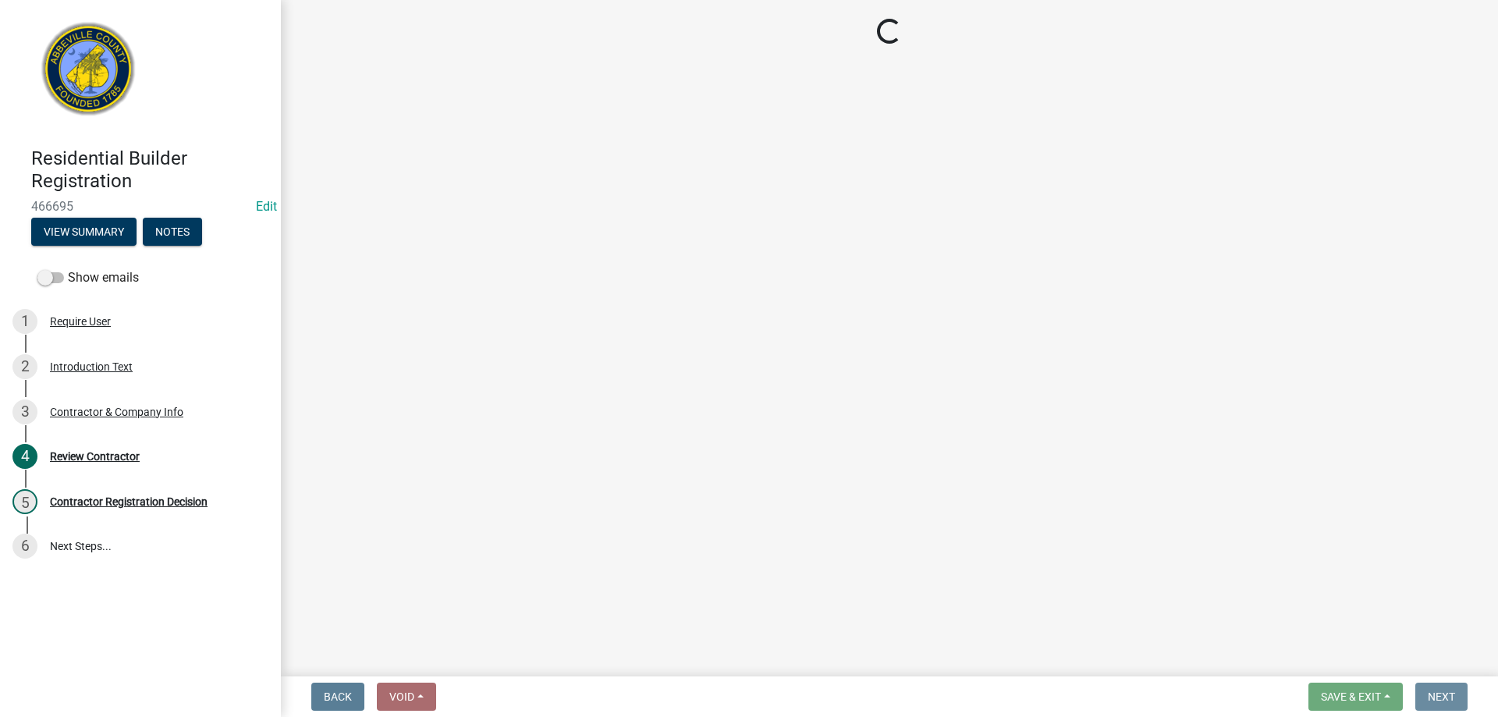
scroll to position [0, 0]
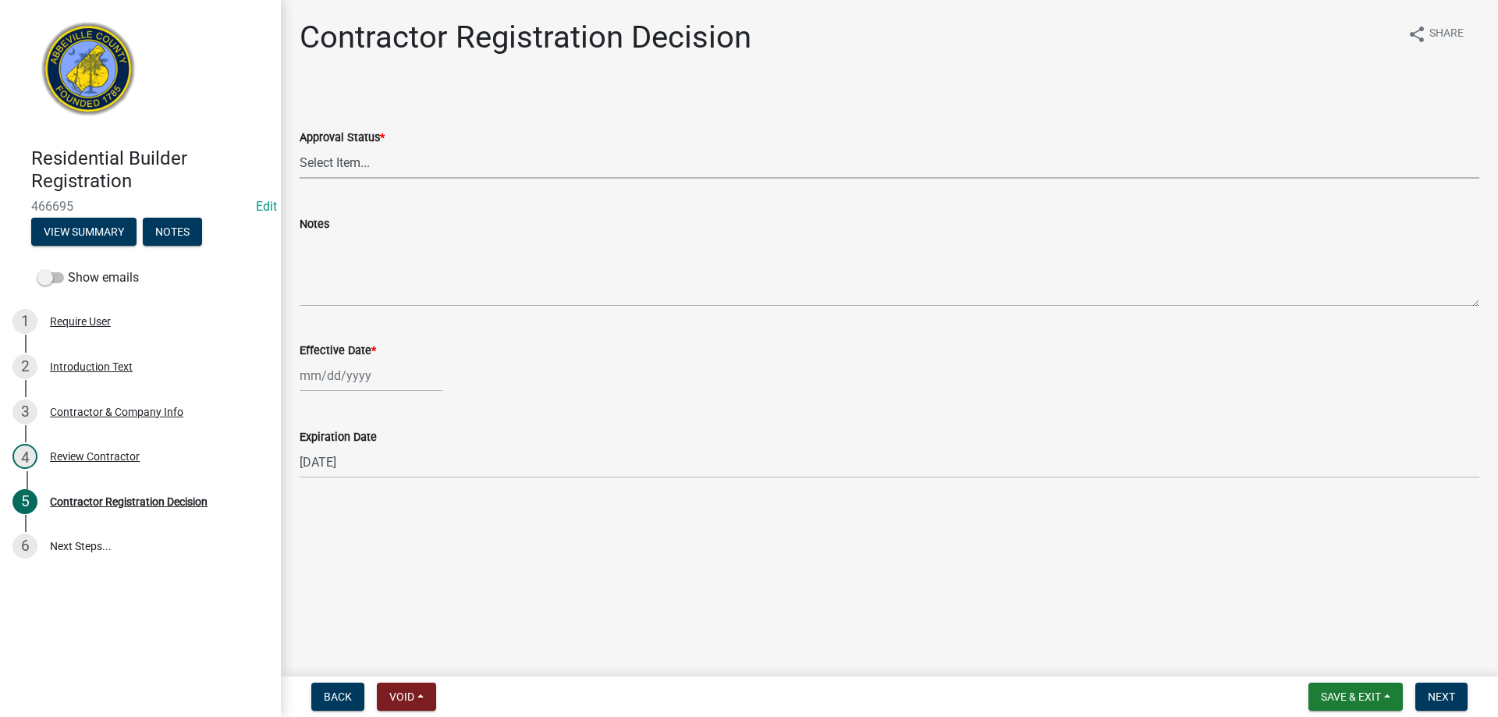
click at [307, 172] on select "Select Item... Approved Denied" at bounding box center [889, 163] width 1179 height 32
click at [300, 147] on select "Select Item... Approved Denied" at bounding box center [889, 163] width 1179 height 32
select select "837b7055-d3db-4d15-b4df-1494e3e58637"
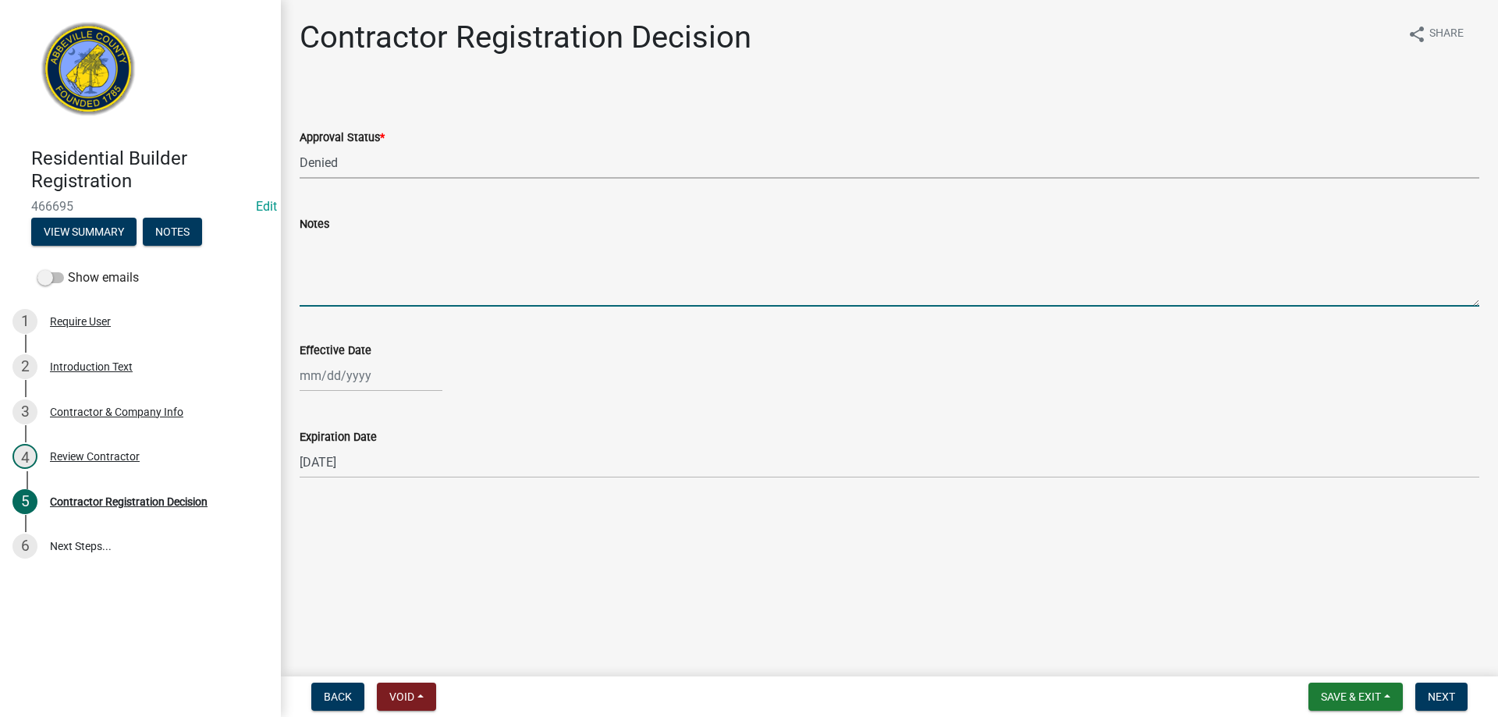
click at [343, 271] on textarea "Notes" at bounding box center [889, 269] width 1179 height 73
type textarea "Wrong contractor's registration"
click at [352, 375] on div at bounding box center [371, 376] width 143 height 32
select select "8"
select select "2025"
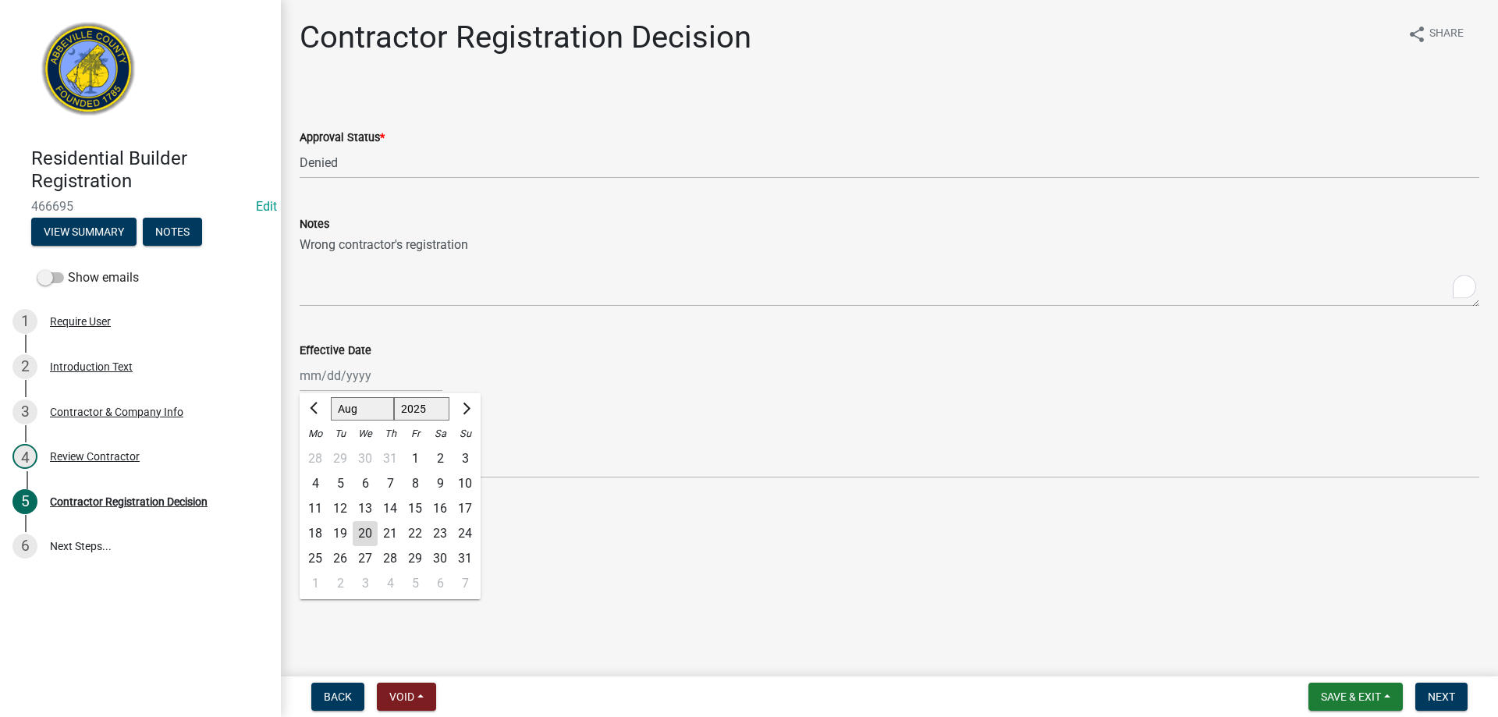
click at [366, 534] on div "20" at bounding box center [365, 533] width 25 height 25
type input "[DATE]"
drag, startPoint x: 1436, startPoint y: 697, endPoint x: 521, endPoint y: 382, distance: 967.5
click at [523, 384] on wm-app "Residential Builder Registration 466695 Edit View Summary Notes Show emails 1 R…" at bounding box center [749, 358] width 1498 height 717
click at [1447, 690] on span "Next" at bounding box center [1441, 696] width 27 height 12
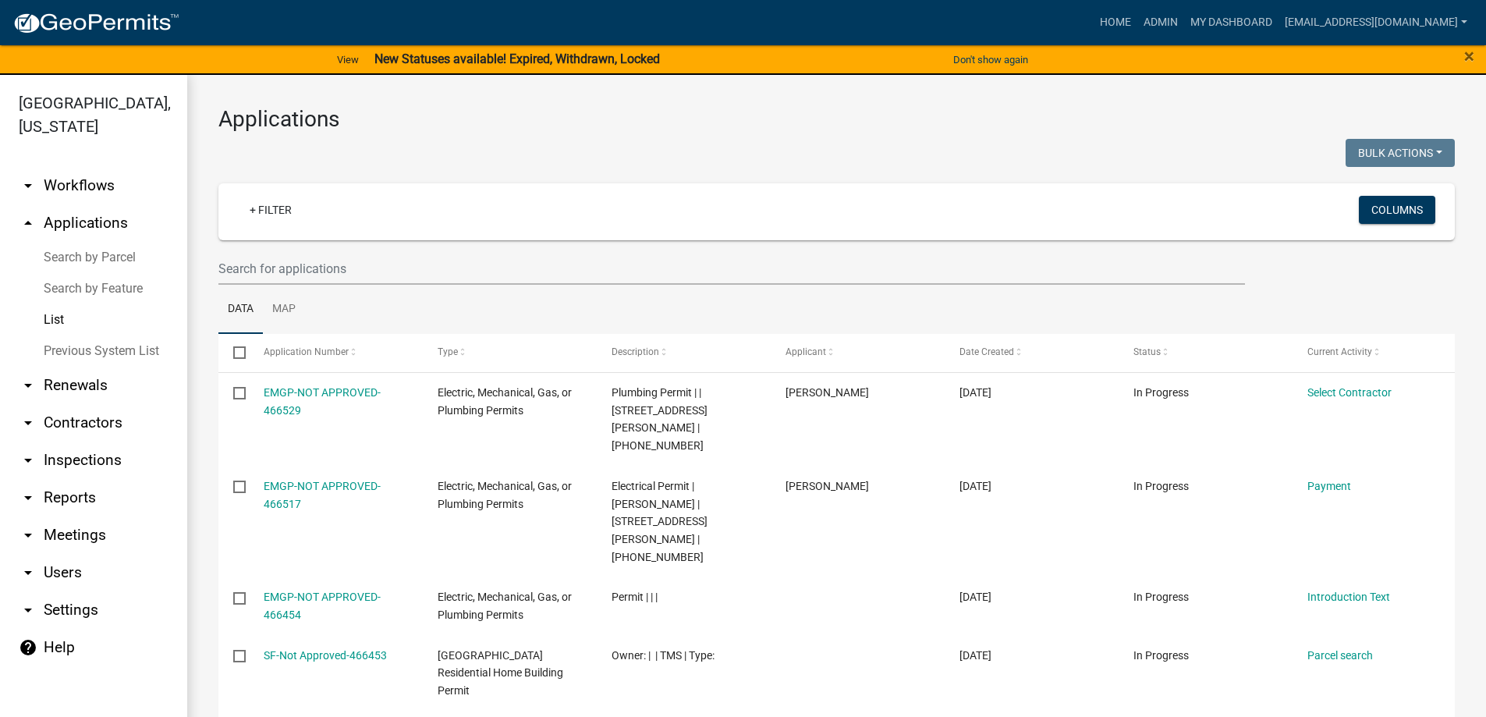
select select "3: 100"
click at [1094, 24] on link "Home" at bounding box center [1116, 23] width 44 height 30
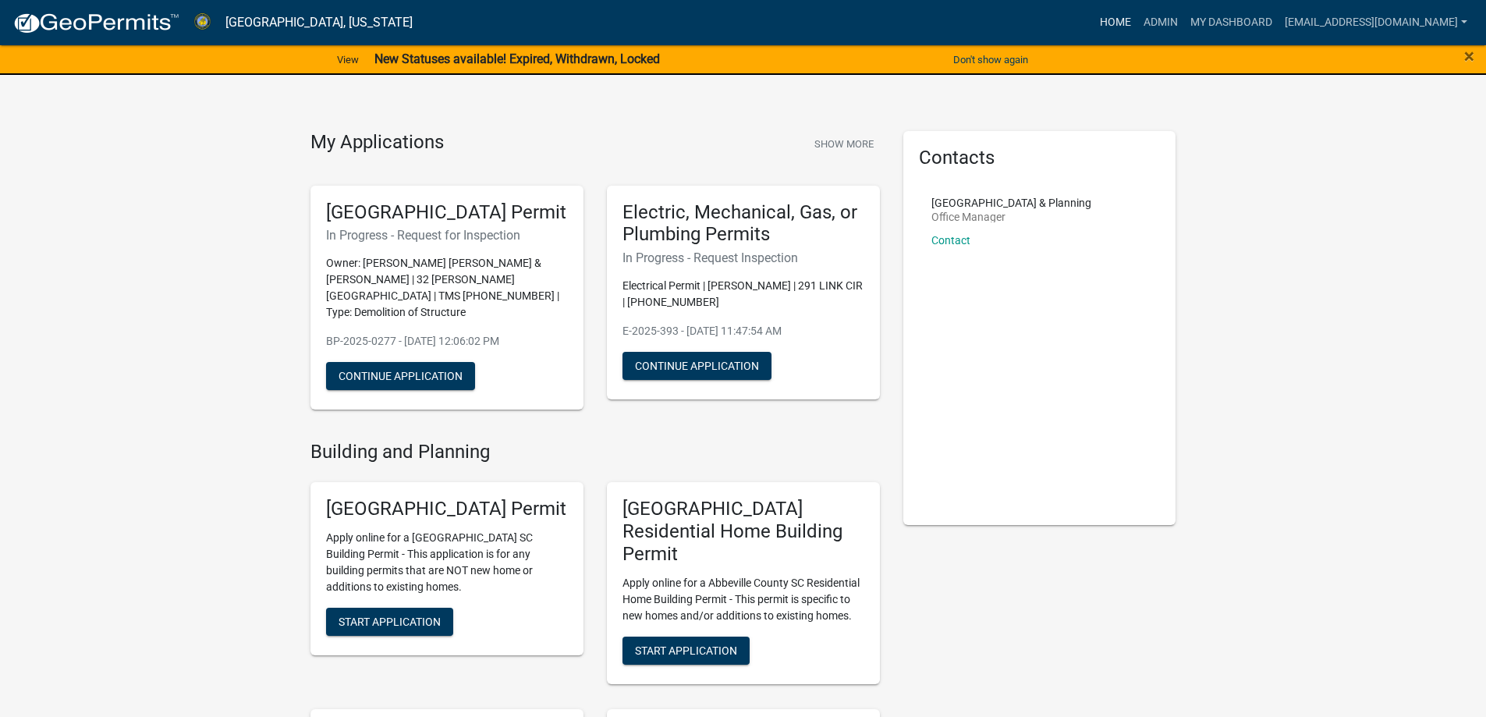
click at [1095, 20] on link "Home" at bounding box center [1116, 23] width 44 height 30
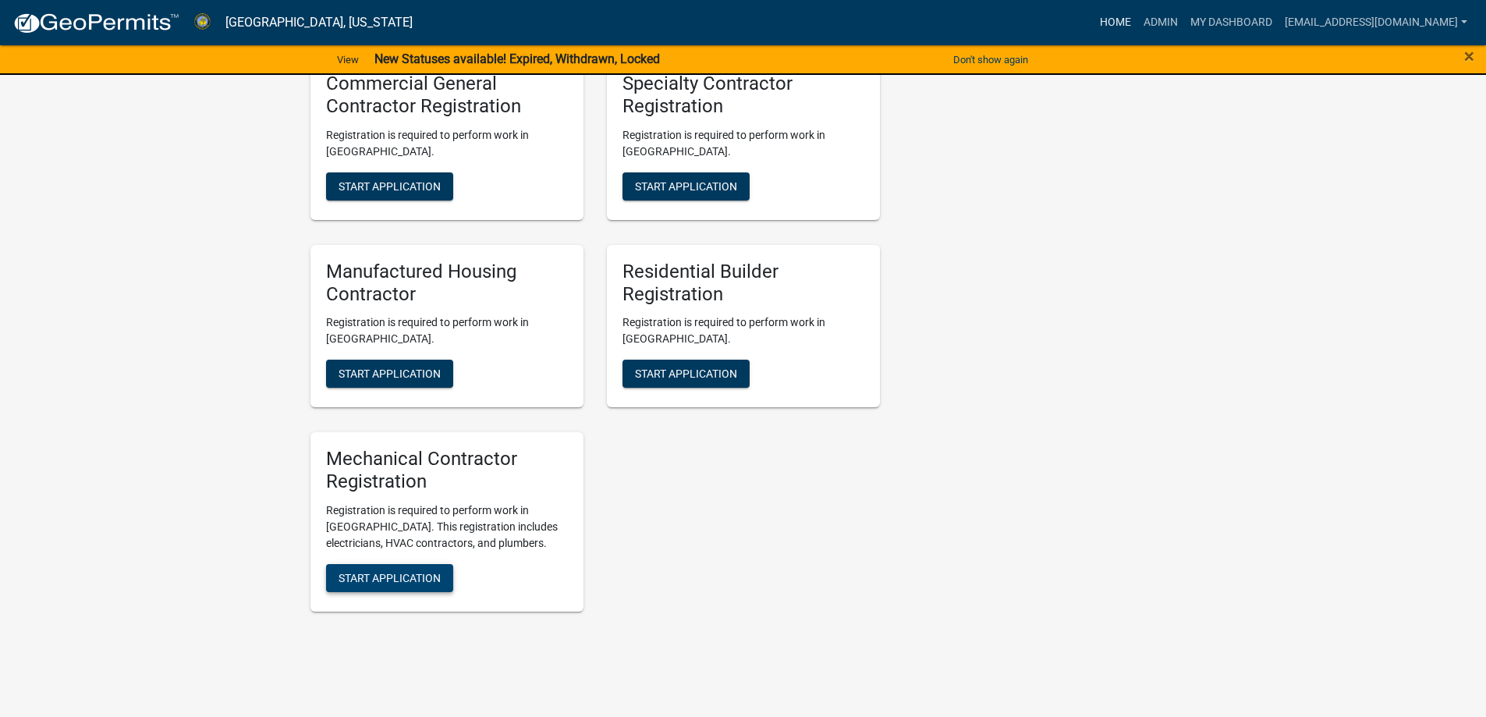
scroll to position [1794, 0]
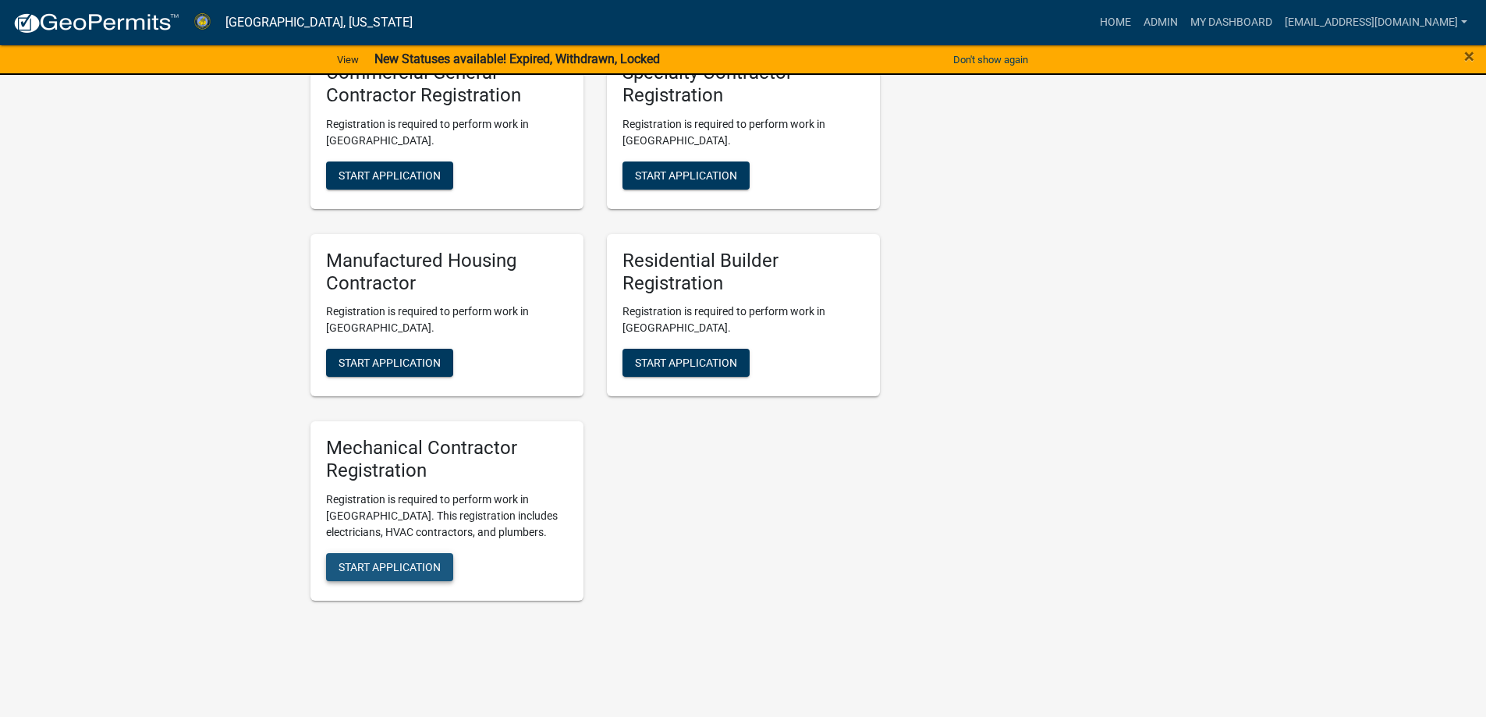
click at [391, 561] on span "Start Application" at bounding box center [390, 567] width 102 height 12
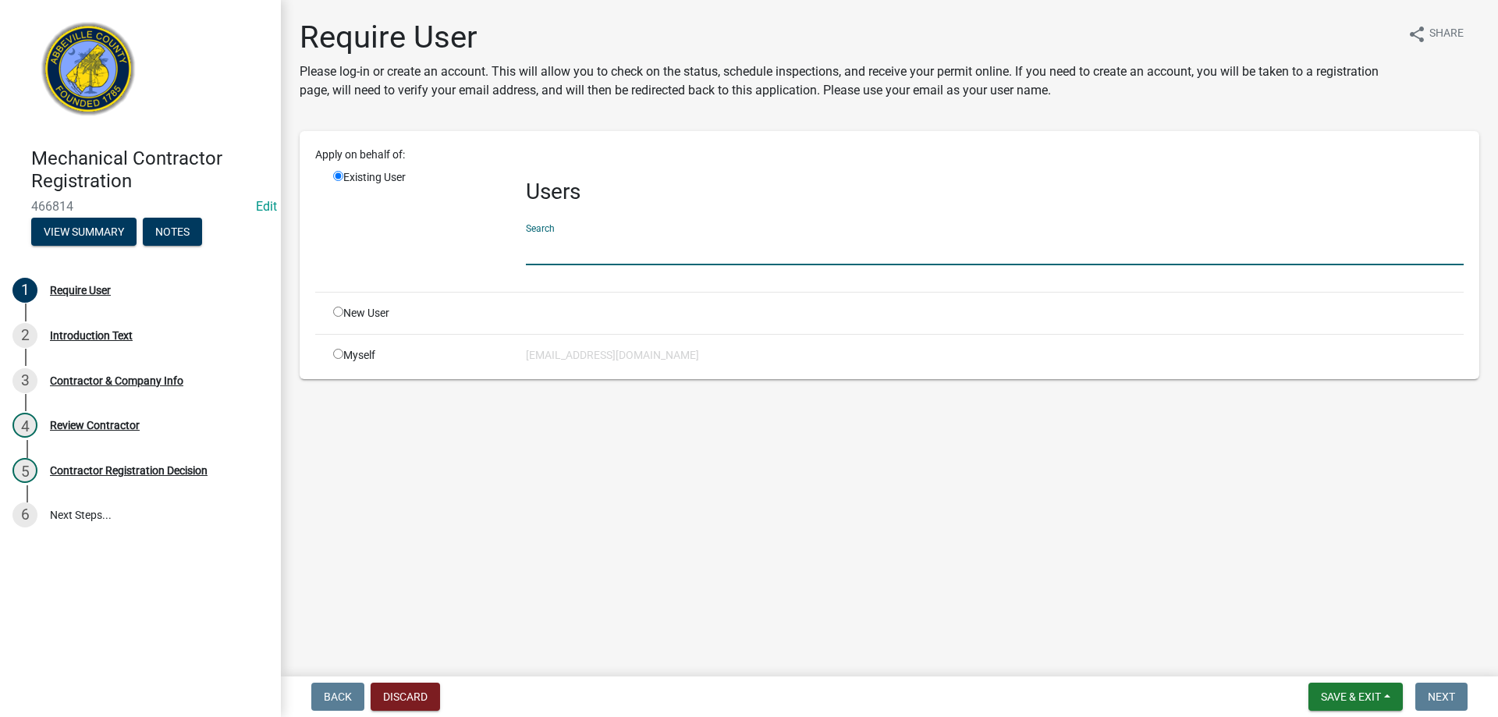
click at [578, 246] on input "text" at bounding box center [995, 249] width 938 height 32
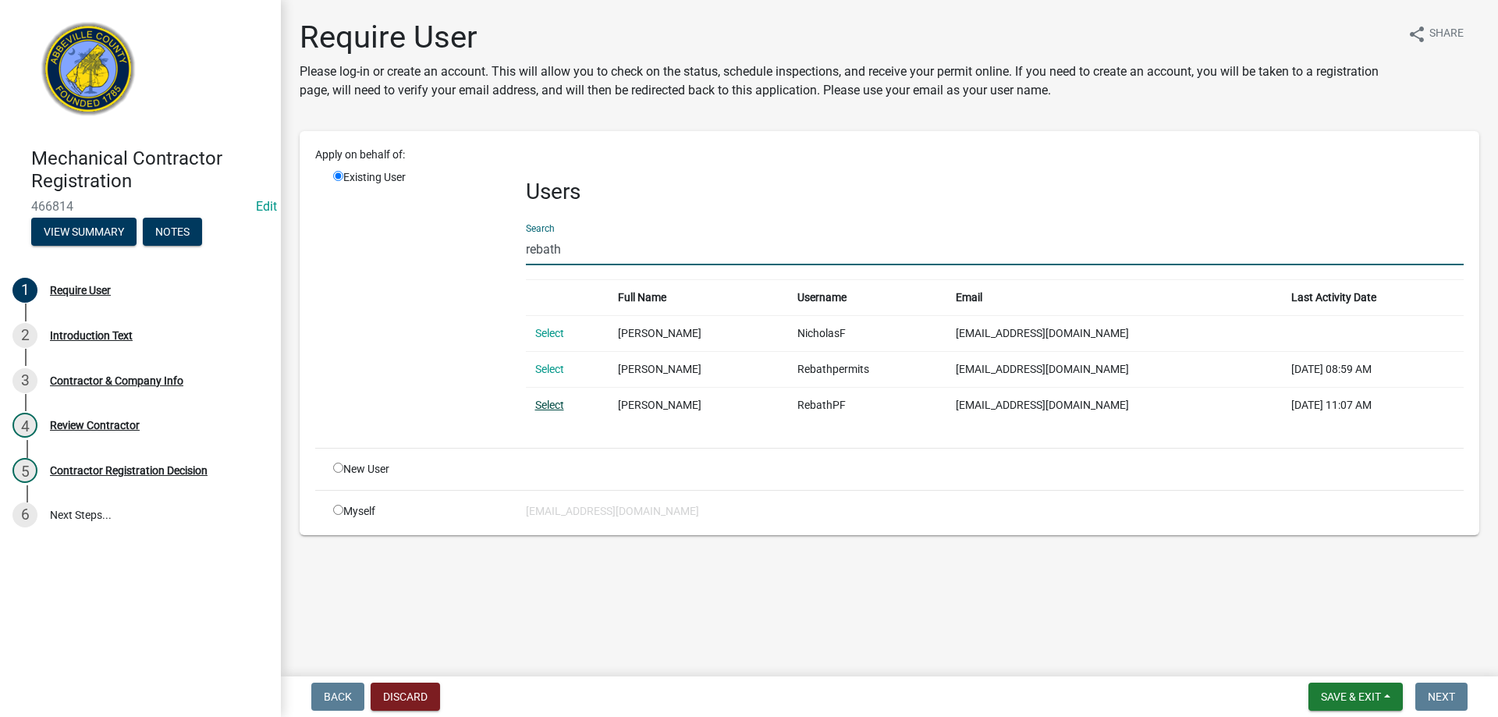
type input "rebath"
click at [554, 406] on link "Select" at bounding box center [549, 405] width 29 height 12
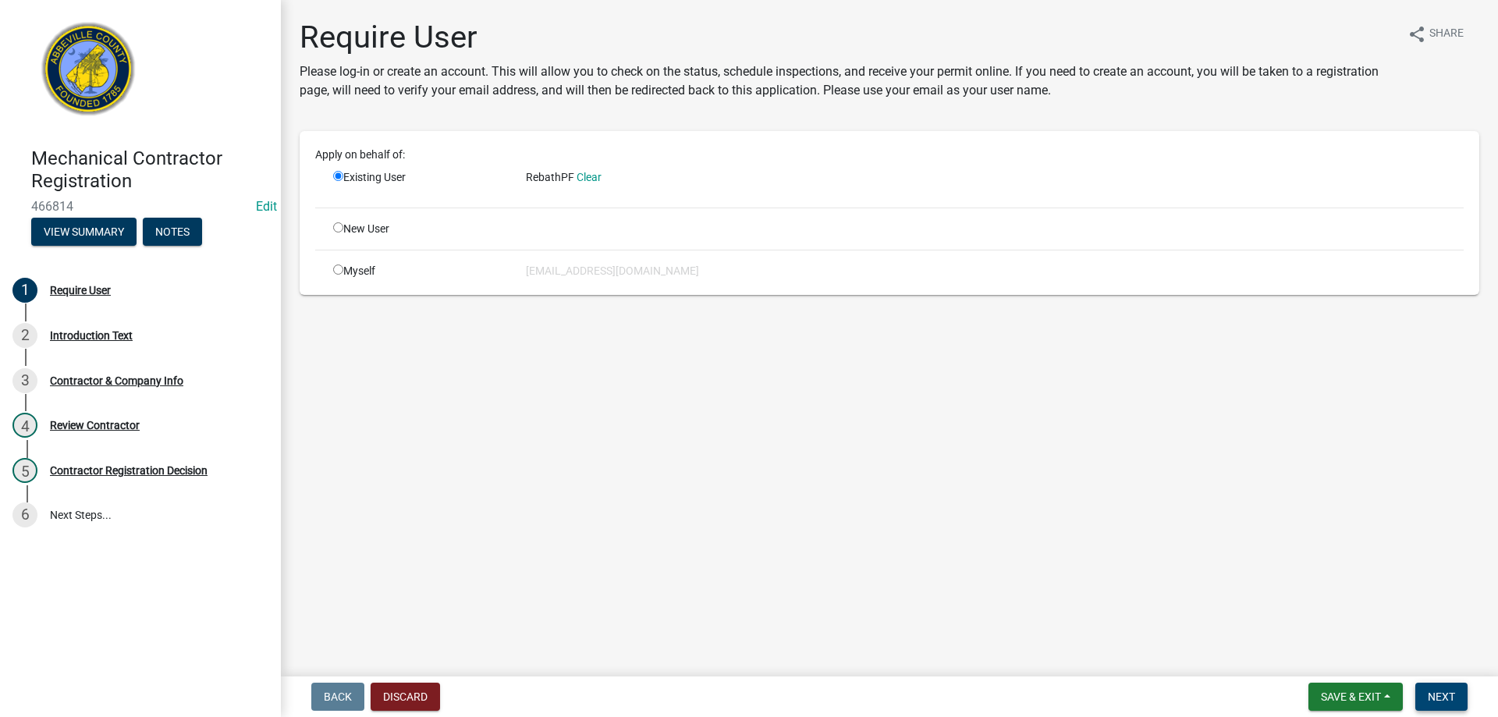
click at [1460, 706] on button "Next" at bounding box center [1441, 697] width 52 height 28
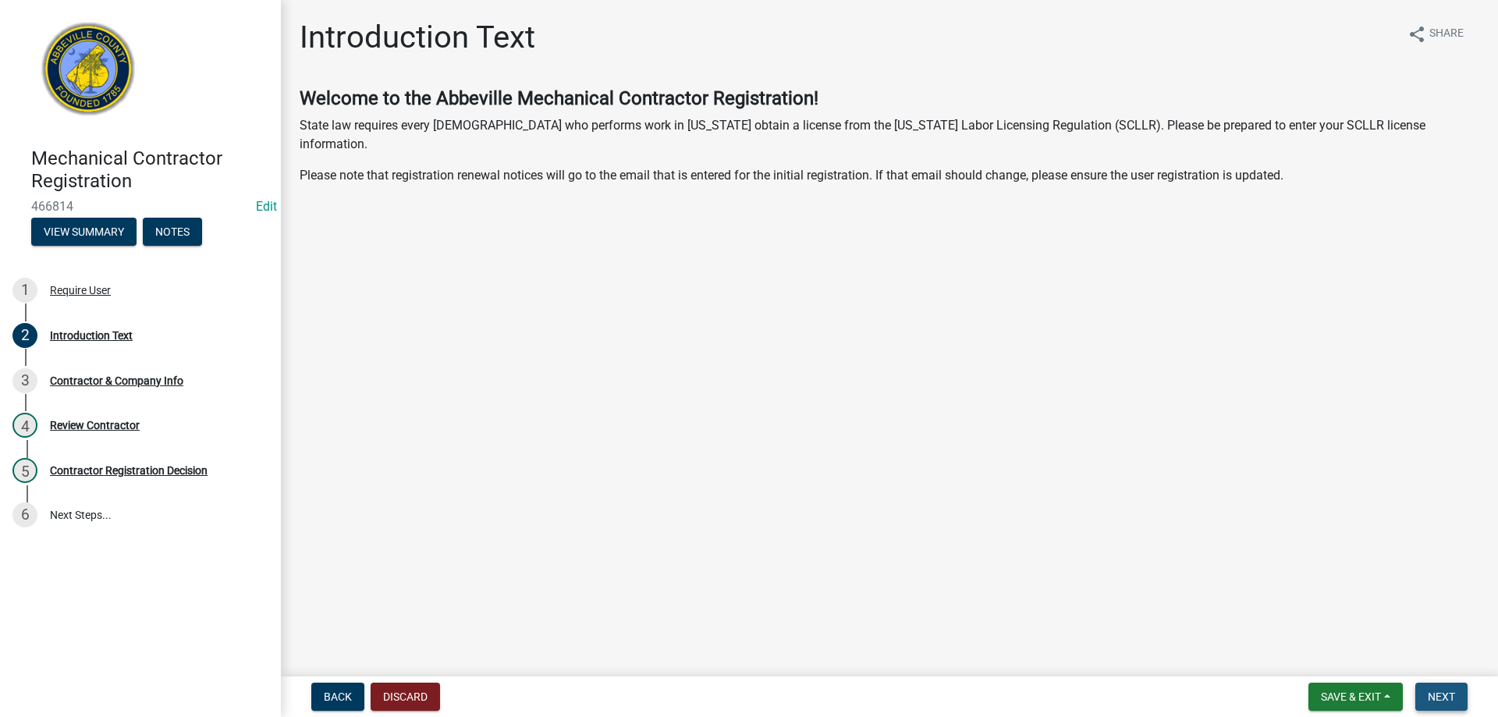
click at [1446, 699] on span "Next" at bounding box center [1441, 696] width 27 height 12
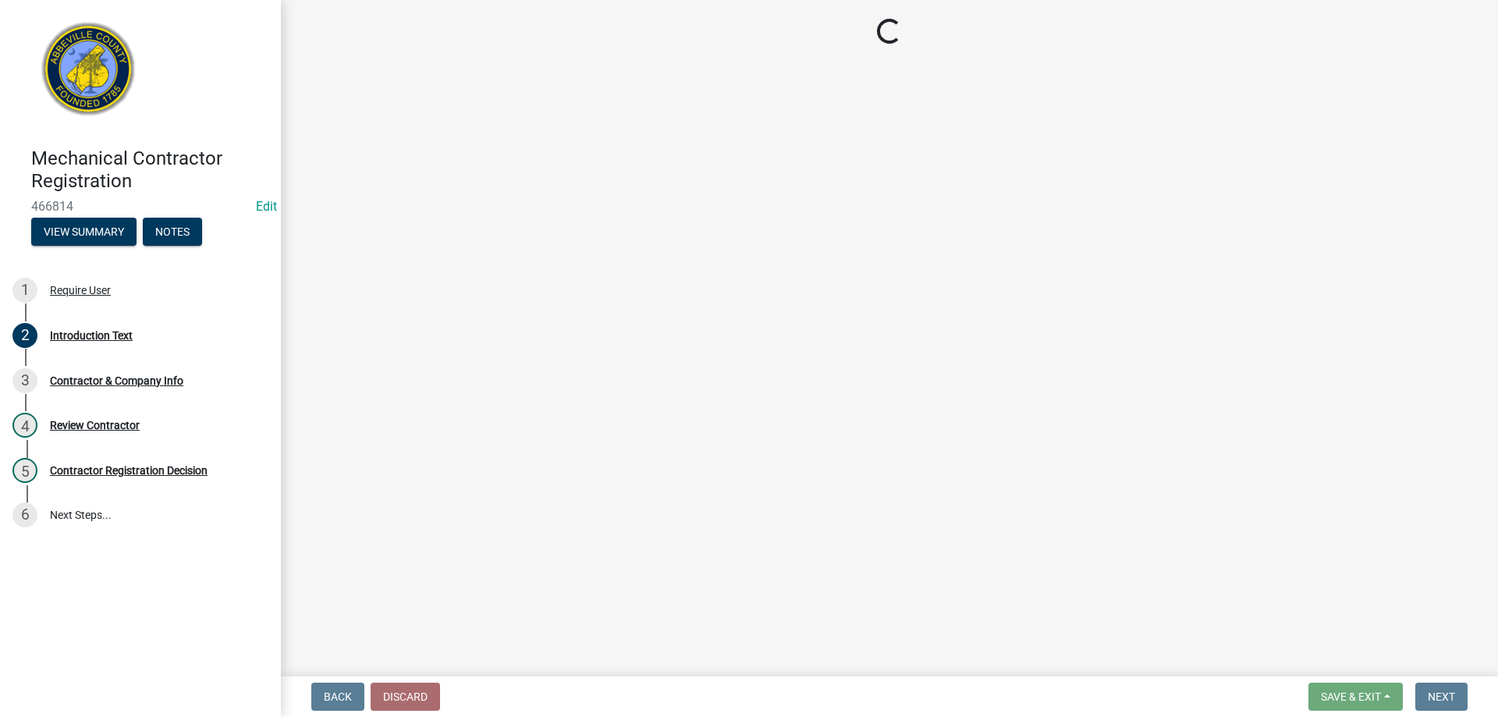
select select "NY"
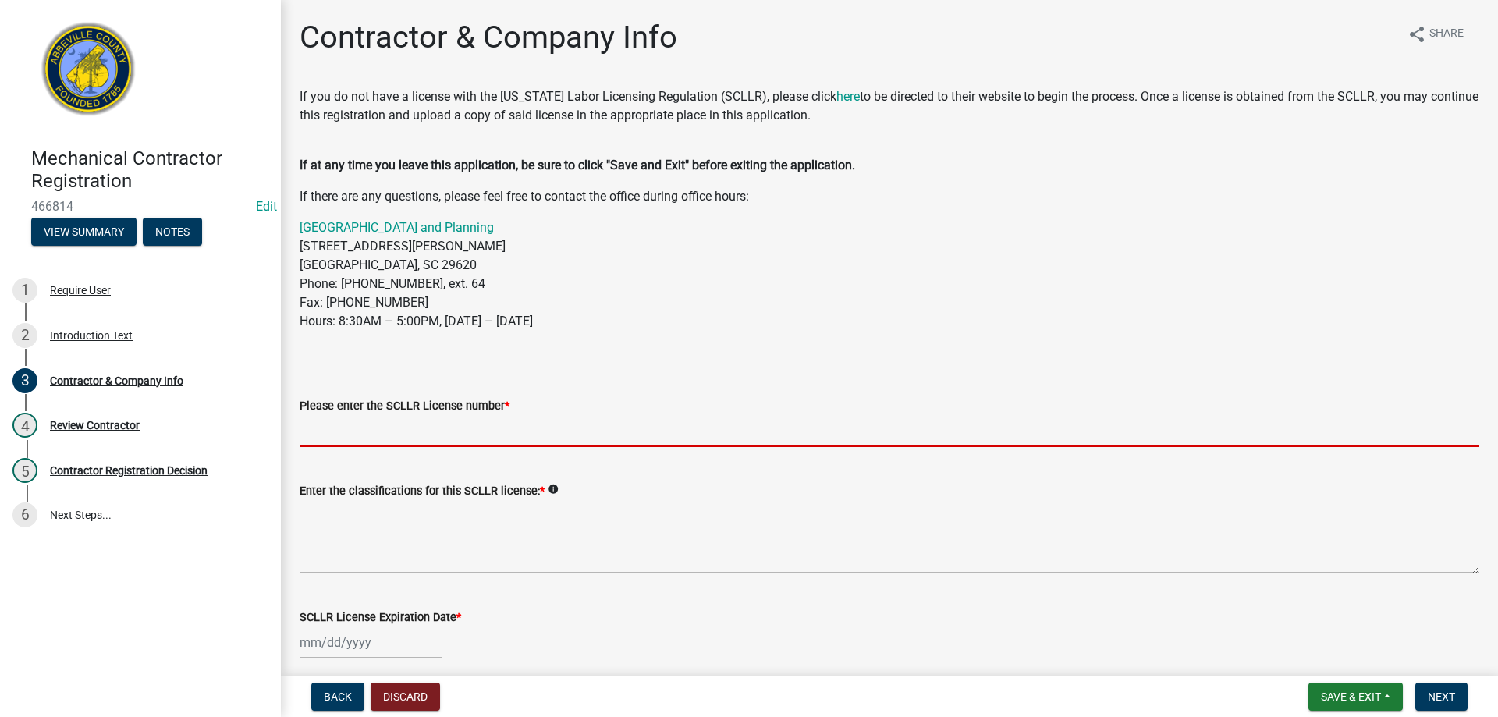
click at [388, 429] on input "Please enter the SCLLR License number *" at bounding box center [889, 431] width 1179 height 32
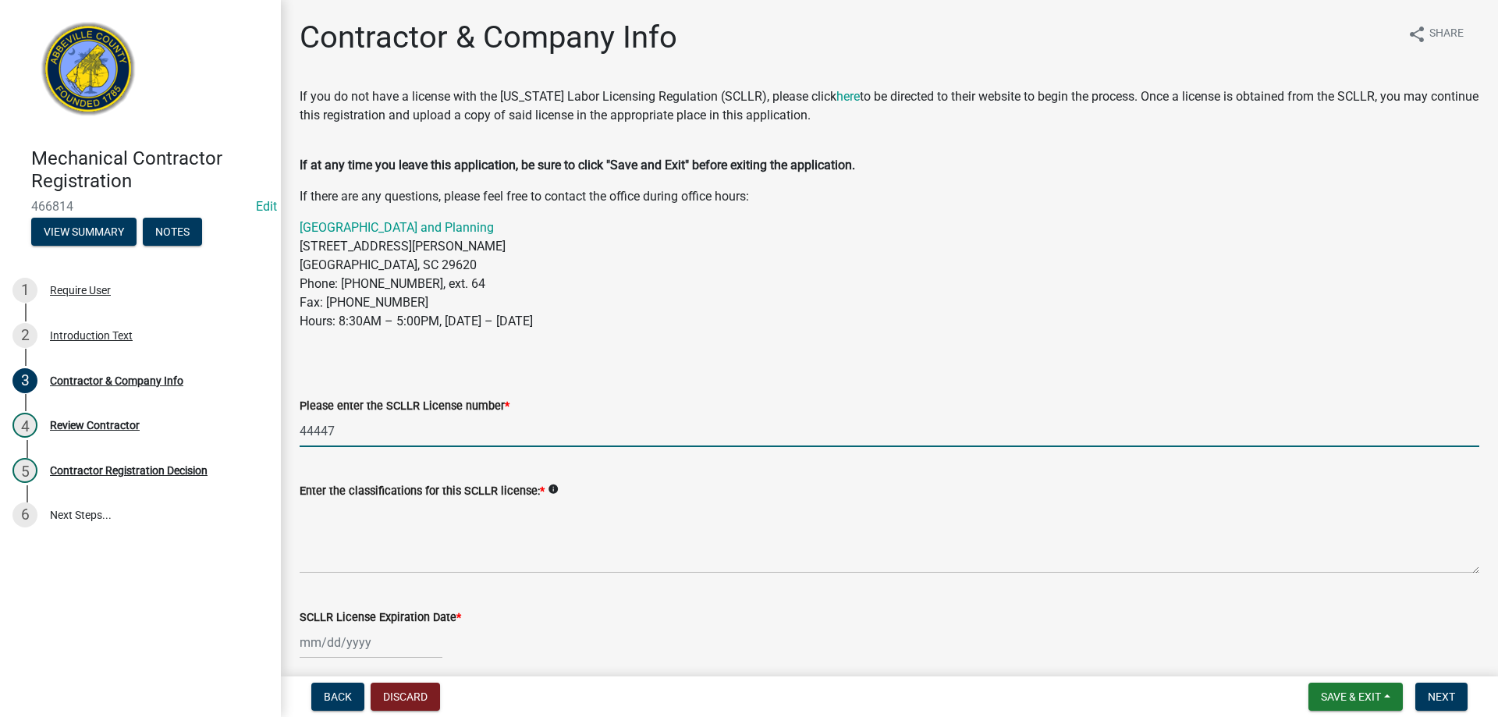
type input "44447"
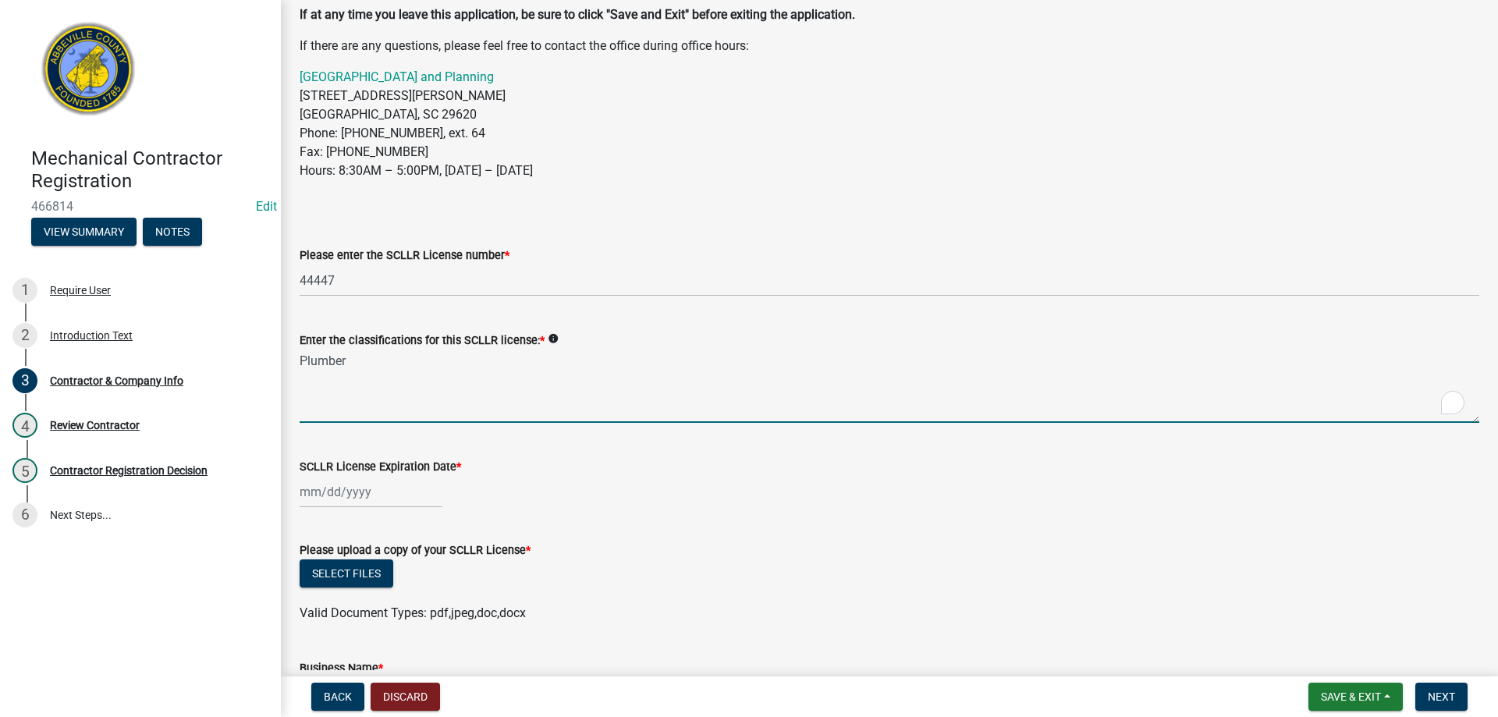
scroll to position [156, 0]
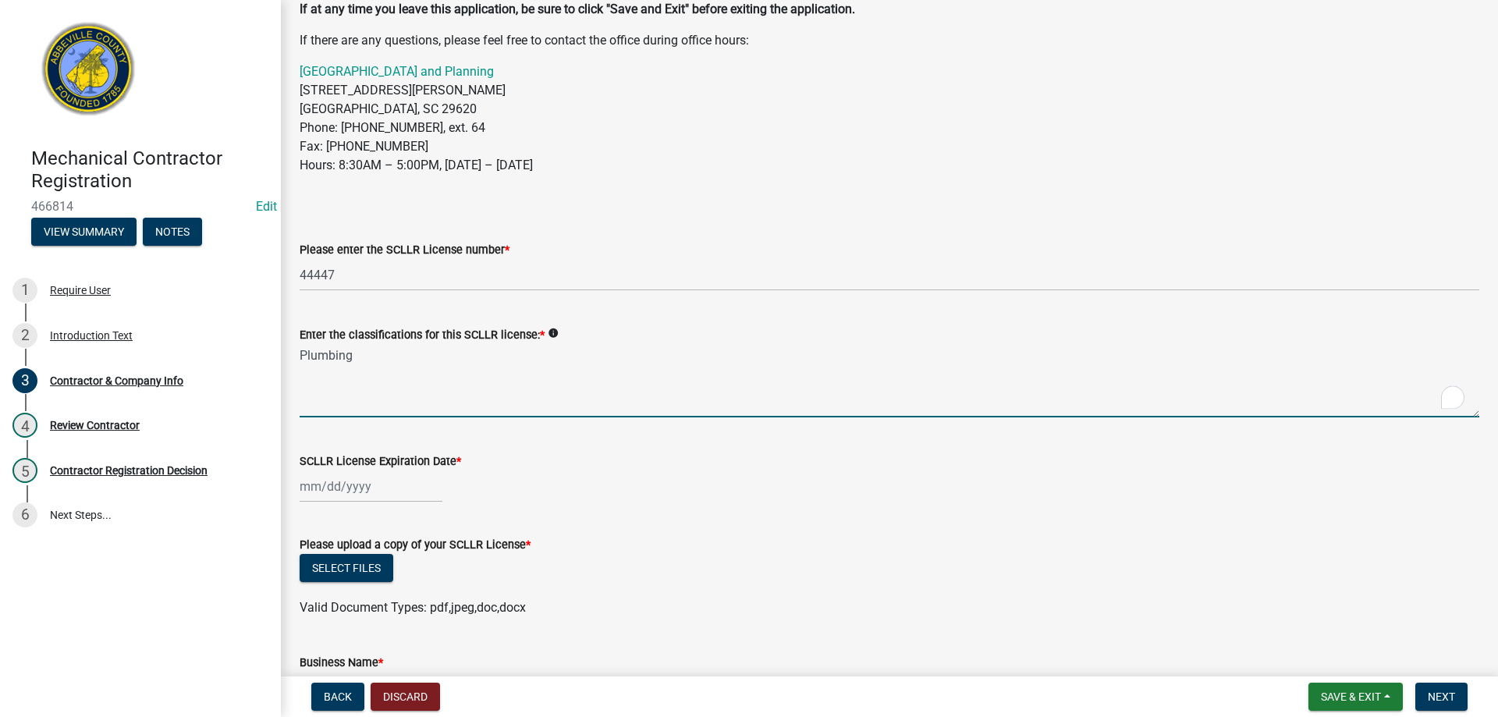
type textarea "Plumbing"
click at [321, 485] on div at bounding box center [371, 486] width 143 height 32
select select "8"
select select "2025"
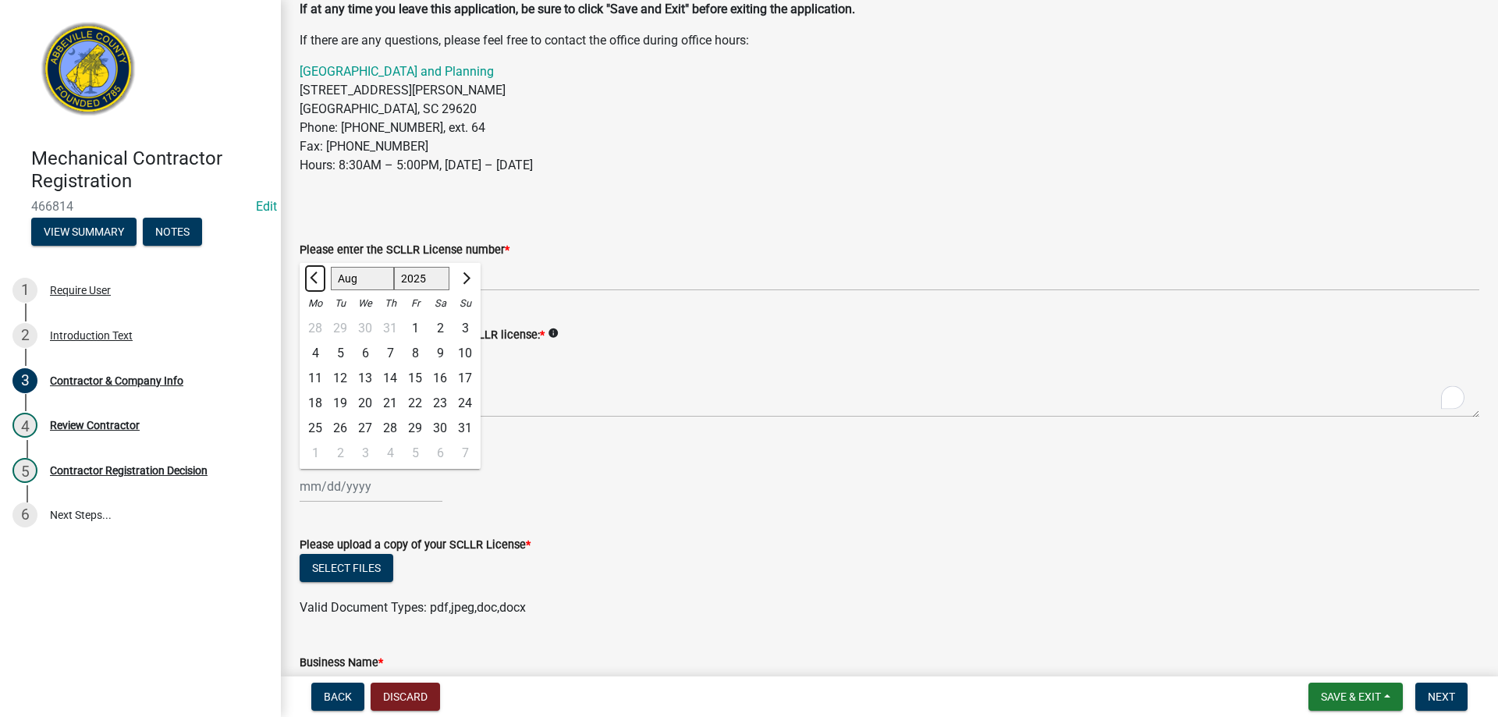
click at [313, 279] on span "Previous month" at bounding box center [316, 278] width 12 height 12
select select "6"
click at [411, 280] on select "1525 1526 1527 1528 1529 1530 1531 1532 1533 1534 1535 1536 1537 1538 1539 1540…" at bounding box center [422, 278] width 56 height 23
select select "2027"
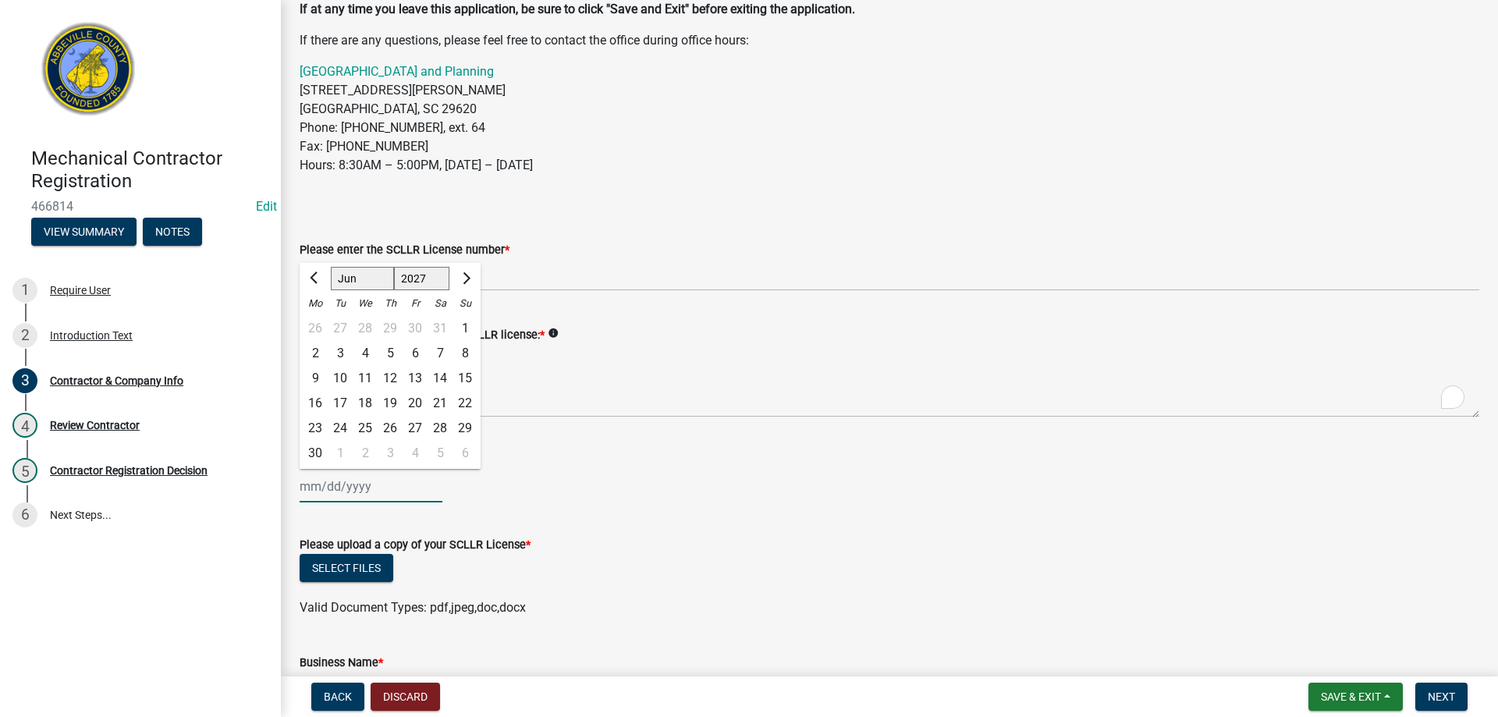
click at [394, 267] on select "1525 1526 1527 1528 1529 1530 1531 1532 1533 1534 1535 1536 1537 1538 1539 1540…" at bounding box center [422, 278] width 56 height 23
click at [359, 424] on div "30" at bounding box center [365, 428] width 25 height 25
type input "[DATE]"
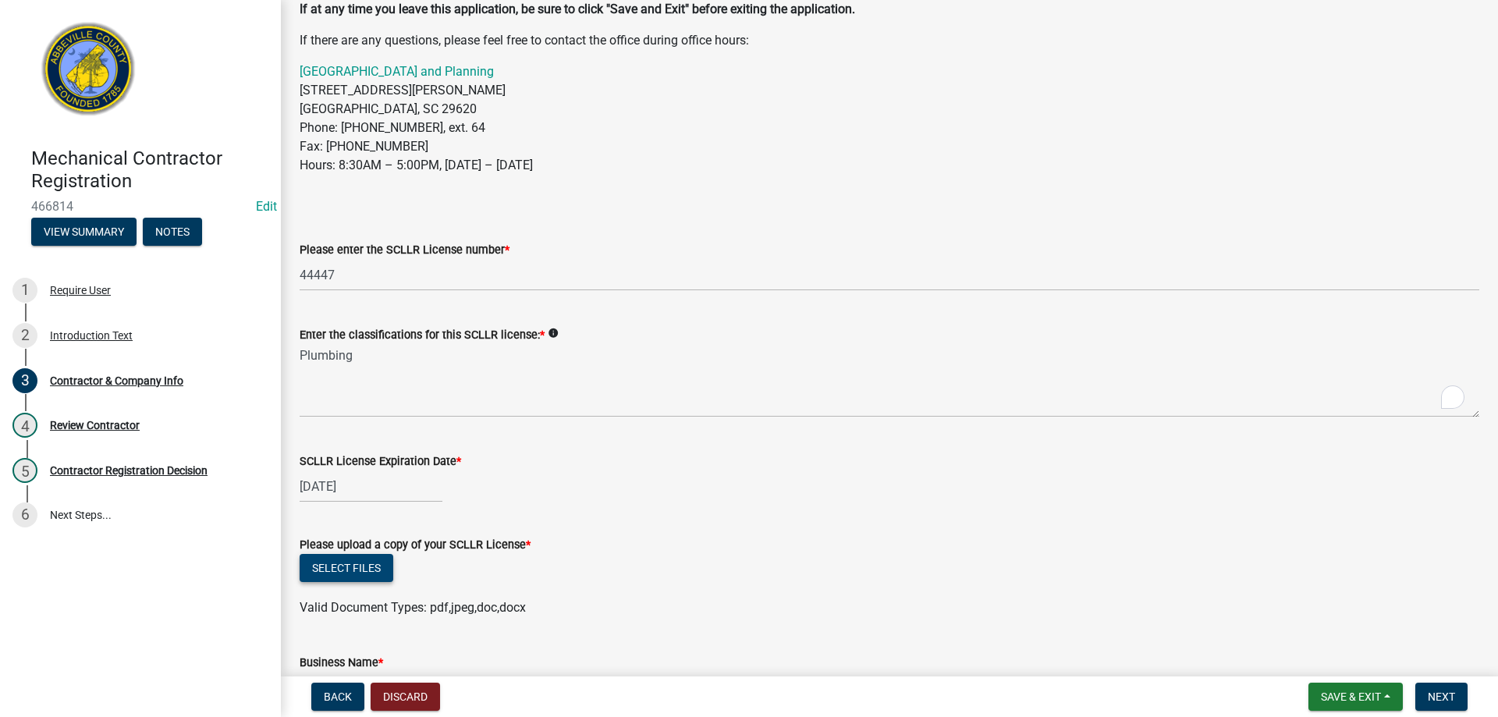
drag, startPoint x: 364, startPoint y: 568, endPoint x: 2150, endPoint y: 364, distance: 1797.3
click at [1485, 364] on html "Internet Explorer does NOT work with GeoPermits. Get a new browser for more sec…" at bounding box center [749, 358] width 1498 height 717
click at [380, 572] on button "Select files" at bounding box center [347, 568] width 94 height 28
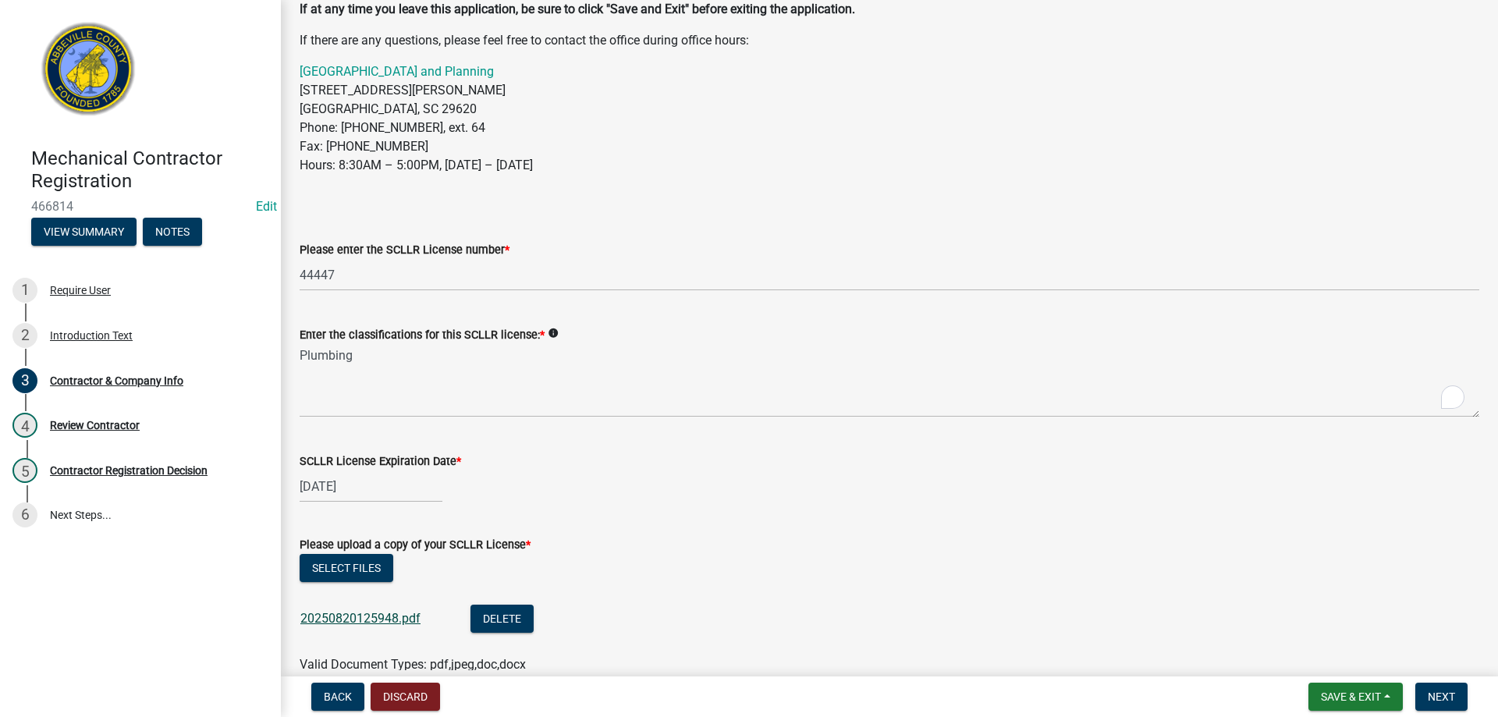
click at [348, 620] on link "20250820125948.pdf" at bounding box center [360, 618] width 120 height 15
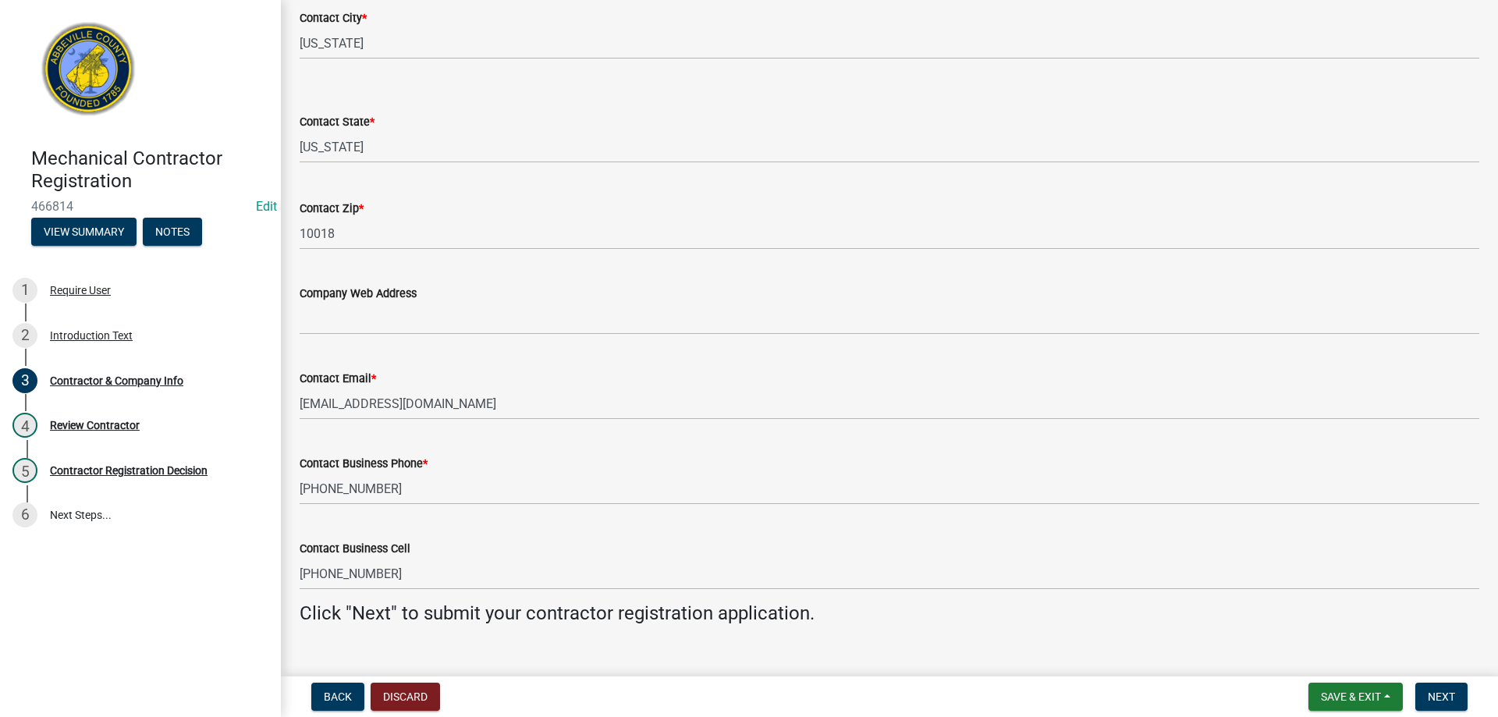
scroll to position [1318, 0]
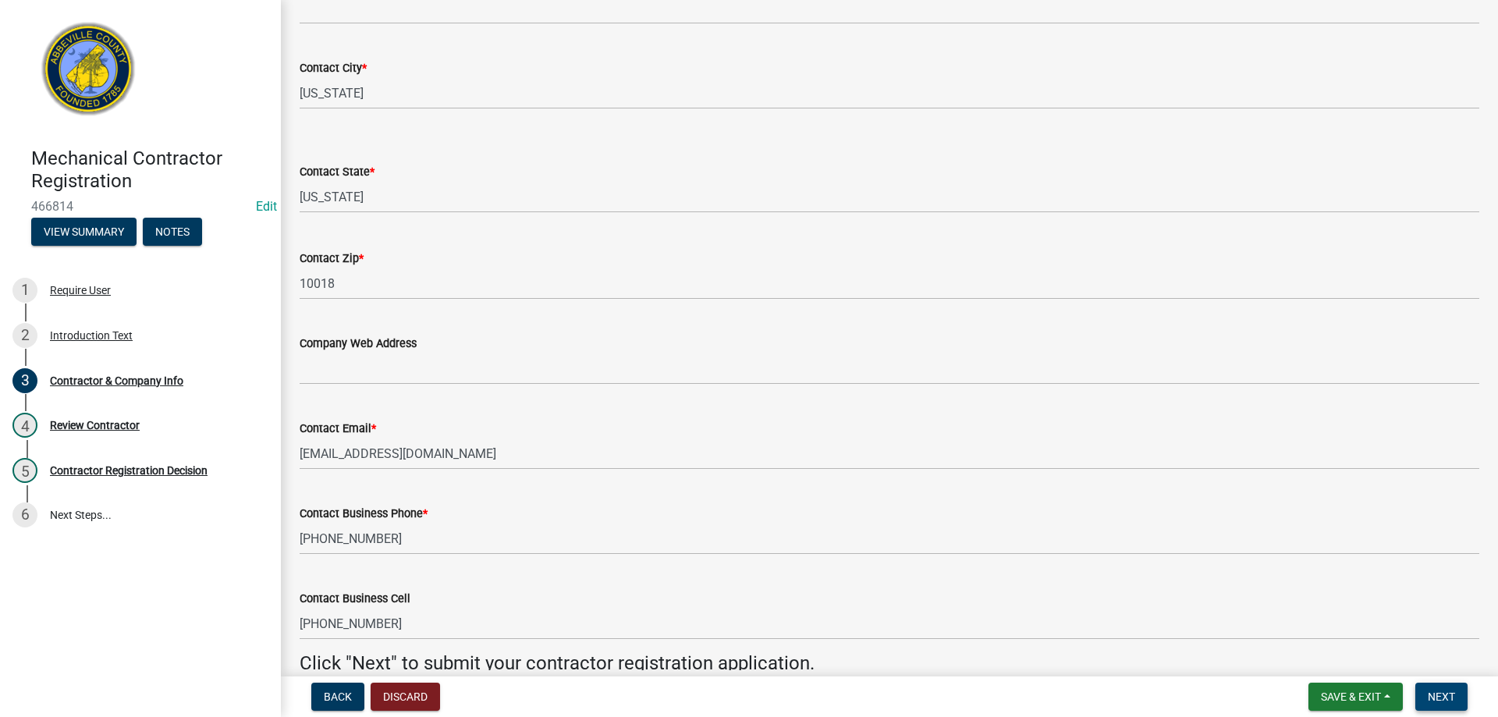
click at [1436, 694] on span "Next" at bounding box center [1441, 696] width 27 height 12
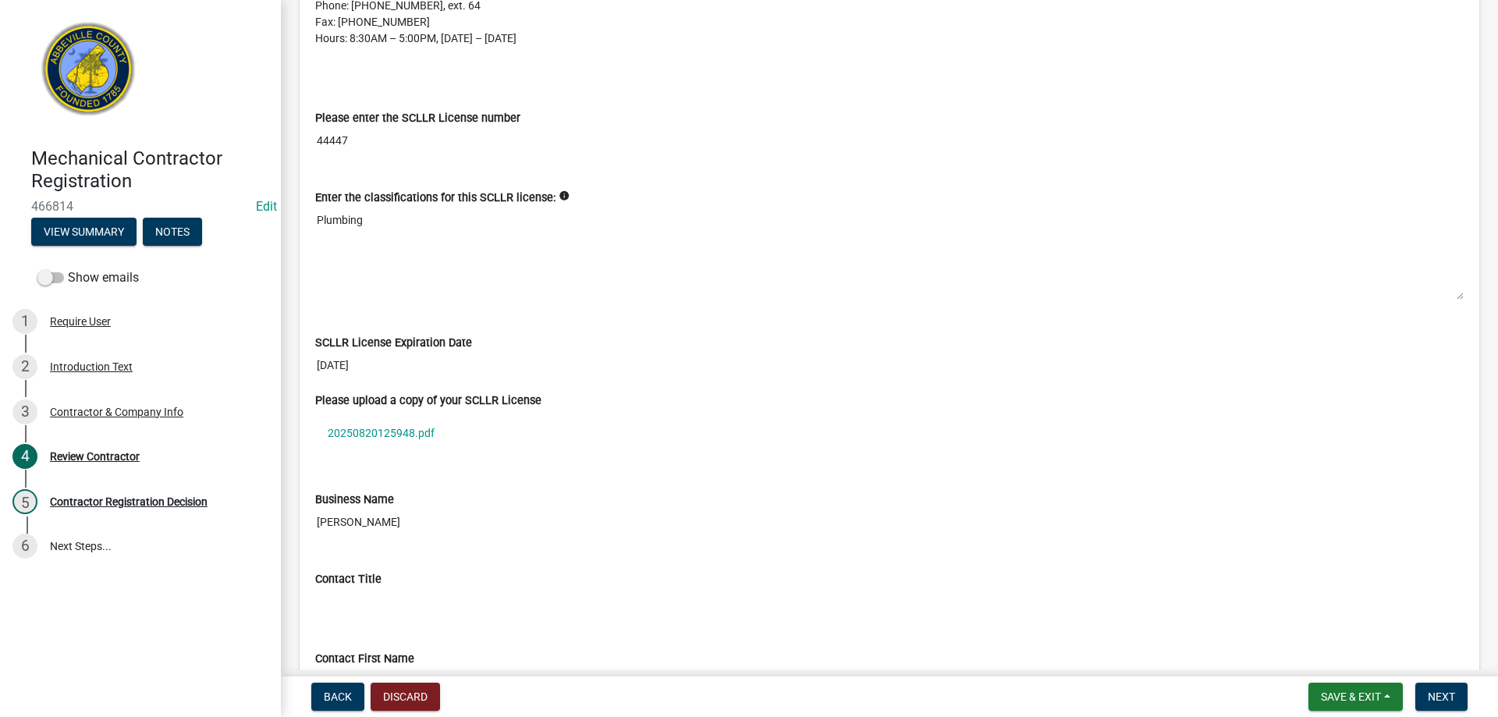
scroll to position [702, 0]
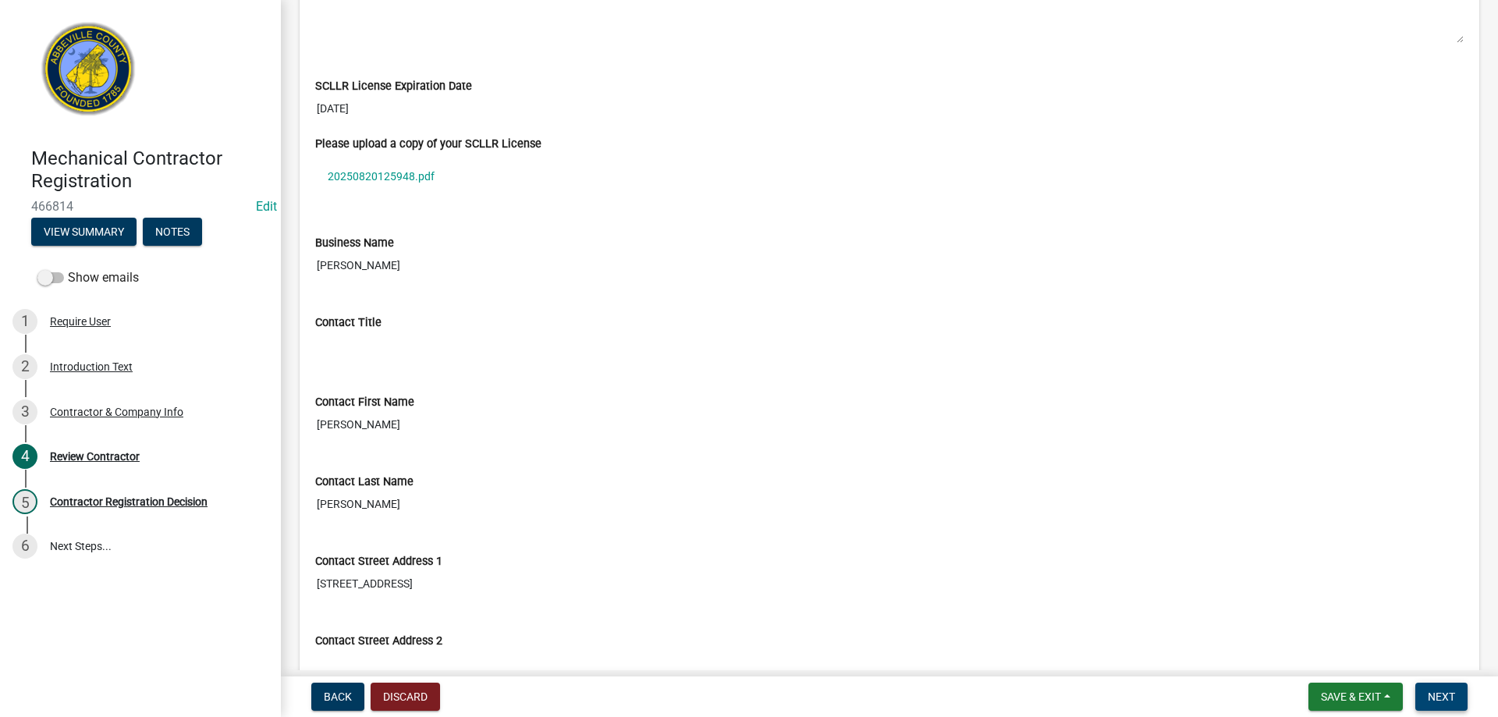
click at [1448, 702] on span "Next" at bounding box center [1441, 696] width 27 height 12
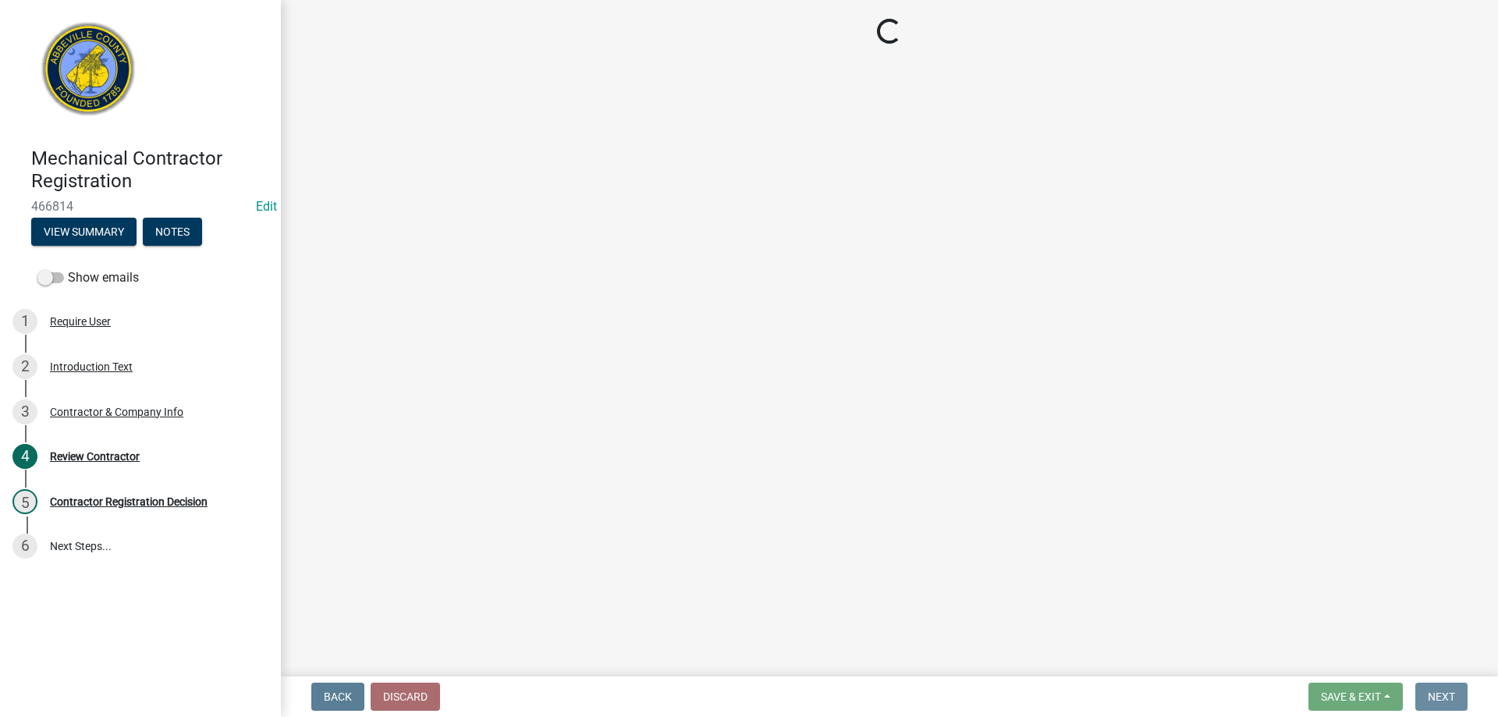
scroll to position [0, 0]
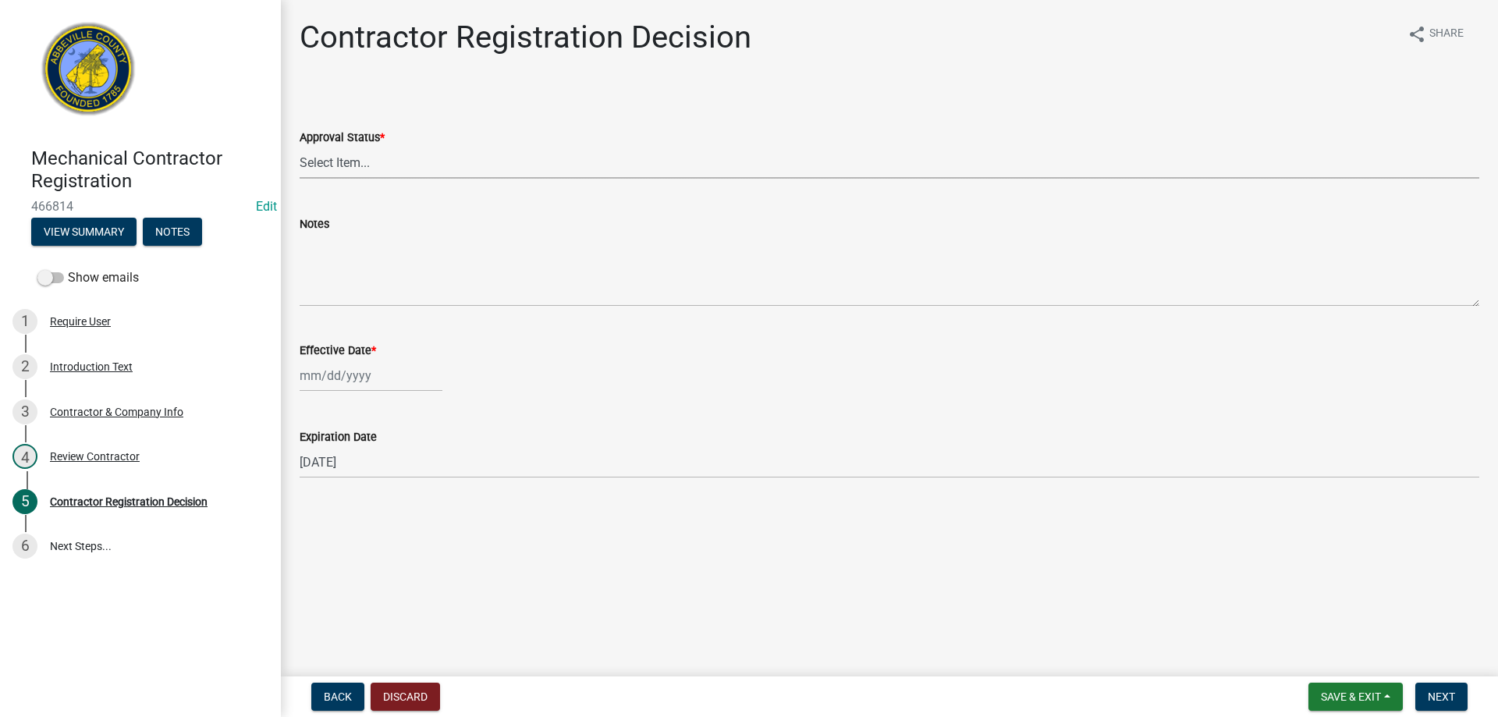
click at [367, 164] on select "Select Item... Approved Denied" at bounding box center [889, 163] width 1179 height 32
click at [300, 147] on select "Select Item... Approved Denied" at bounding box center [889, 163] width 1179 height 32
select select "4b86b809-39dd-4c68-9f3d-fdb3e7050482"
click at [323, 380] on div at bounding box center [371, 376] width 143 height 32
select select "8"
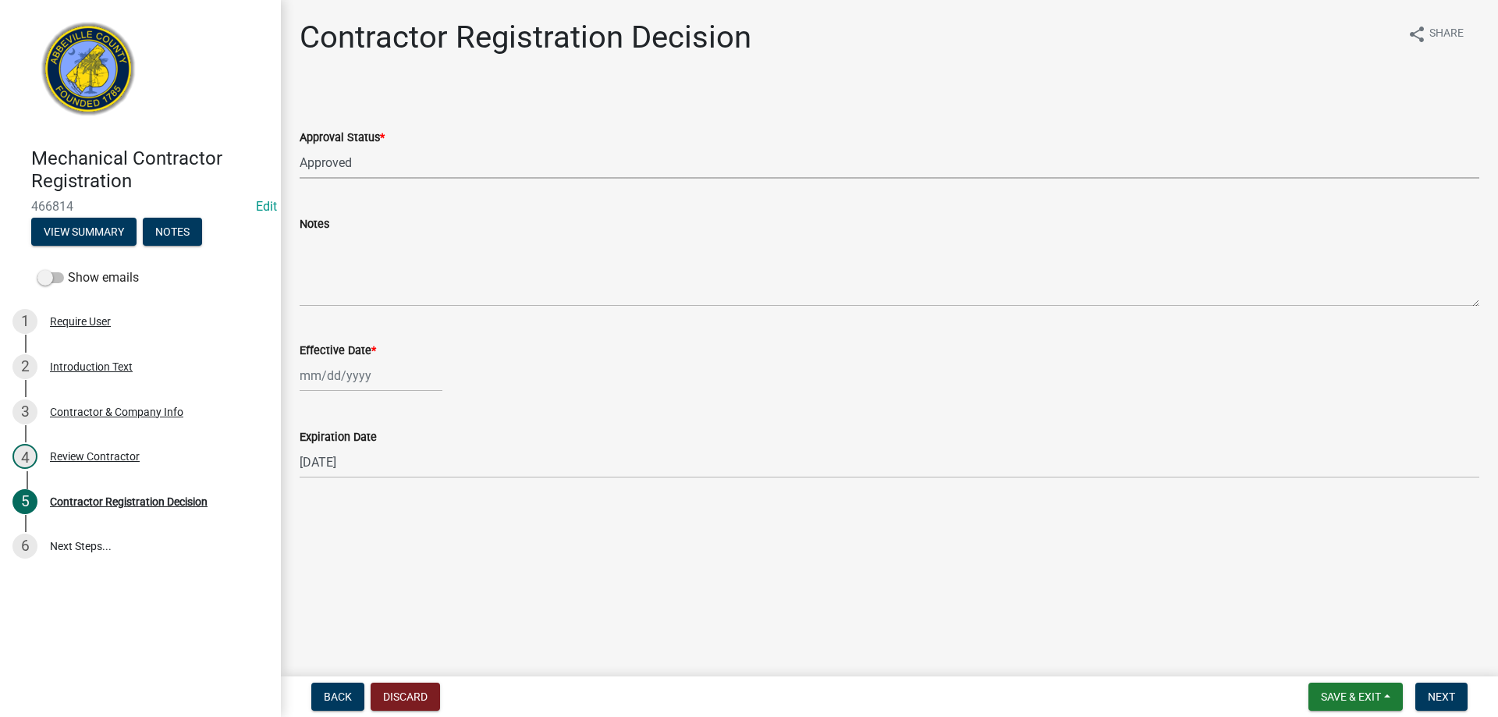
select select "2025"
click at [364, 530] on div "20" at bounding box center [365, 533] width 25 height 25
type input "[DATE]"
click at [1440, 690] on span "Next" at bounding box center [1441, 696] width 27 height 12
